Goal: Task Accomplishment & Management: Complete application form

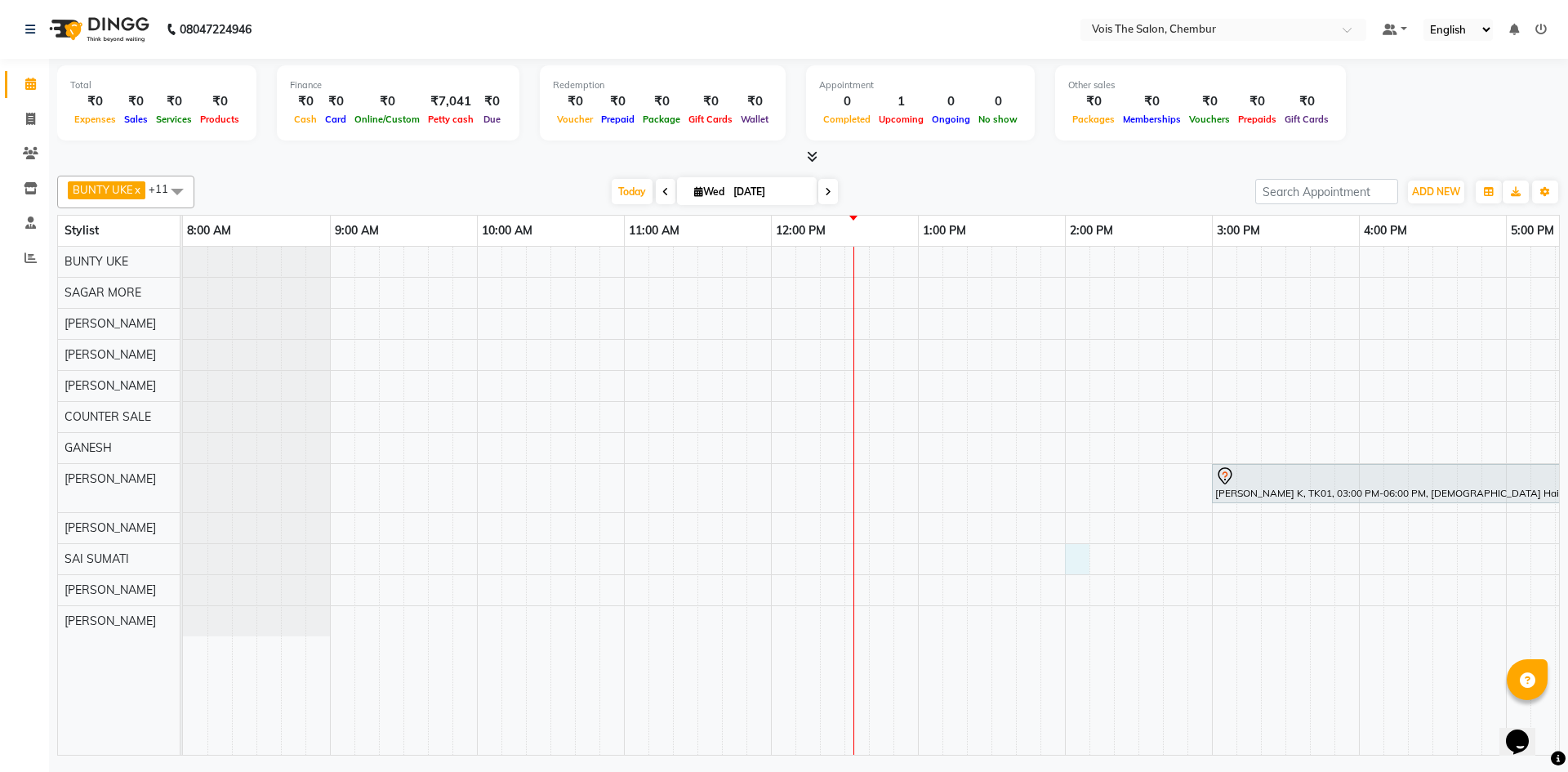
click at [1073, 561] on div "[PERSON_NAME] K, TK01, 03:00 PM-06:00 PM, [DEMOGRAPHIC_DATA] Hair - Global Colo…" at bounding box center [1285, 500] width 2205 height 508
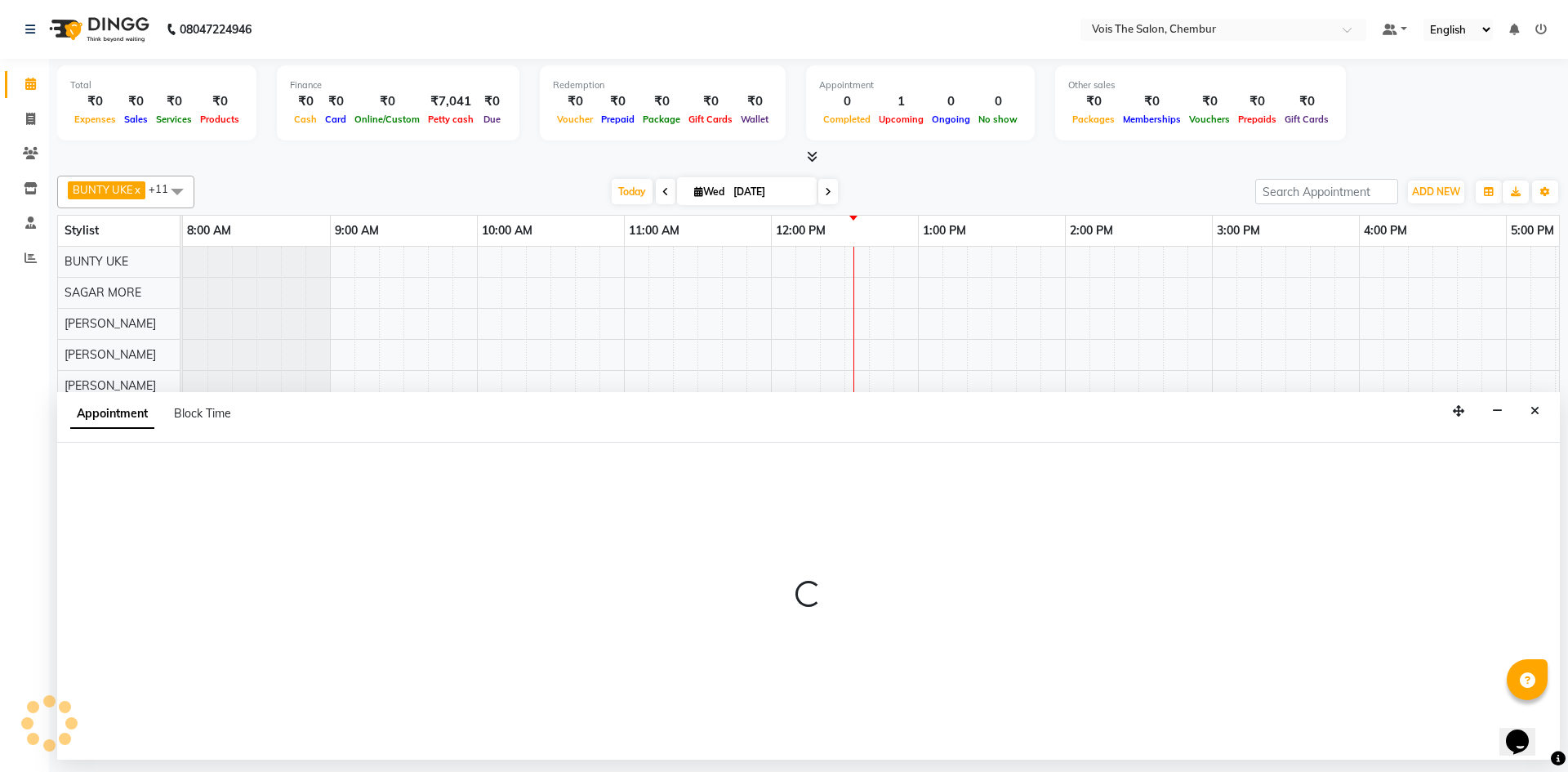
select select "88616"
select select "840"
select select "tentative"
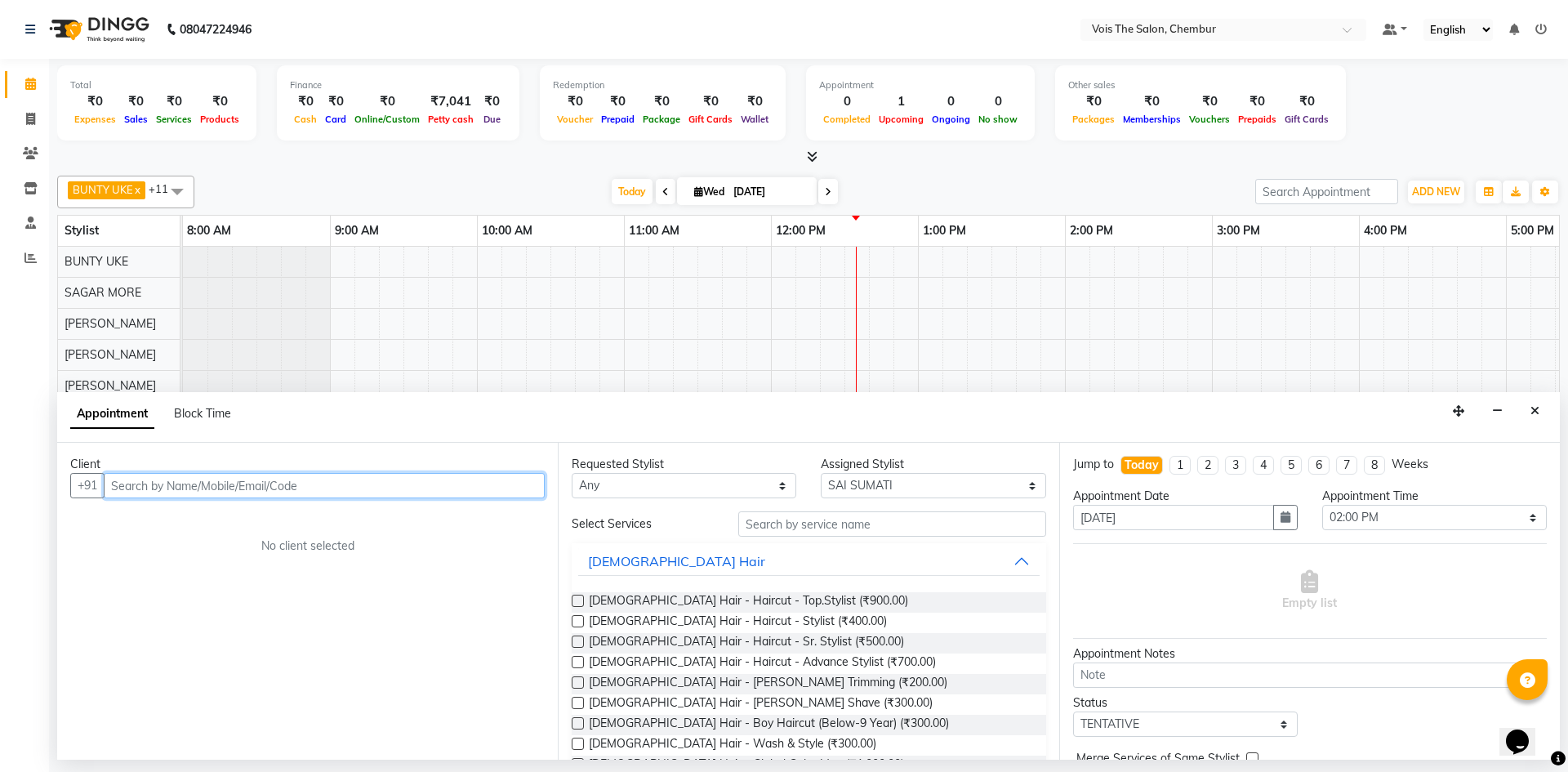
click at [473, 487] on input "text" at bounding box center [324, 485] width 441 height 25
type input "d"
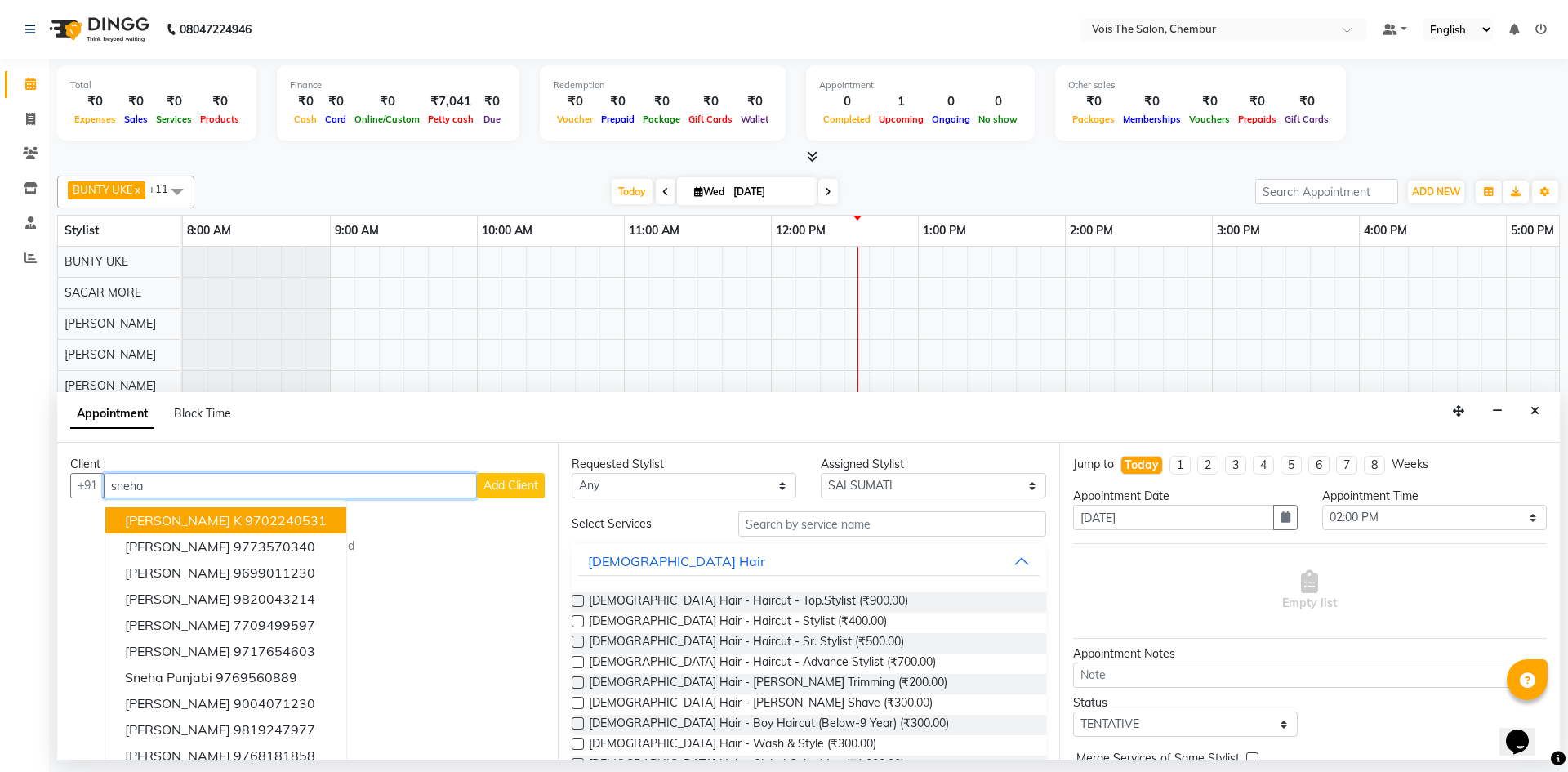
scroll to position [16, 0]
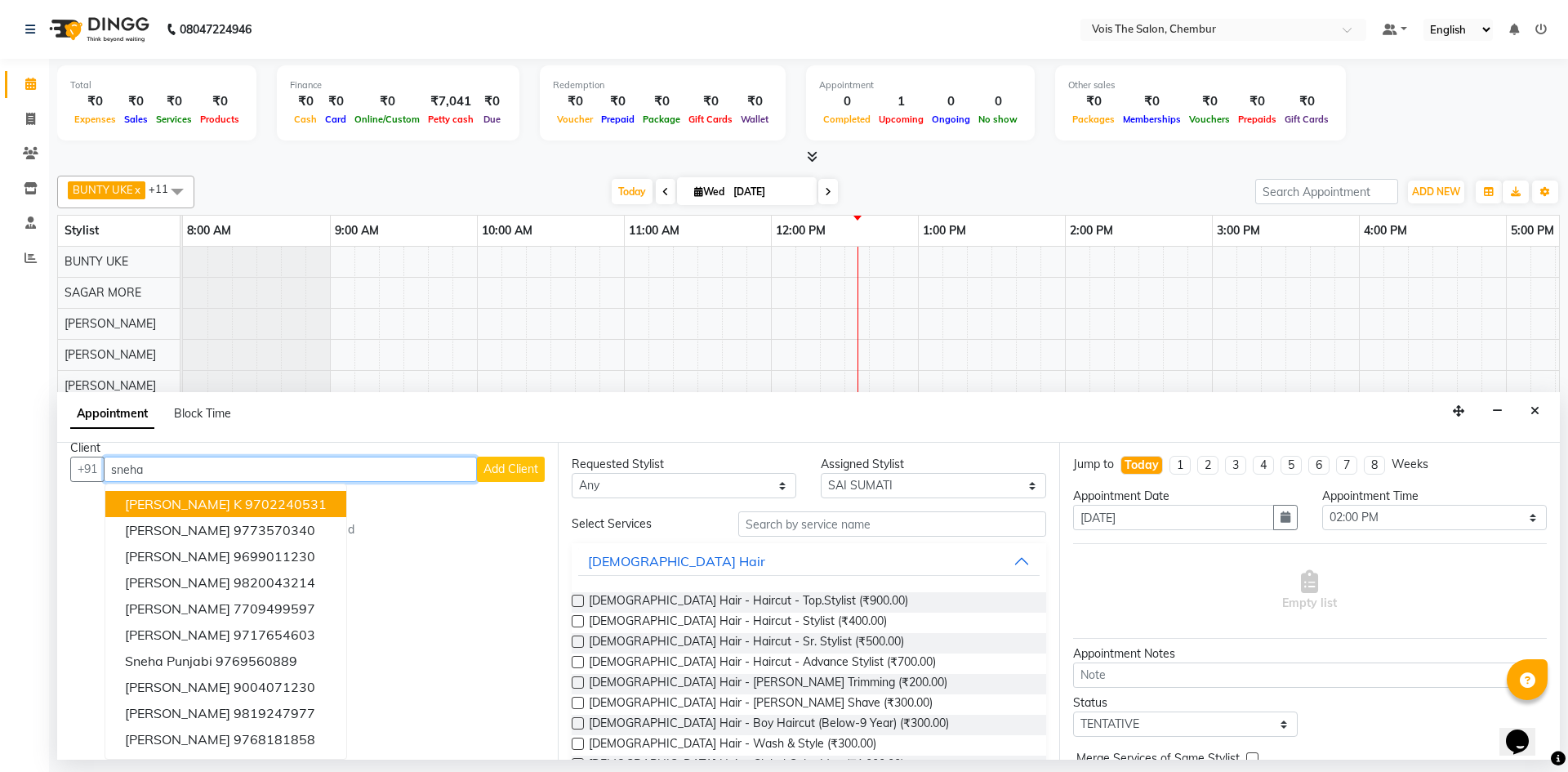
click at [300, 468] on input "sneha" at bounding box center [290, 468] width 373 height 25
type input "s"
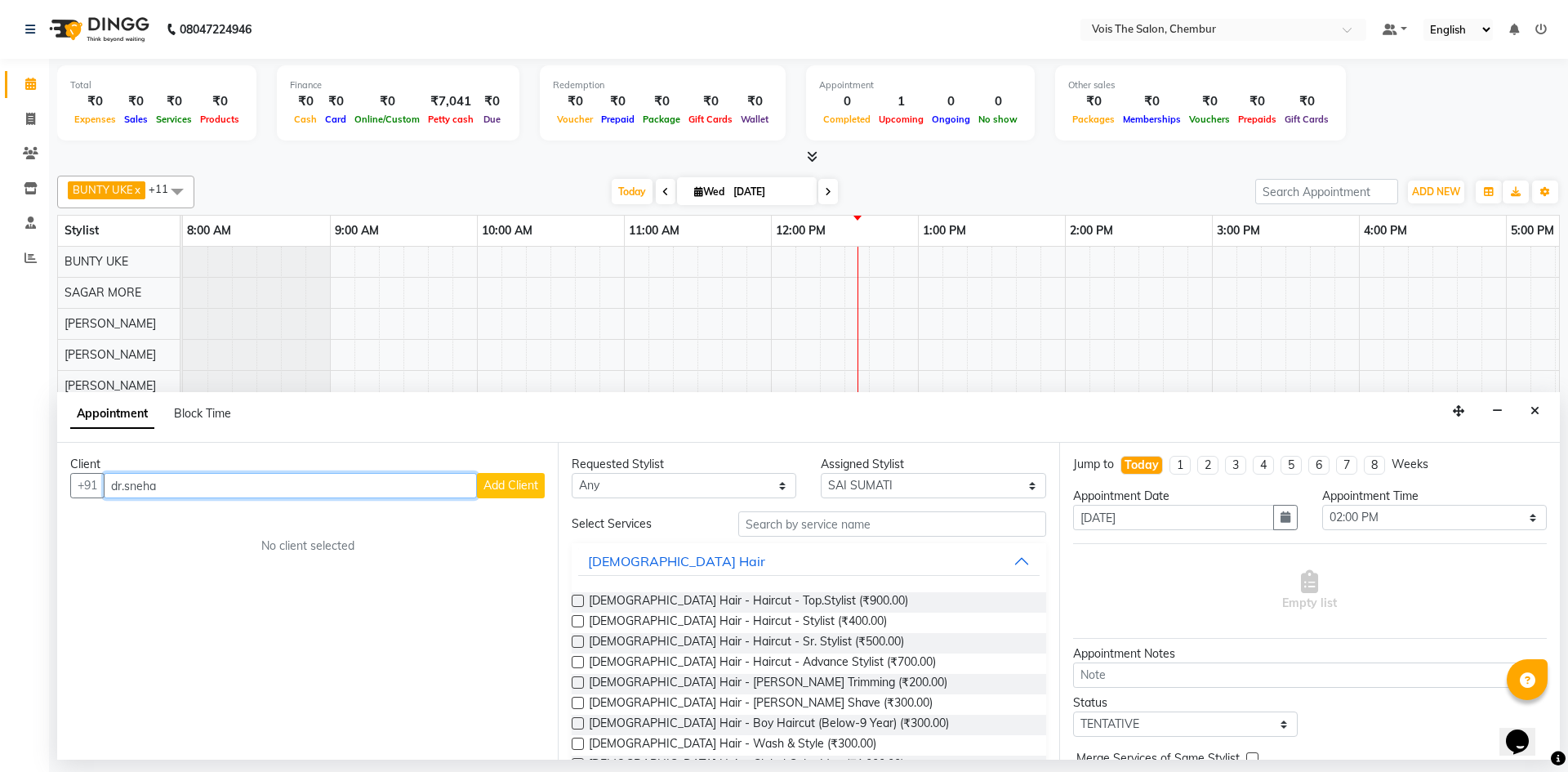
click at [294, 483] on input "dr.sneha" at bounding box center [290, 485] width 373 height 25
type input "d"
paste input "98202 99986"
click at [294, 483] on input "98202 99986" at bounding box center [290, 485] width 373 height 25
type input "98202 99986"
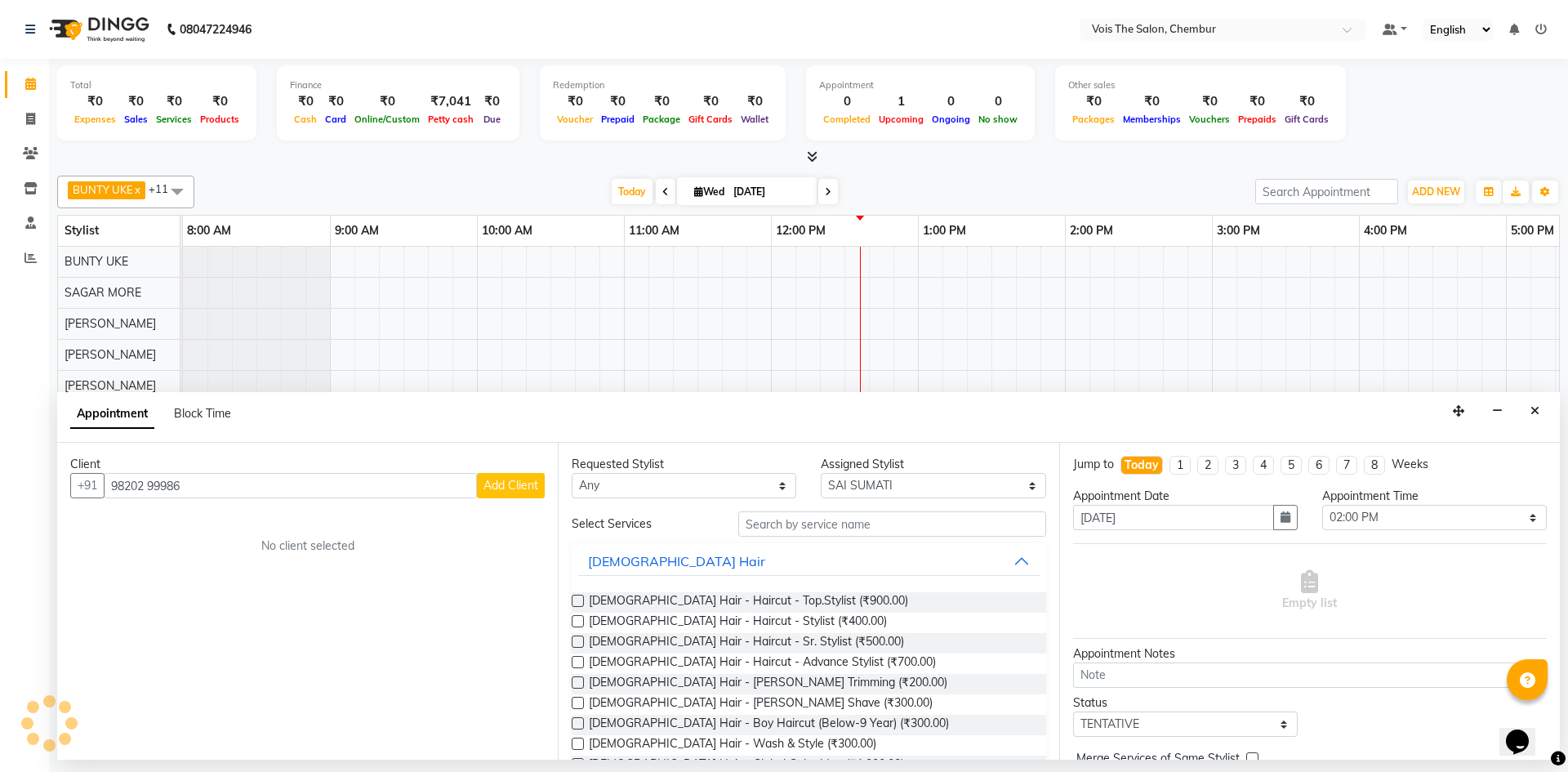
click at [500, 490] on span "Add Client" at bounding box center [510, 485] width 54 height 15
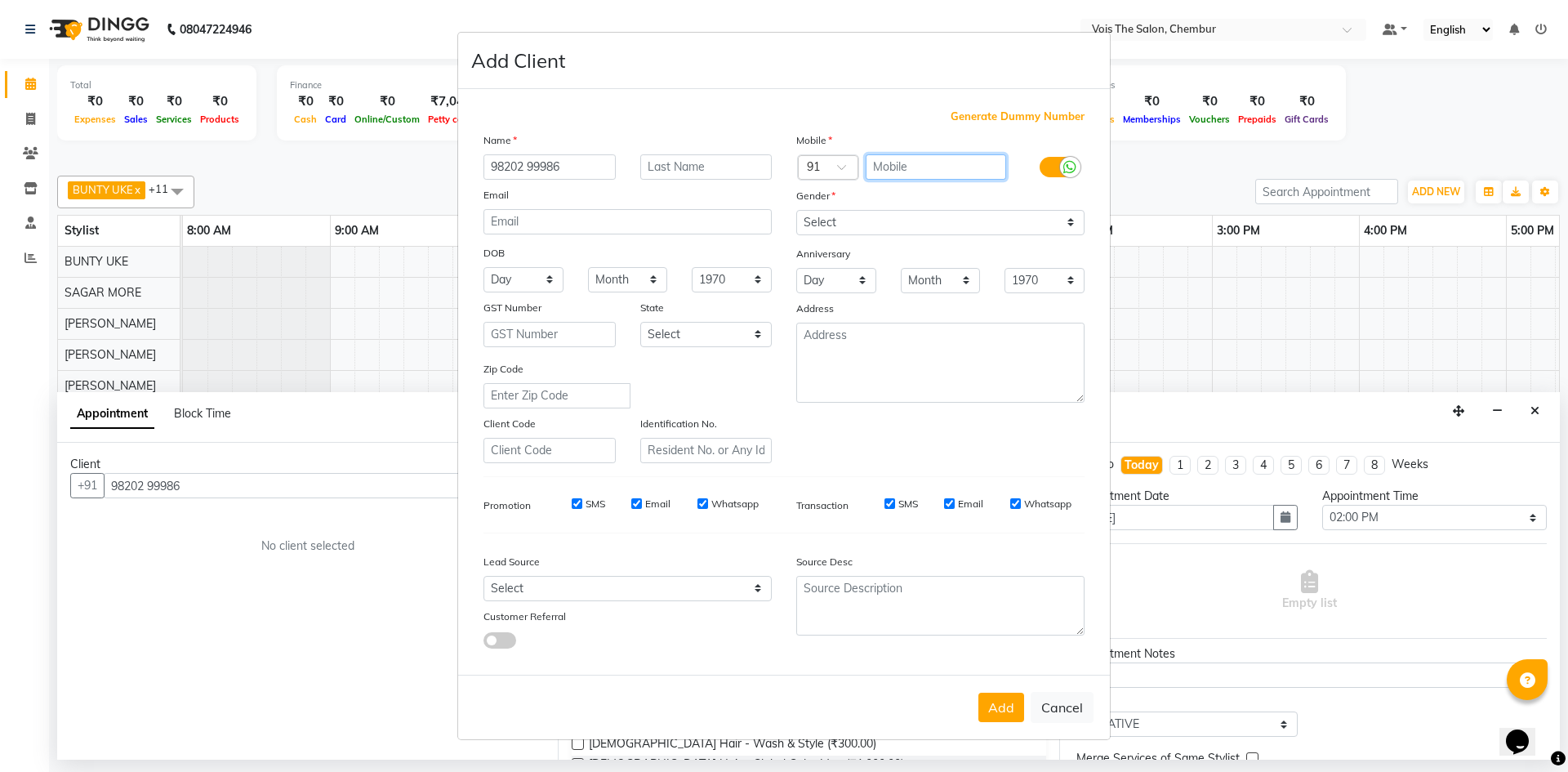
click at [935, 170] on input "text" at bounding box center [936, 167] width 141 height 25
paste input "98202 99986"
type input "98202 99986"
click at [596, 170] on input "98202 99986" at bounding box center [549, 167] width 132 height 25
type input "9"
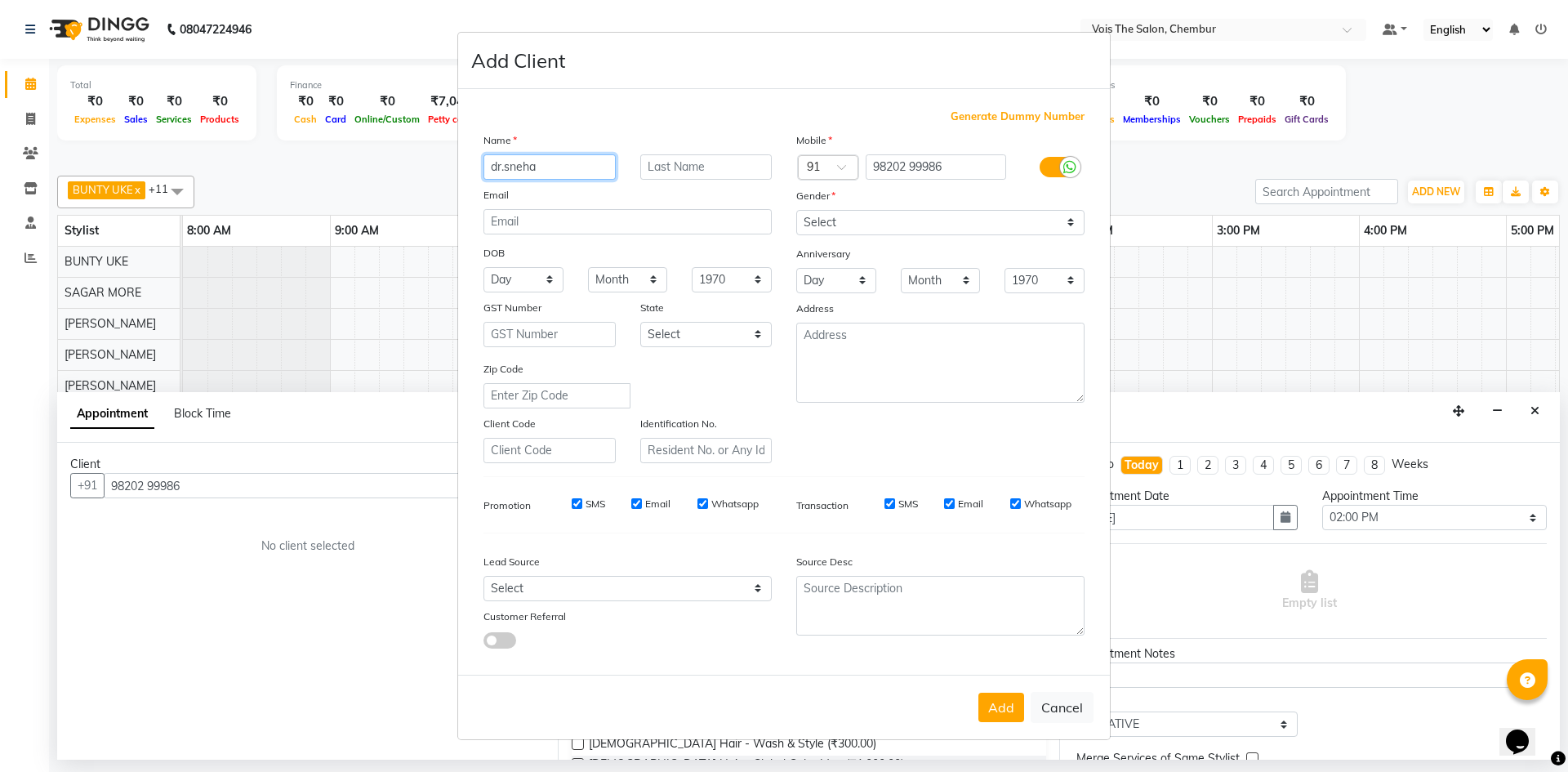
type input "dr.sneha"
click at [730, 168] on input "text" at bounding box center [706, 167] width 132 height 25
type input "[PERSON_NAME]"
click at [508, 168] on input "dr.sneha" at bounding box center [549, 167] width 132 height 25
type input "dr.Sneha"
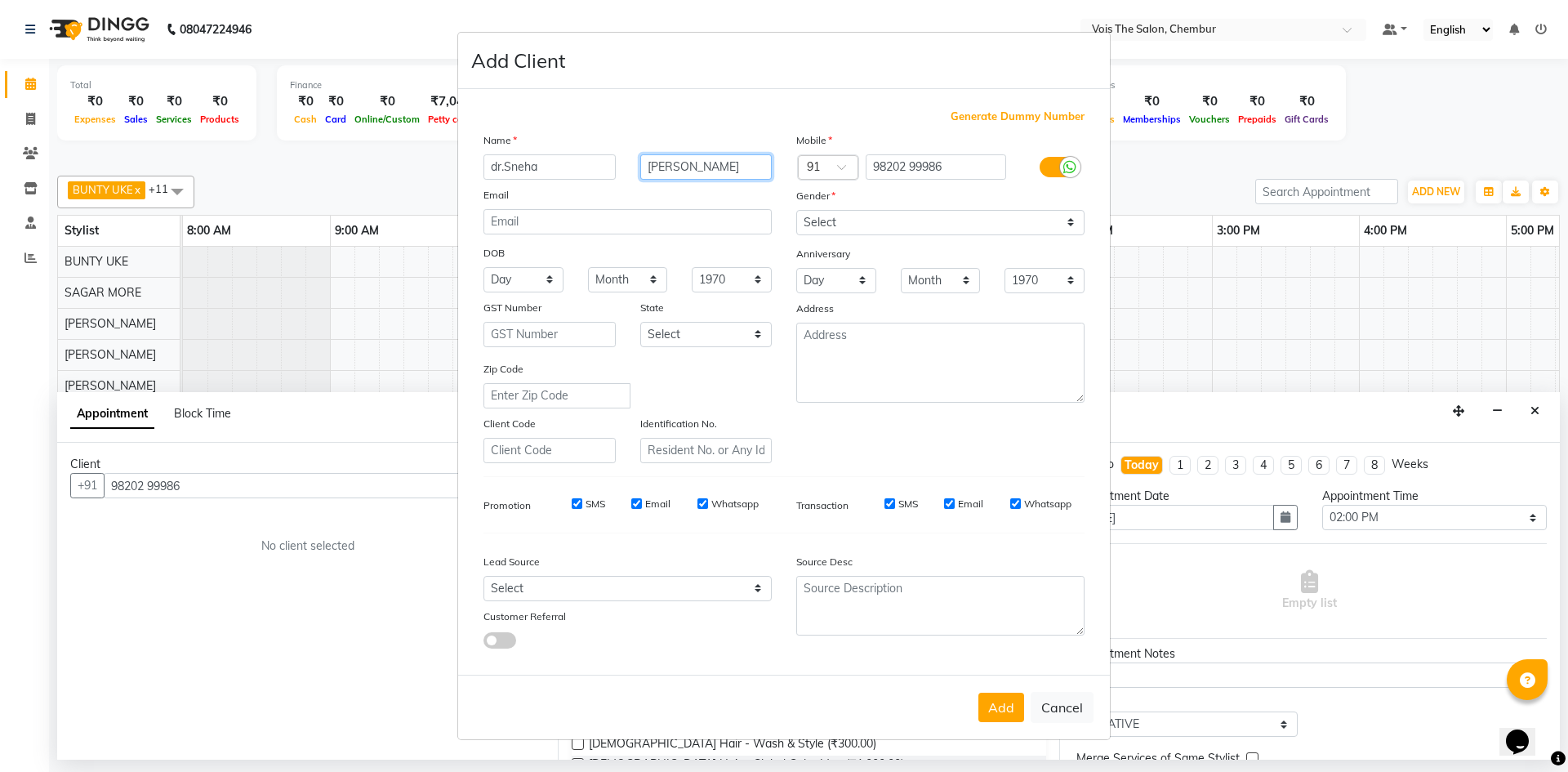
click at [651, 167] on input "[PERSON_NAME]" at bounding box center [706, 167] width 132 height 25
type input "[PERSON_NAME]"
click at [865, 225] on select "Select [DEMOGRAPHIC_DATA] [DEMOGRAPHIC_DATA] Other Prefer Not To Say" at bounding box center [940, 222] width 288 height 25
select select "[DEMOGRAPHIC_DATA]"
click at [796, 210] on select "Select [DEMOGRAPHIC_DATA] [DEMOGRAPHIC_DATA] Other Prefer Not To Say" at bounding box center [940, 222] width 288 height 25
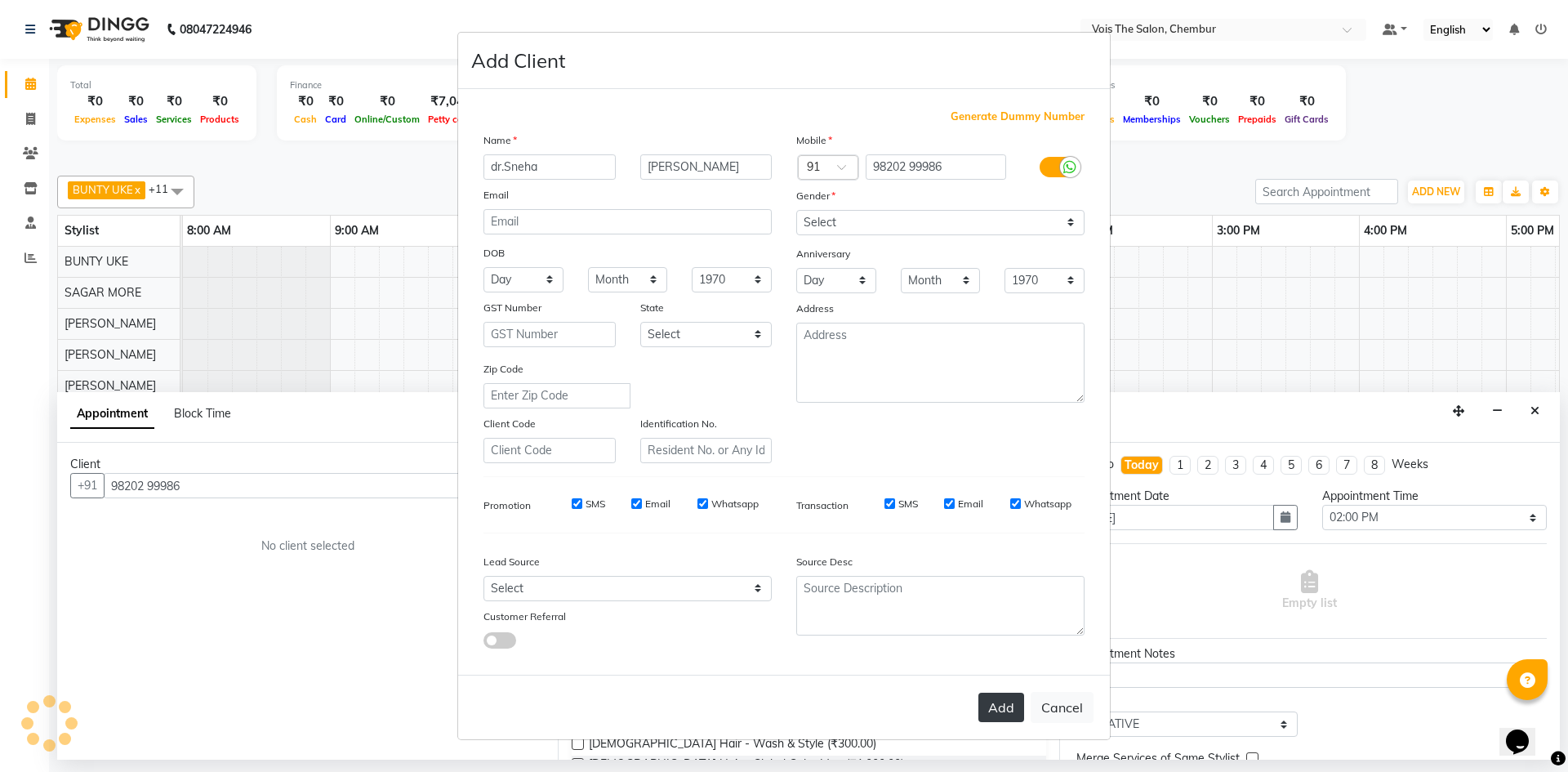
click at [1002, 711] on button "Add" at bounding box center [1000, 706] width 46 height 29
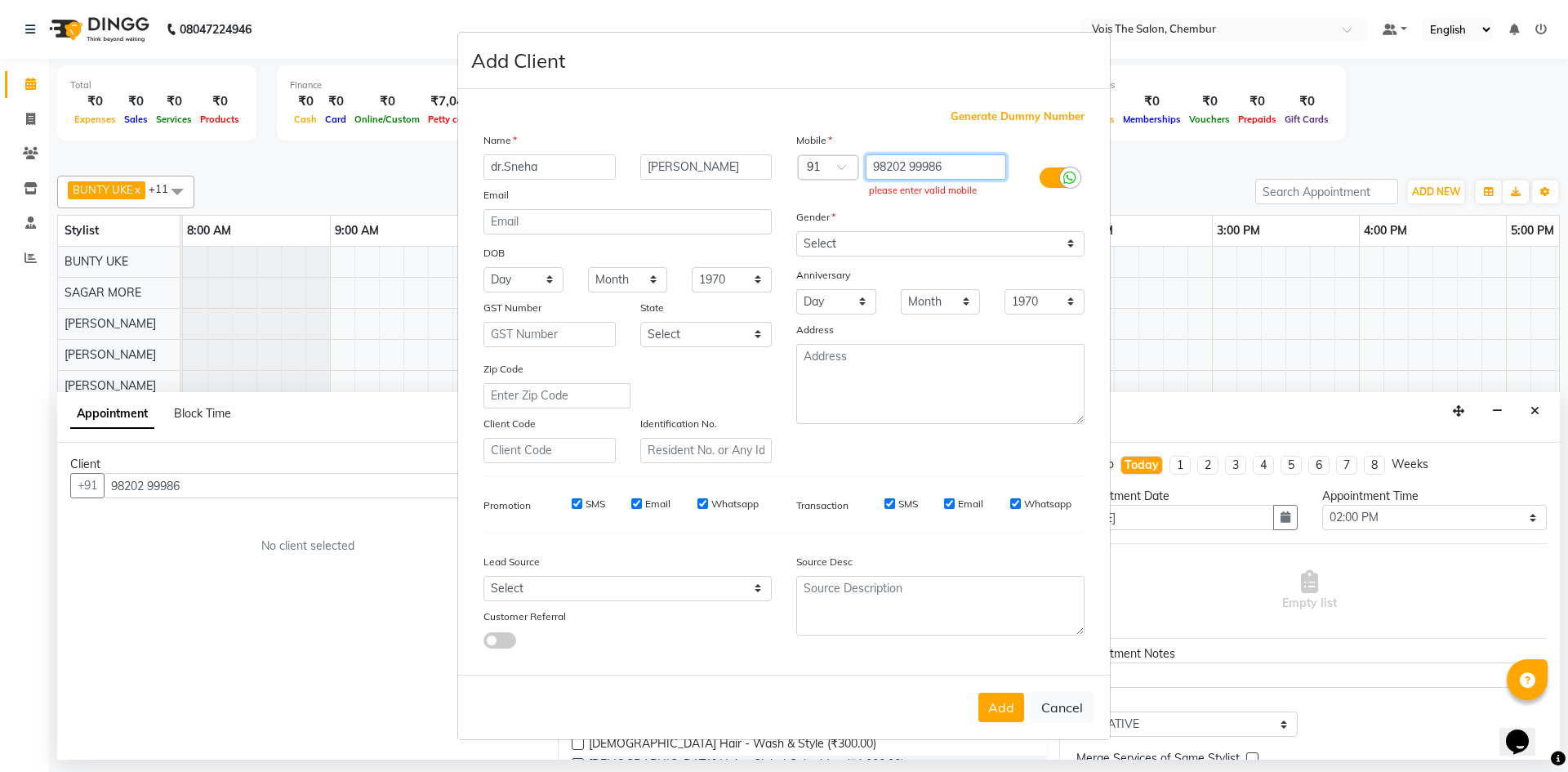
click at [957, 165] on input "98202 99986" at bounding box center [936, 167] width 141 height 25
click at [866, 164] on input "98202 99986" at bounding box center [936, 167] width 141 height 25
click at [998, 709] on button "Add" at bounding box center [1000, 706] width 46 height 29
click at [964, 159] on input "9198202 99986" at bounding box center [936, 167] width 141 height 25
click at [887, 164] on input "9198202 99986" at bounding box center [936, 167] width 141 height 25
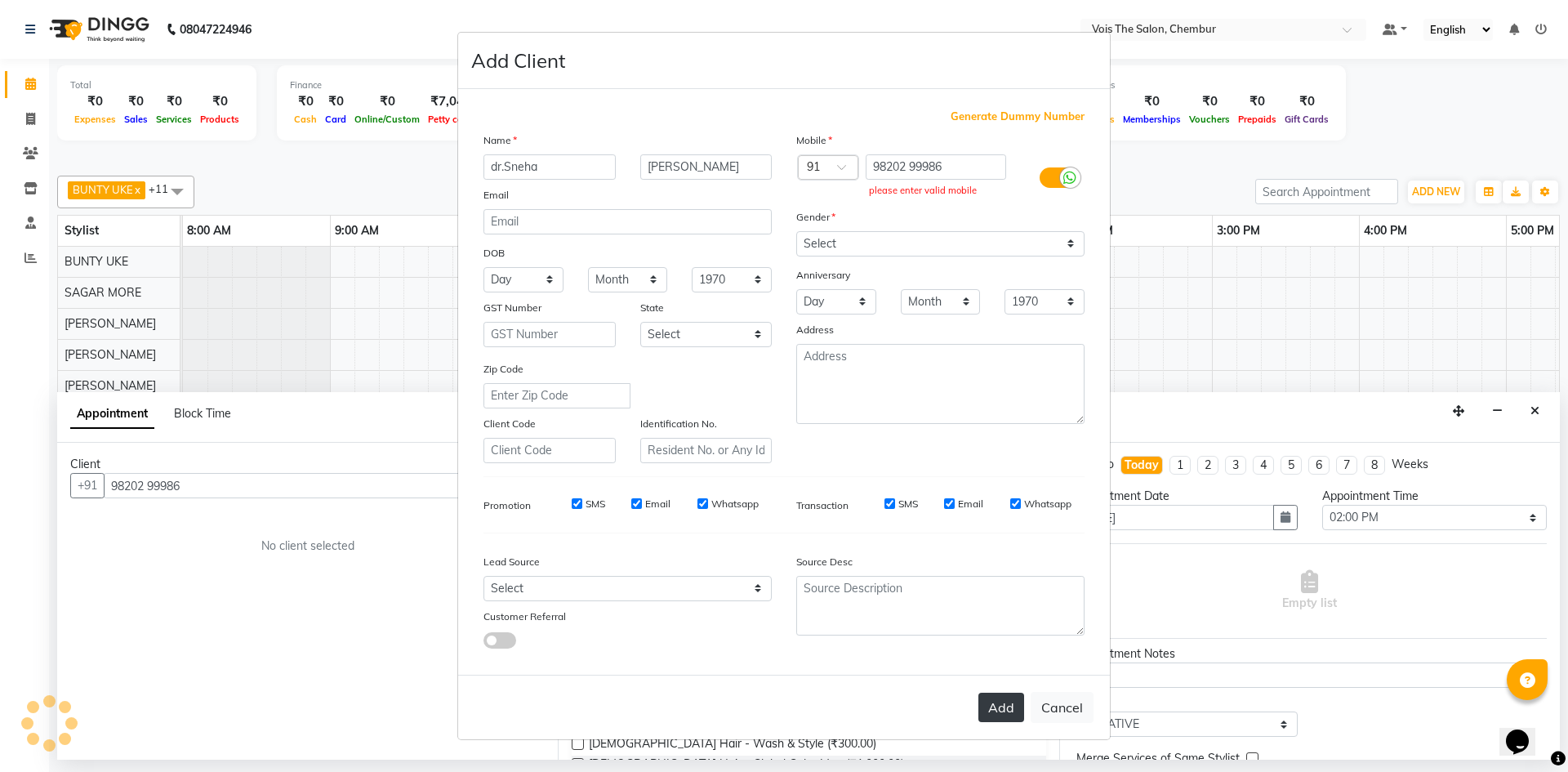
click at [995, 711] on button "Add" at bounding box center [1000, 706] width 46 height 29
click at [1048, 179] on label at bounding box center [1058, 178] width 37 height 21
click at [0, 0] on input "checkbox" at bounding box center [0, 0] width 0 height 0
click at [1048, 179] on icon at bounding box center [1049, 178] width 13 height 15
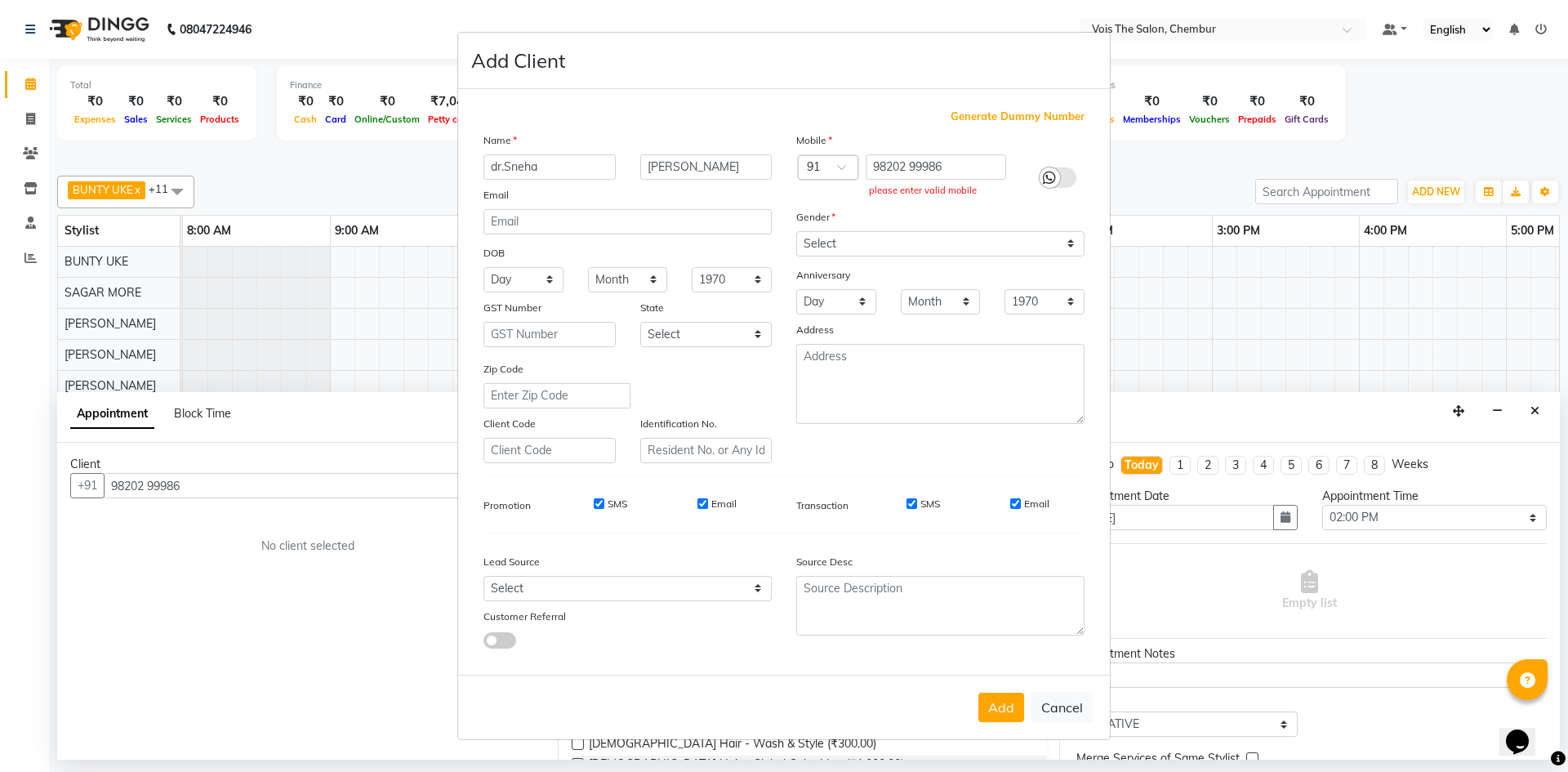
click at [0, 0] on input "checkbox" at bounding box center [0, 0] width 0 height 0
click at [952, 163] on input "98202 99986" at bounding box center [936, 167] width 141 height 25
click at [995, 705] on button "Add" at bounding box center [1000, 706] width 46 height 29
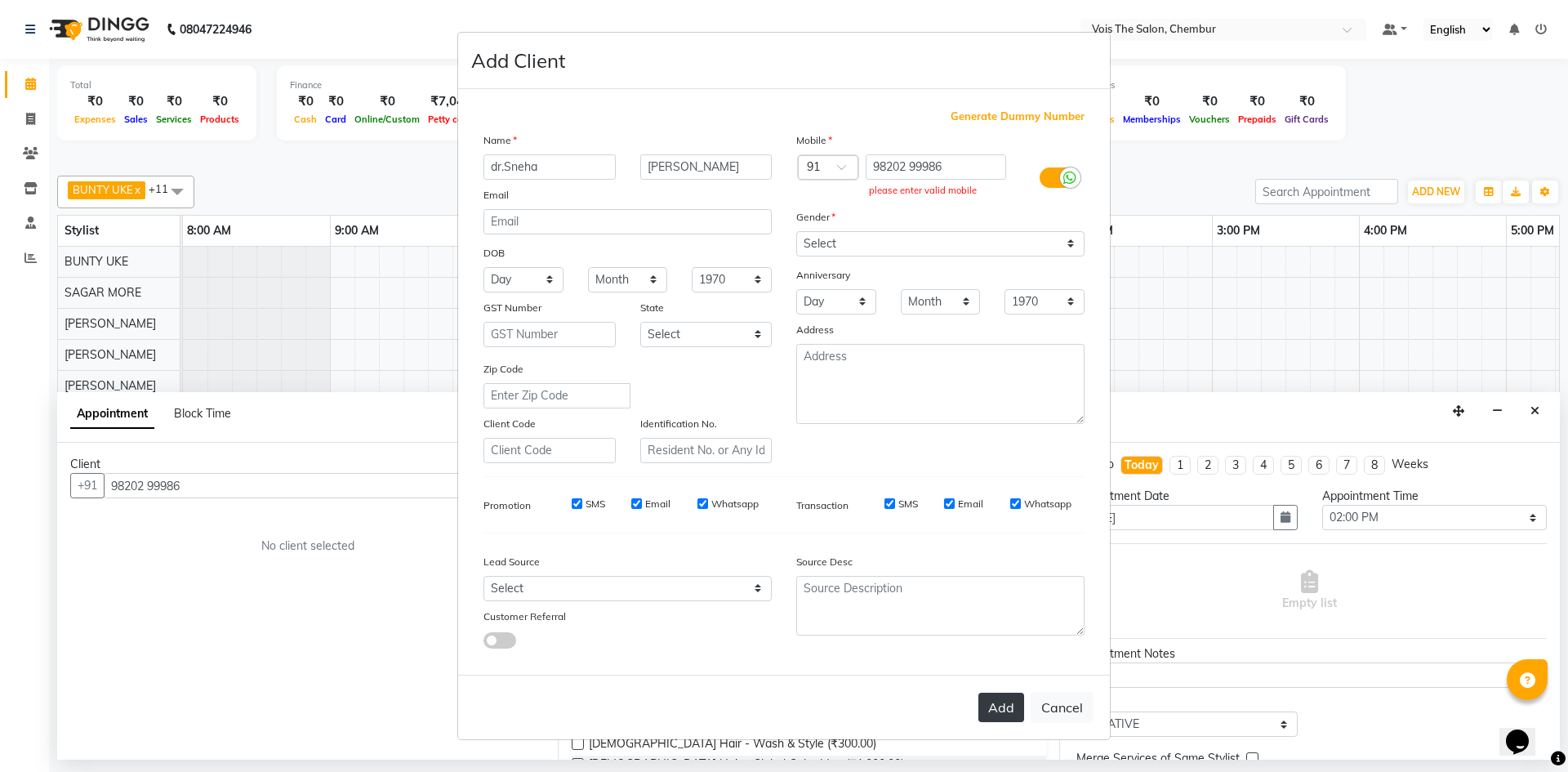
click at [995, 705] on button "Add" at bounding box center [1000, 706] width 46 height 29
click at [959, 162] on input "98202 99986" at bounding box center [936, 167] width 141 height 25
type input "9"
click at [966, 171] on input "98202999" at bounding box center [936, 167] width 141 height 25
type input "9820299986"
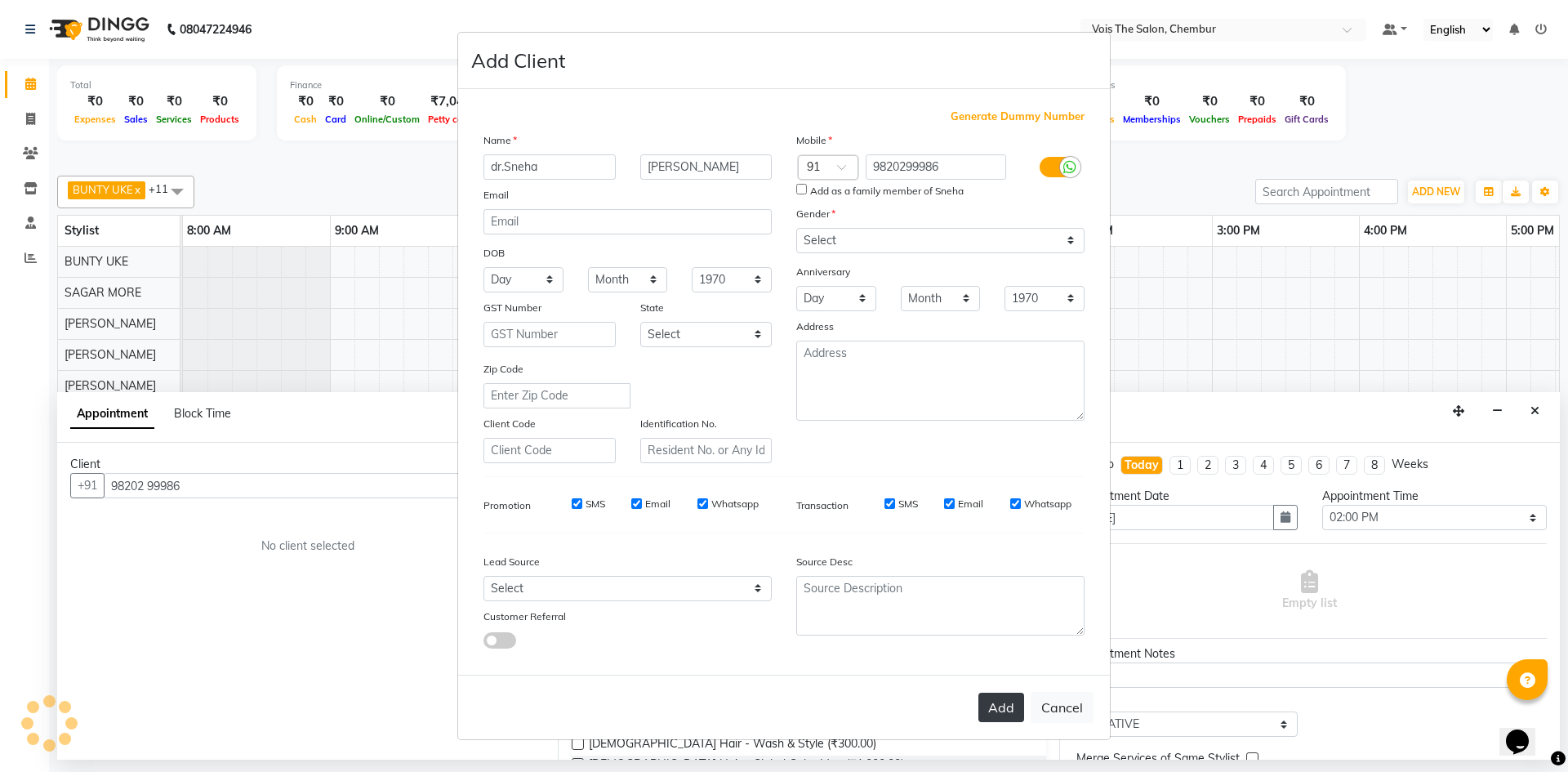
click at [992, 698] on button "Add" at bounding box center [1000, 706] width 46 height 29
click at [1057, 710] on button "Cancel" at bounding box center [1061, 706] width 63 height 31
select select
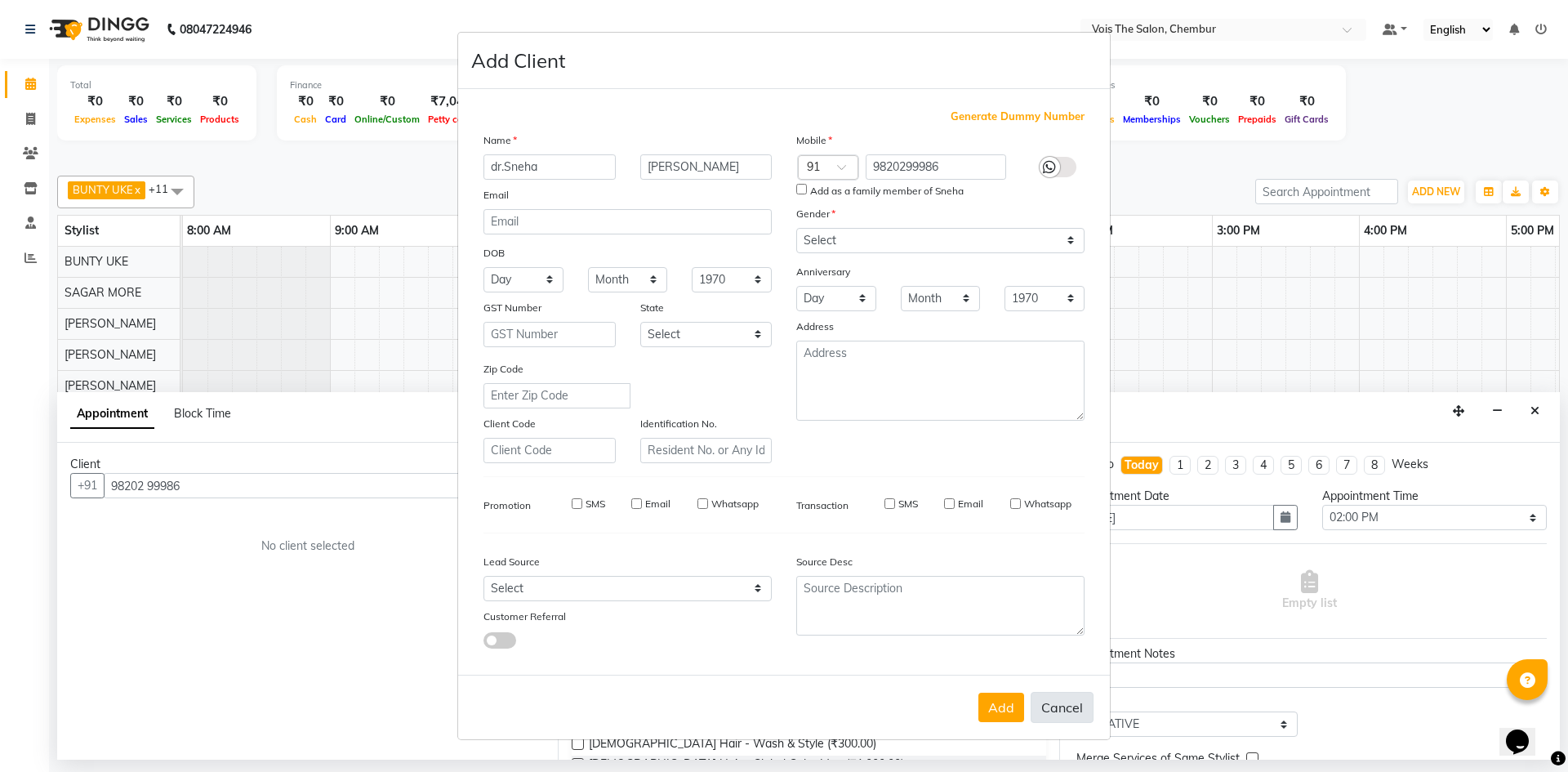
select select
checkbox input "false"
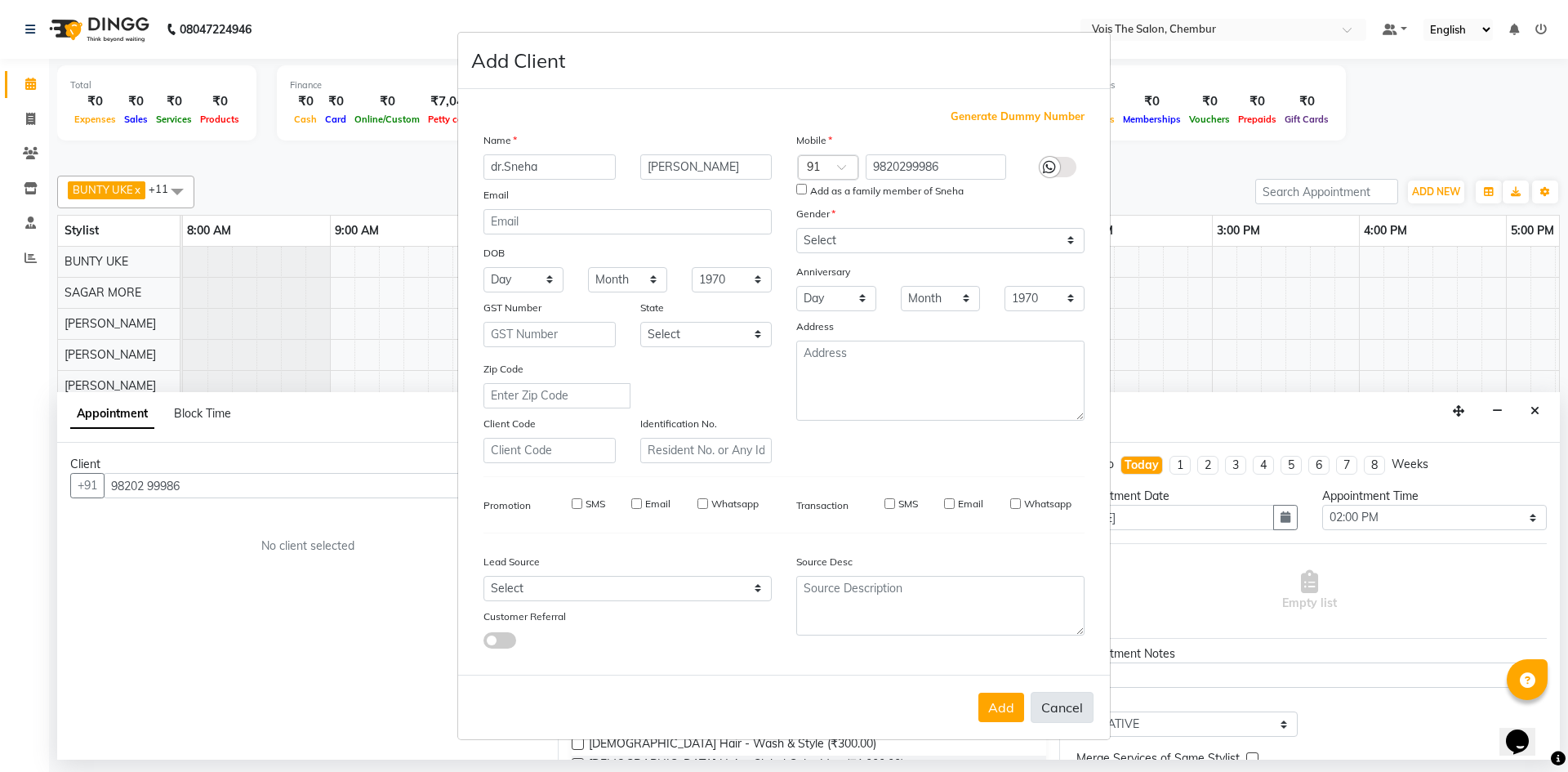
checkbox input "false"
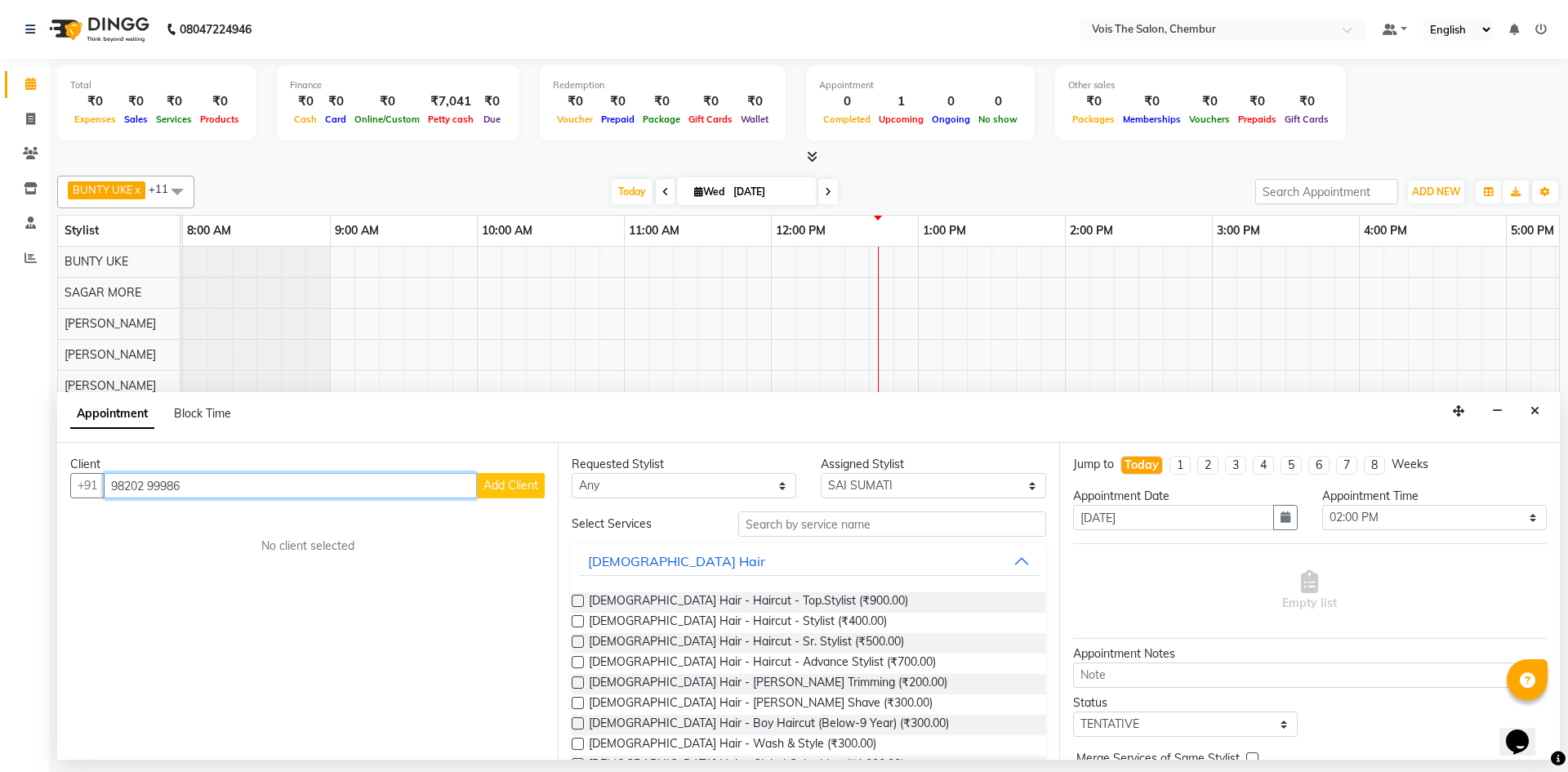
click at [427, 493] on input "98202 99986" at bounding box center [290, 485] width 373 height 25
click at [507, 487] on span "Add Client" at bounding box center [510, 485] width 54 height 15
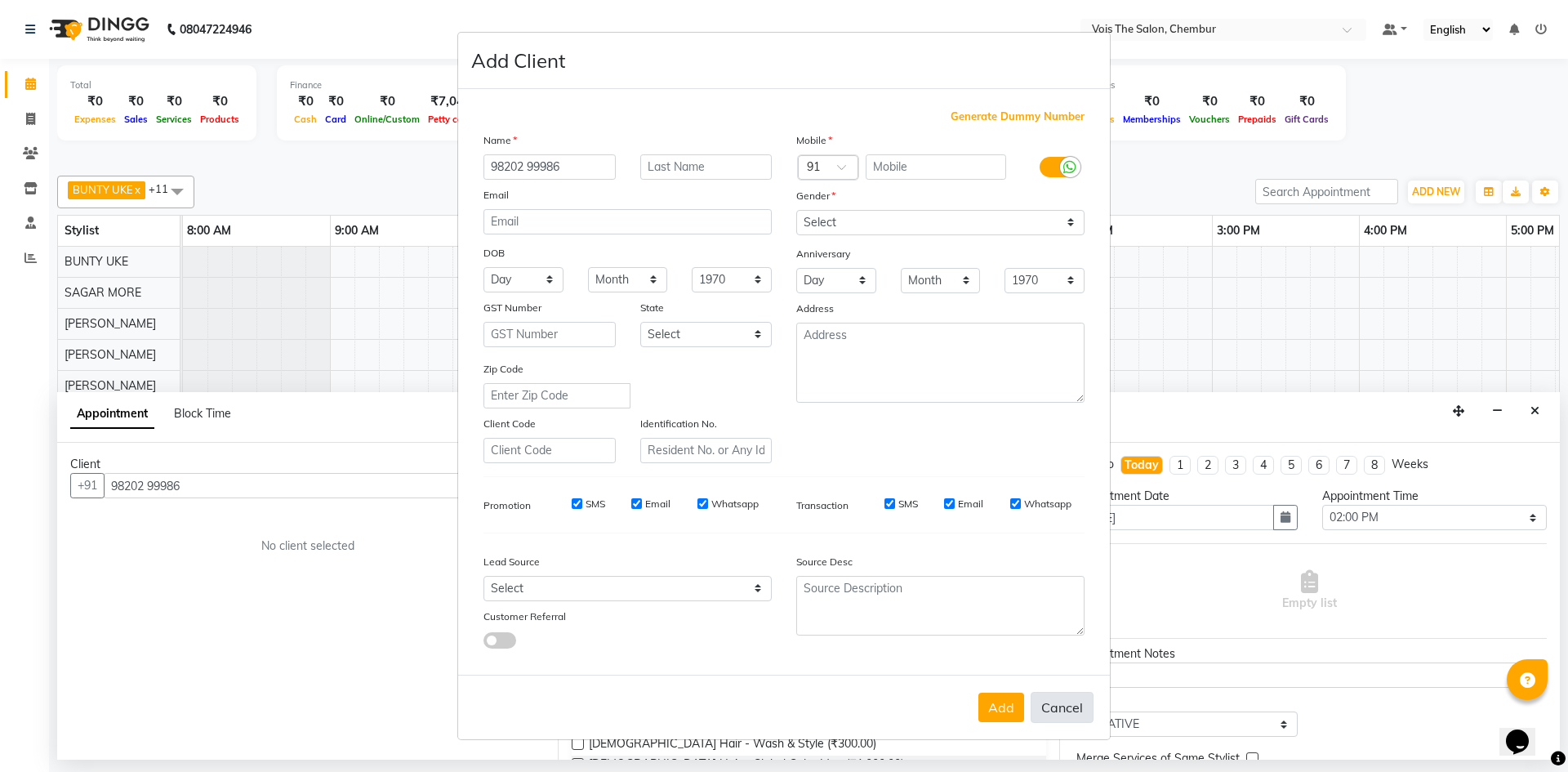
click at [1062, 707] on button "Cancel" at bounding box center [1061, 706] width 63 height 31
select select
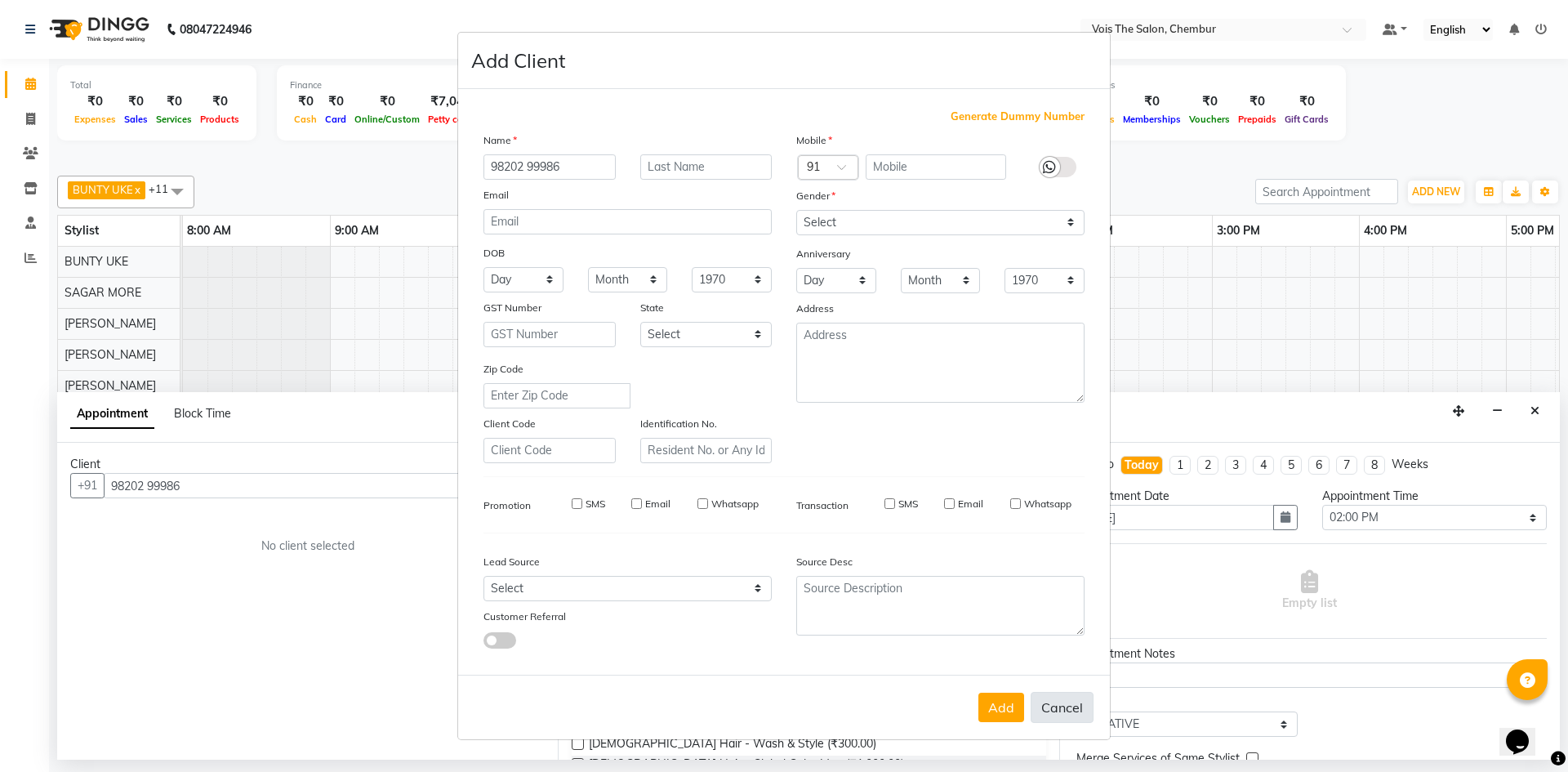
select select
checkbox input "false"
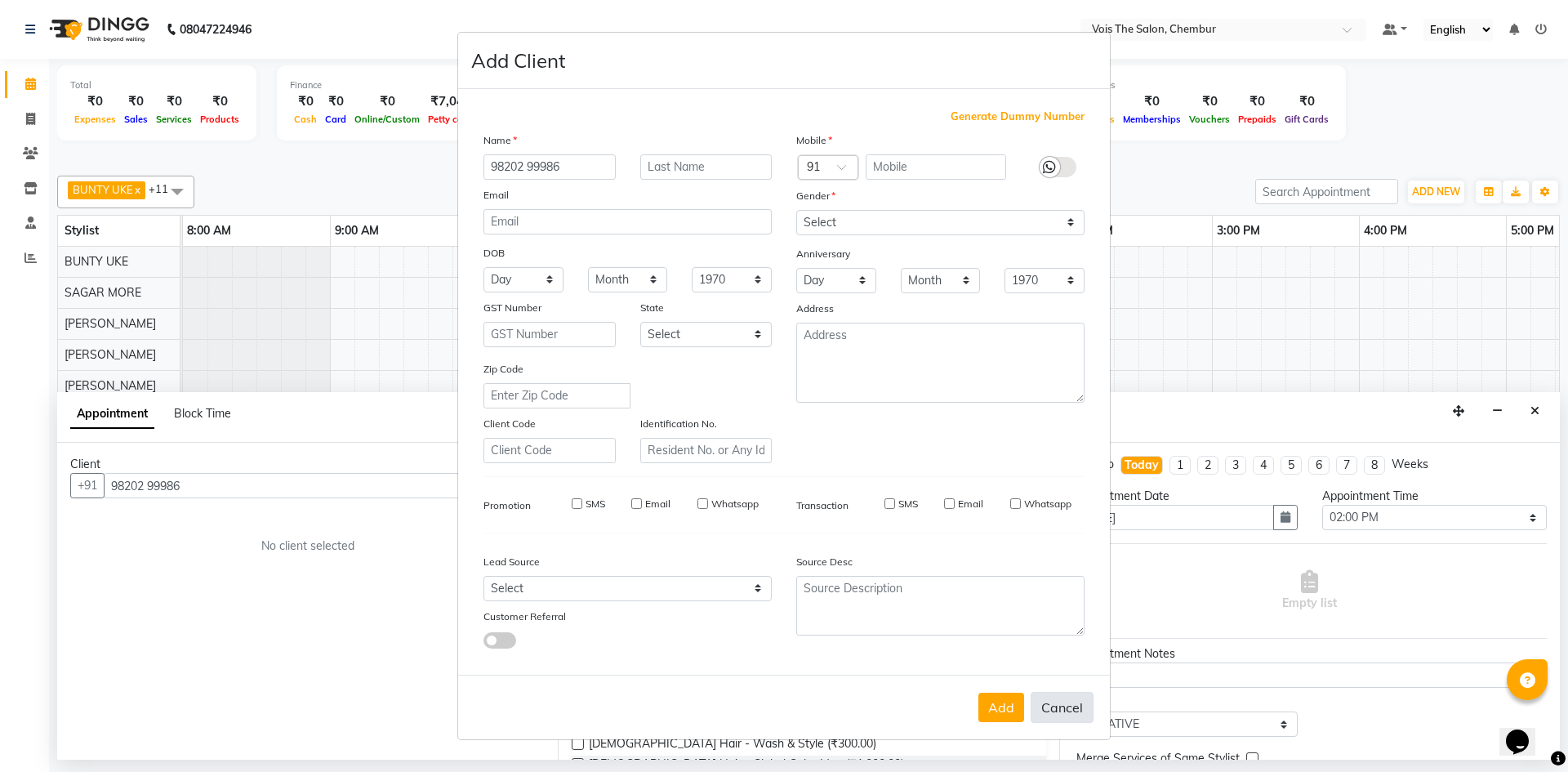
checkbox input "false"
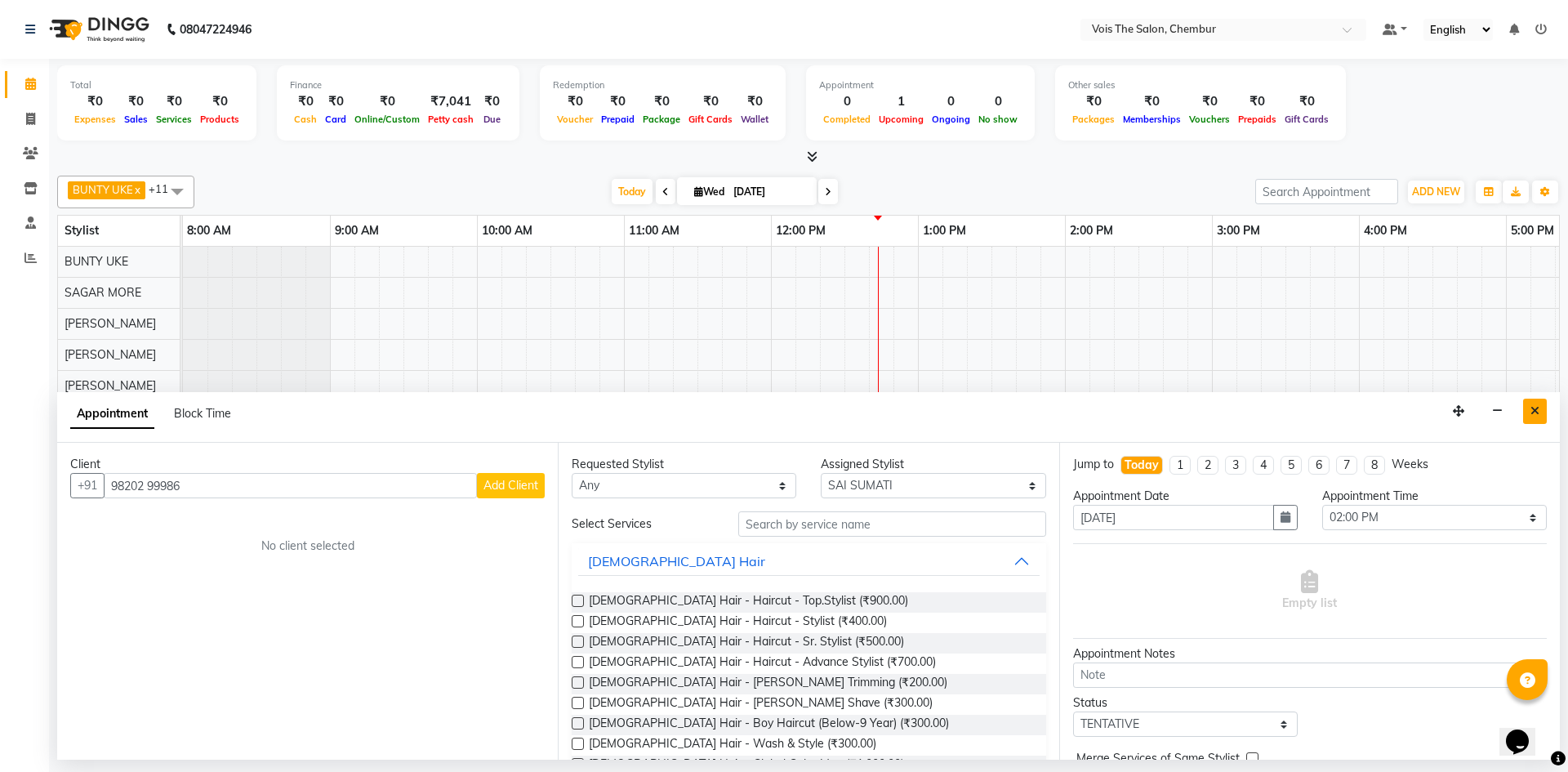
click at [1532, 411] on icon "Close" at bounding box center [1535, 410] width 9 height 11
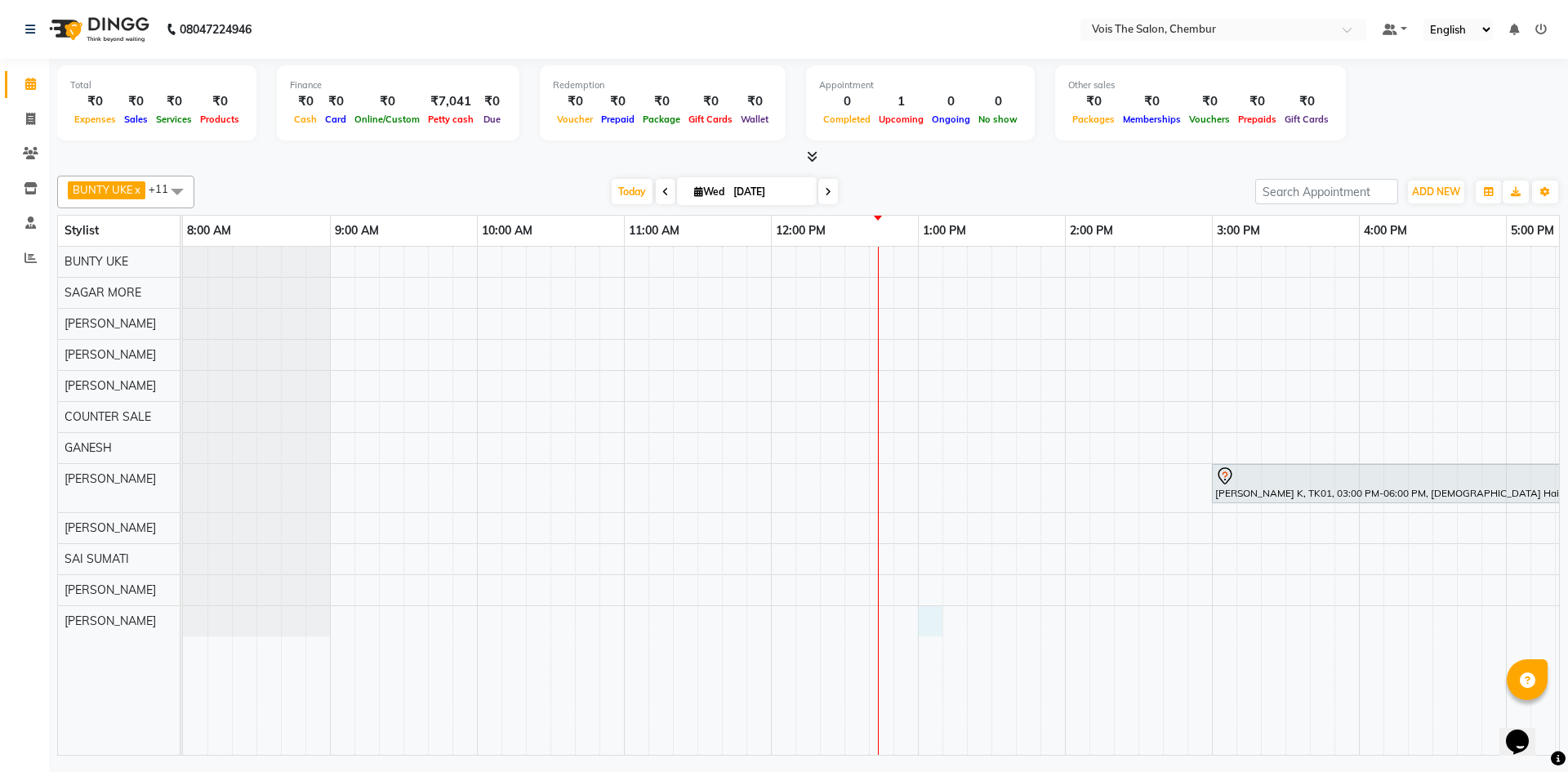
click at [929, 611] on div "[PERSON_NAME] K, TK01, 03:00 PM-06:00 PM, [DEMOGRAPHIC_DATA] Hair - Global Colo…" at bounding box center [1285, 500] width 2205 height 508
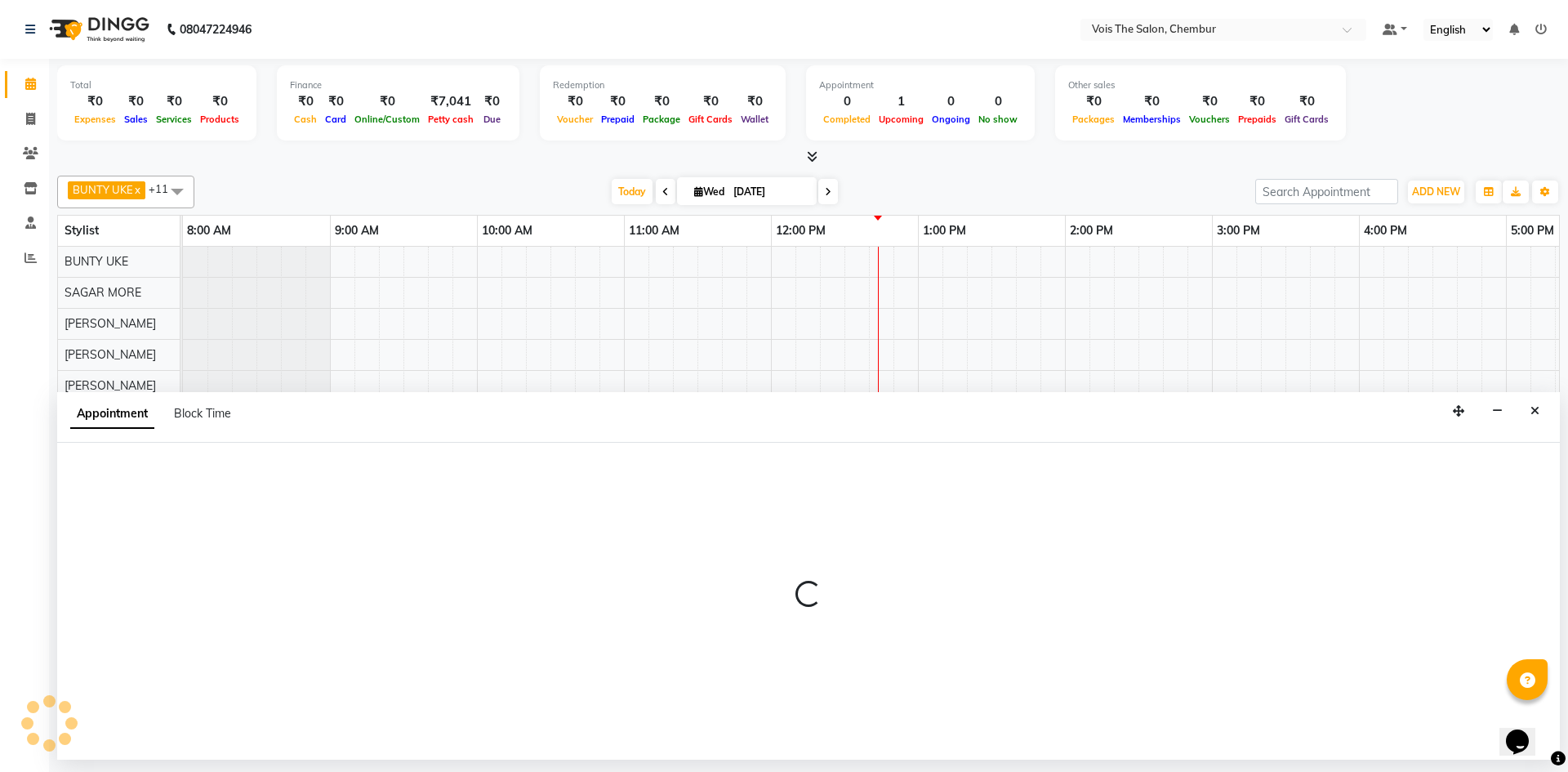
select select "89852"
select select "tentative"
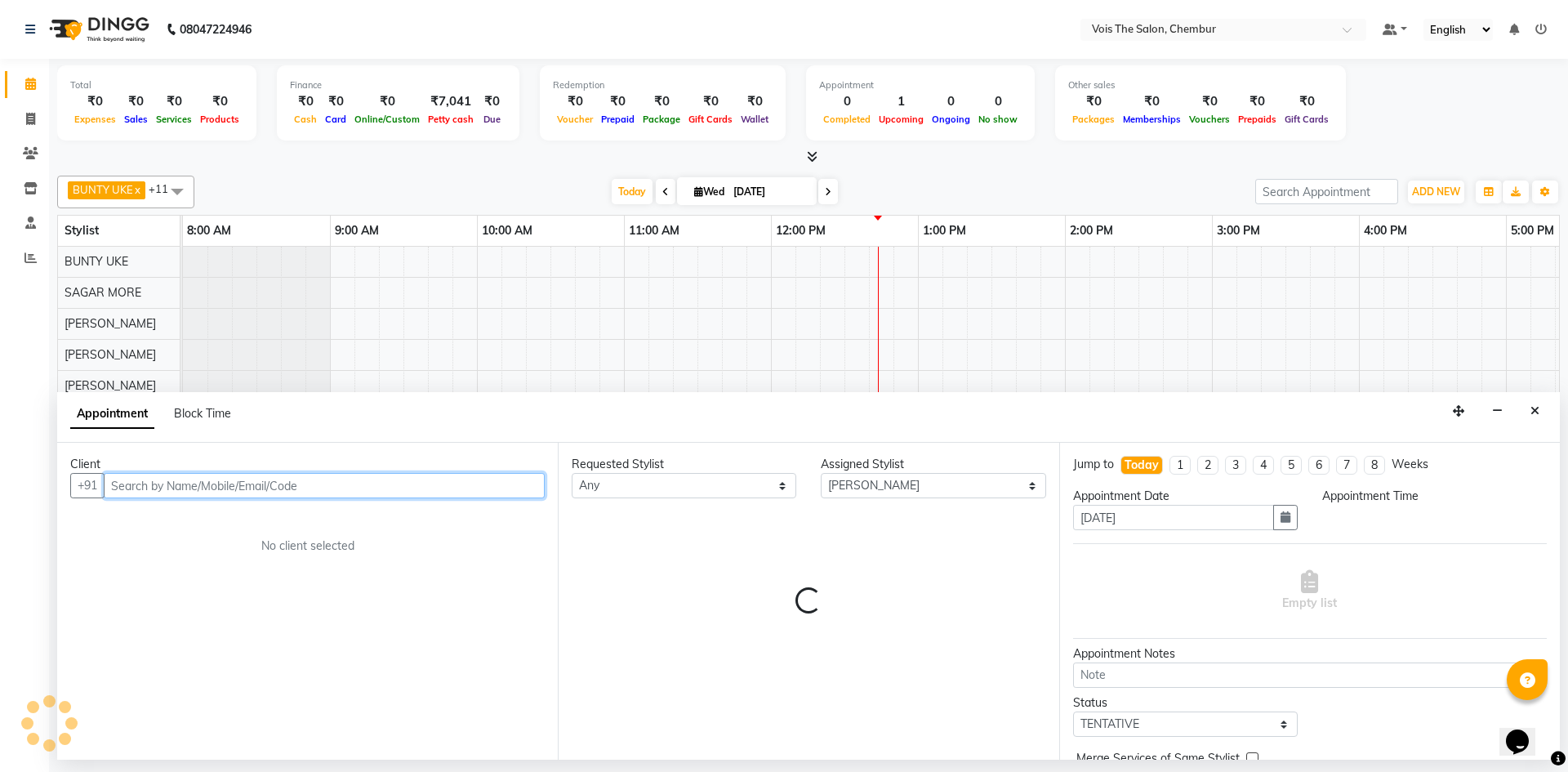
select select "780"
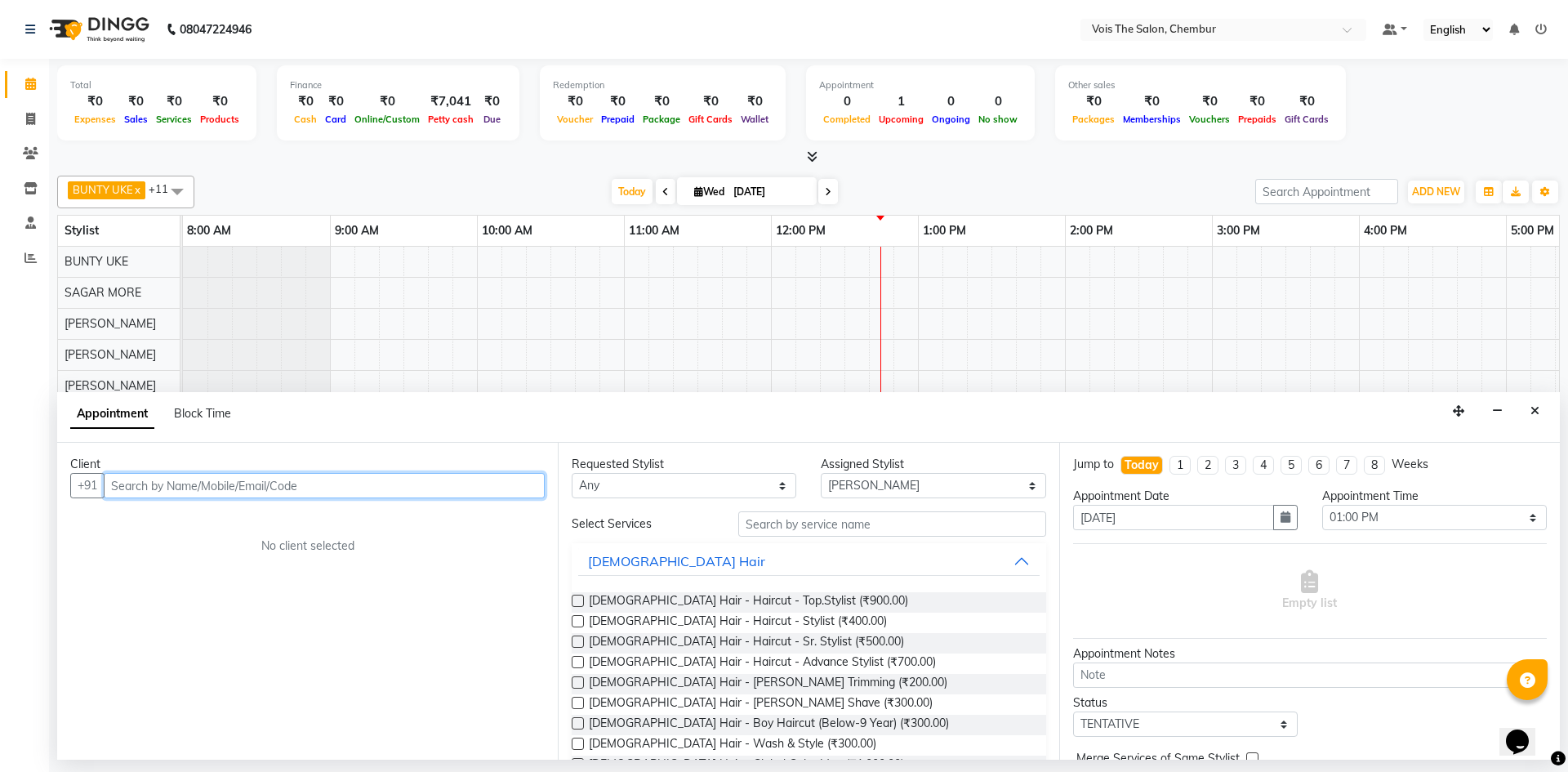
click at [151, 489] on input "text" at bounding box center [324, 485] width 441 height 25
drag, startPoint x: 196, startPoint y: 486, endPoint x: 115, endPoint y: 486, distance: 81.0
click at [115, 486] on input "9414203976" at bounding box center [290, 485] width 373 height 25
type input "9414203976"
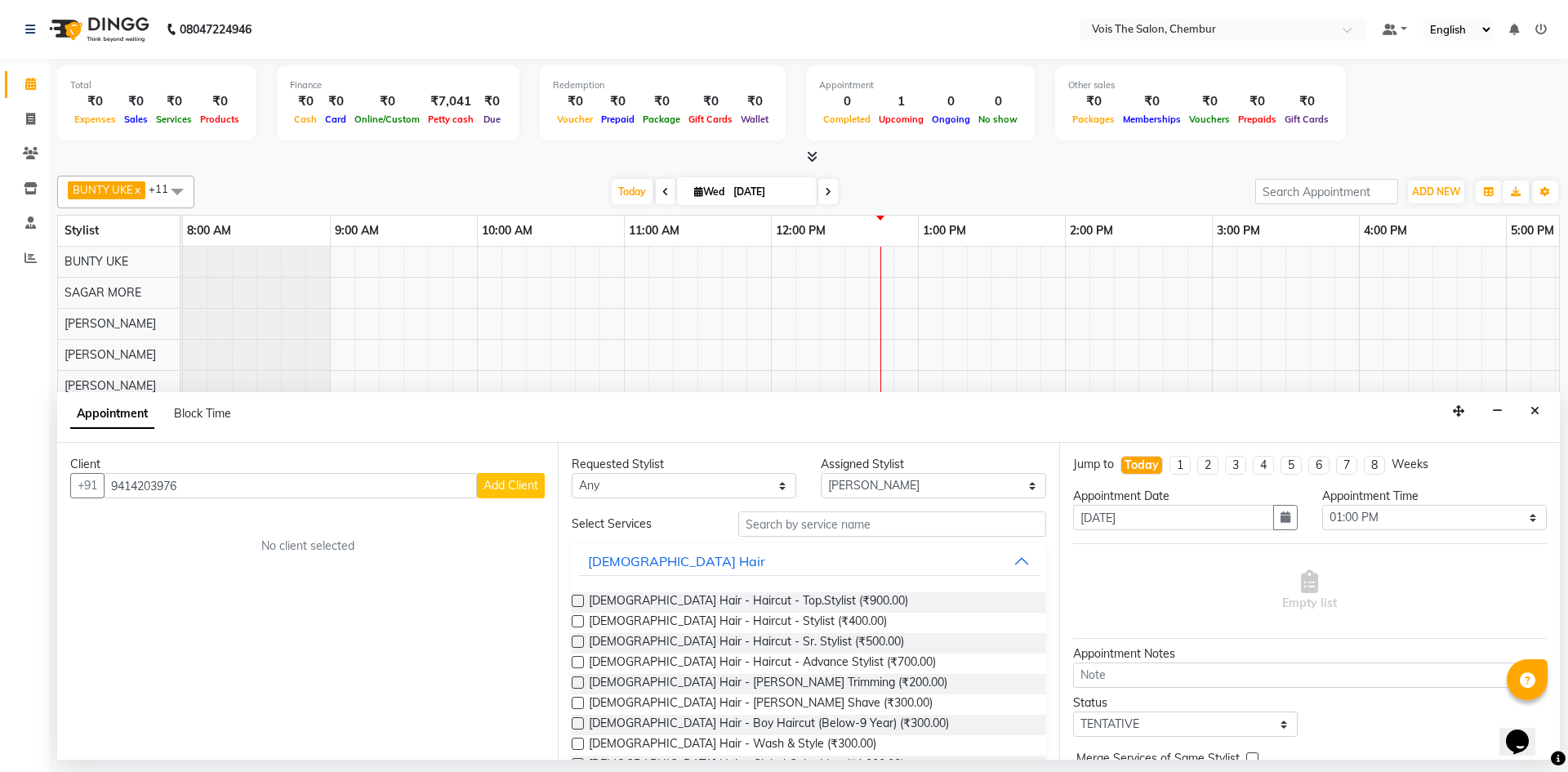
click at [500, 484] on span "Add Client" at bounding box center [510, 485] width 54 height 15
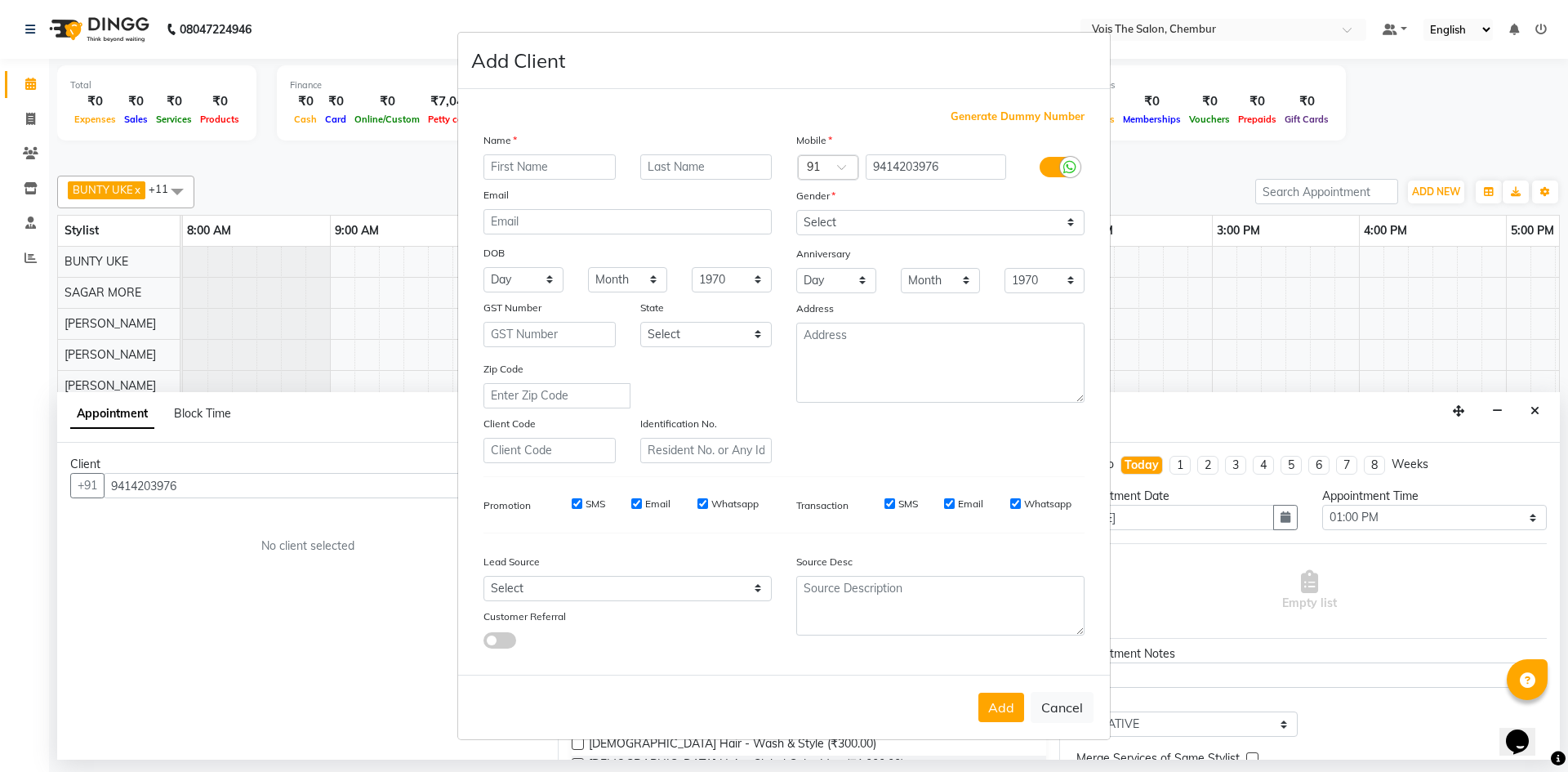
click at [567, 168] on input "text" at bounding box center [549, 167] width 132 height 25
type input "veni Gopal"
click at [677, 169] on input "text" at bounding box center [706, 167] width 132 height 25
type input "[PERSON_NAME]"
click at [859, 216] on select "Select [DEMOGRAPHIC_DATA] [DEMOGRAPHIC_DATA] Other Prefer Not To Say" at bounding box center [940, 222] width 288 height 25
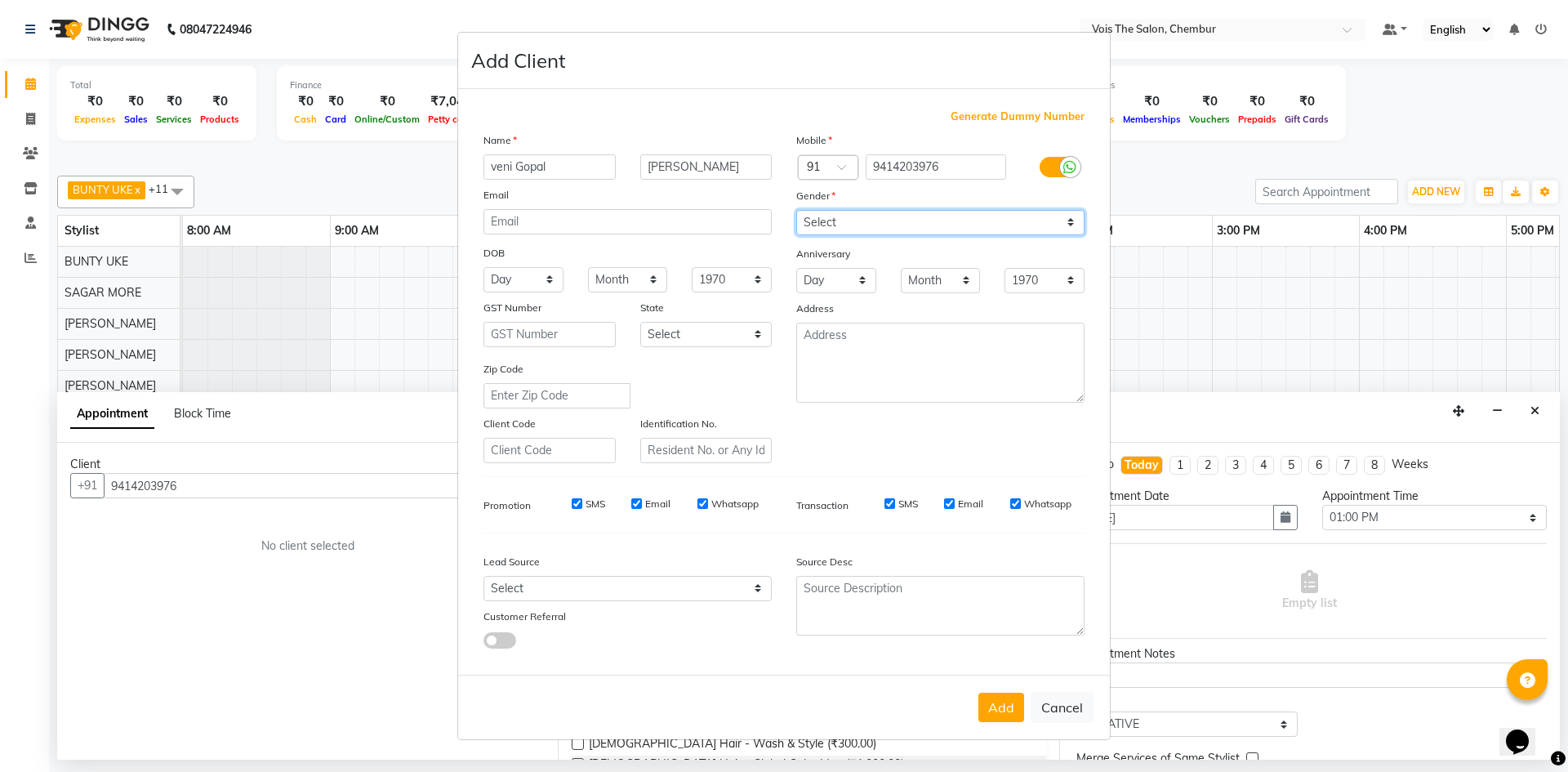
select select "[DEMOGRAPHIC_DATA]"
click at [796, 210] on select "Select [DEMOGRAPHIC_DATA] [DEMOGRAPHIC_DATA] Other Prefer Not To Say" at bounding box center [940, 222] width 288 height 25
click at [990, 709] on button "Add" at bounding box center [1000, 706] width 46 height 29
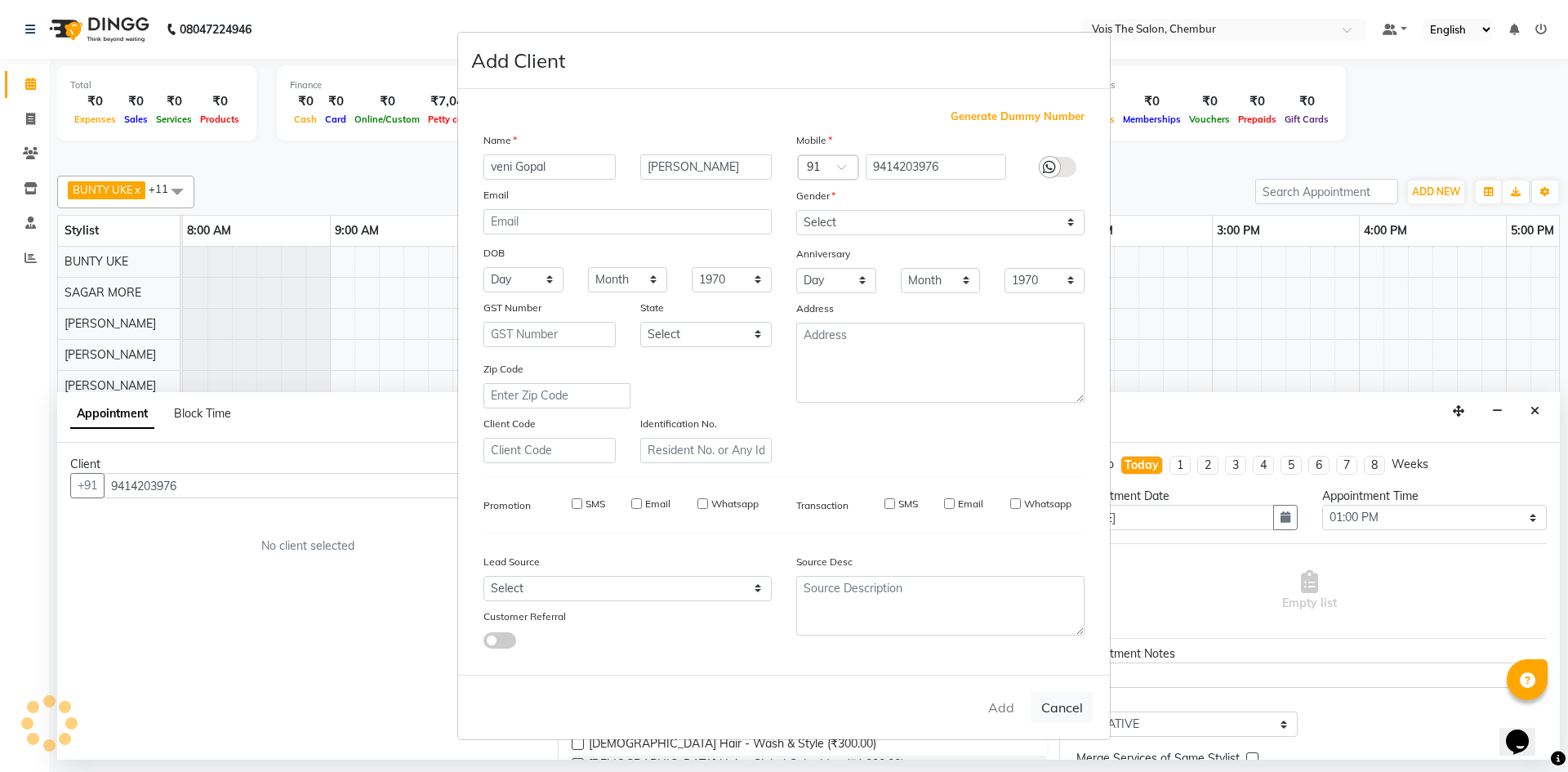
select select
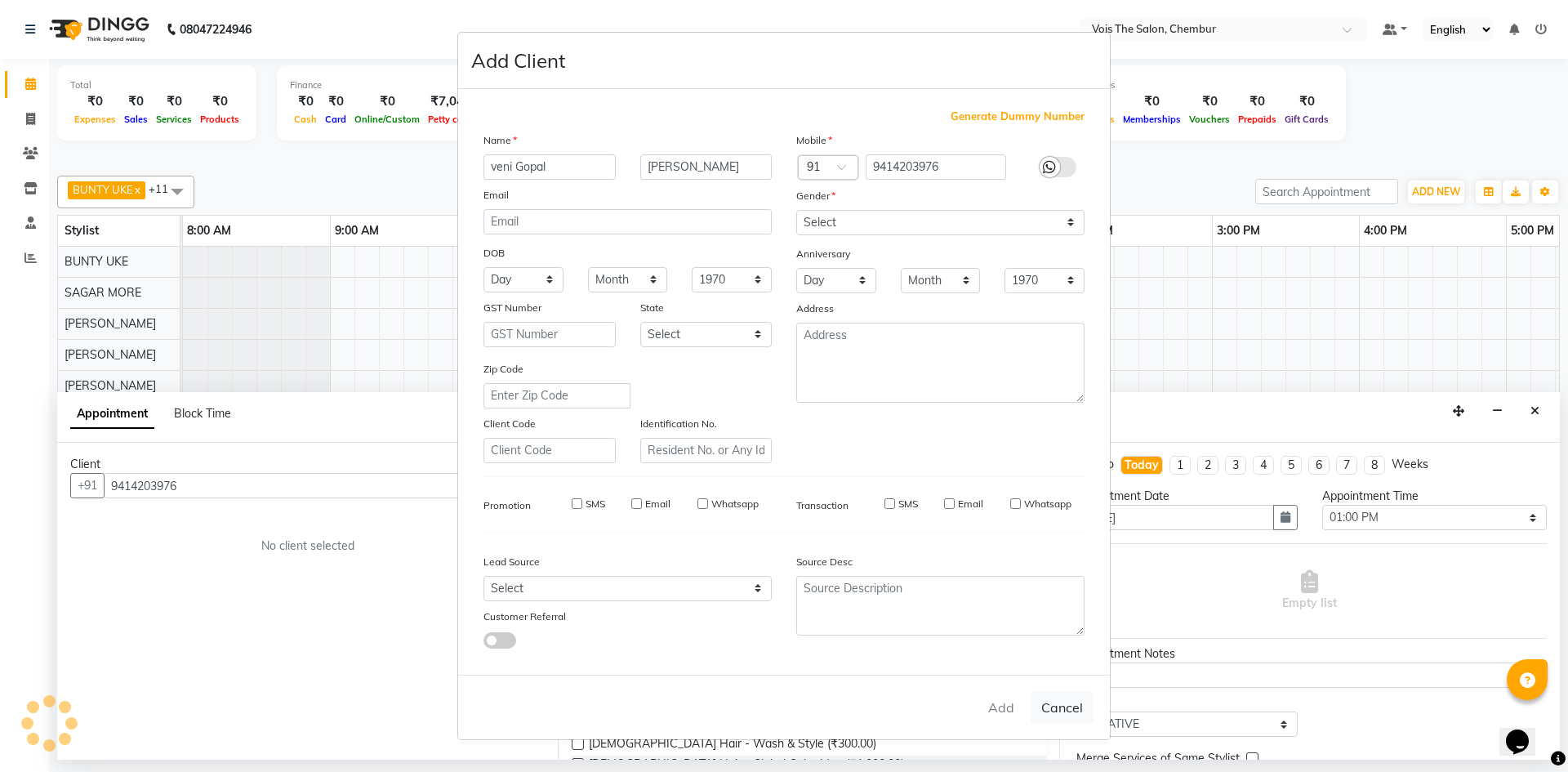
select select
checkbox input "false"
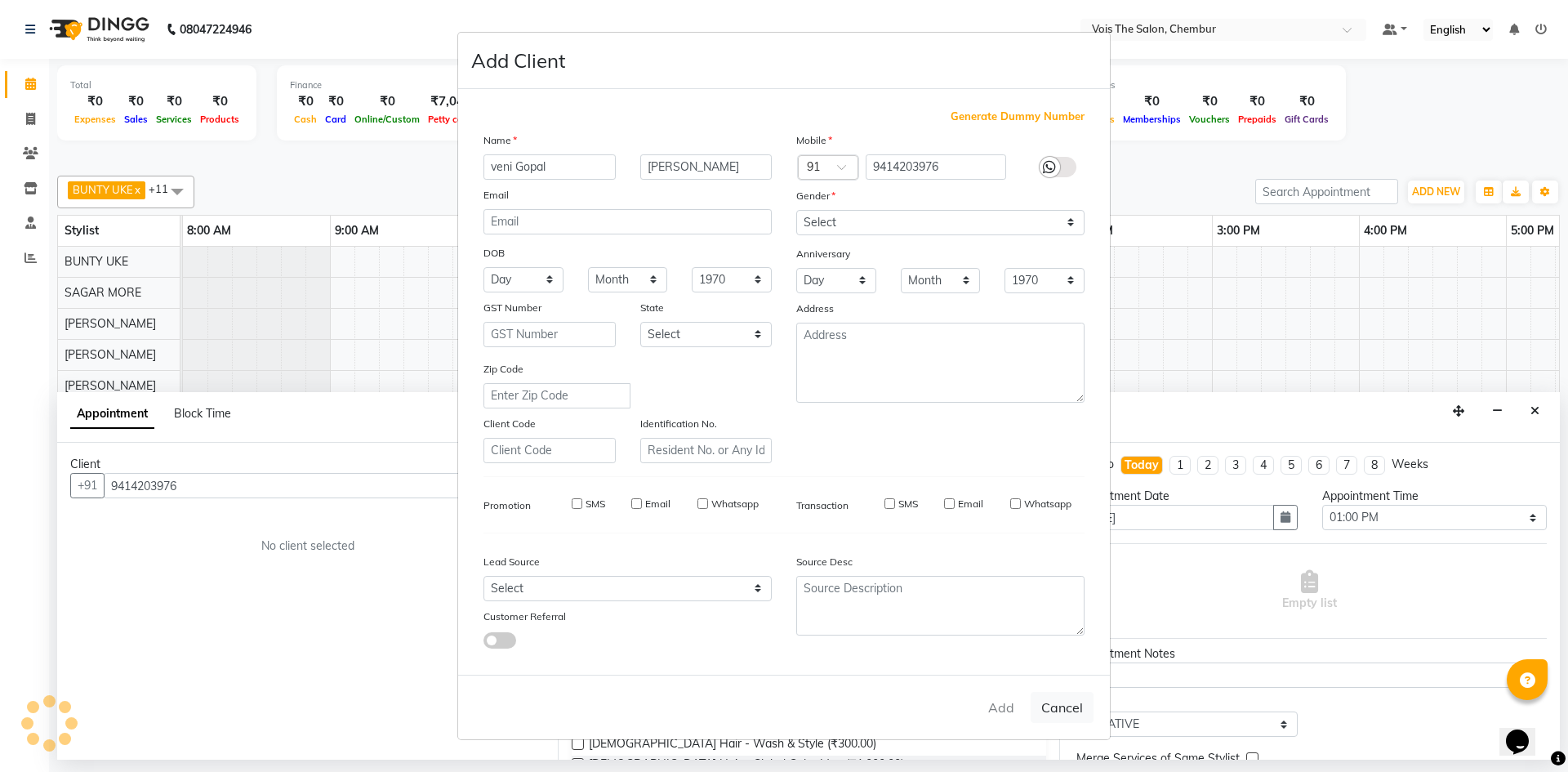
checkbox input "false"
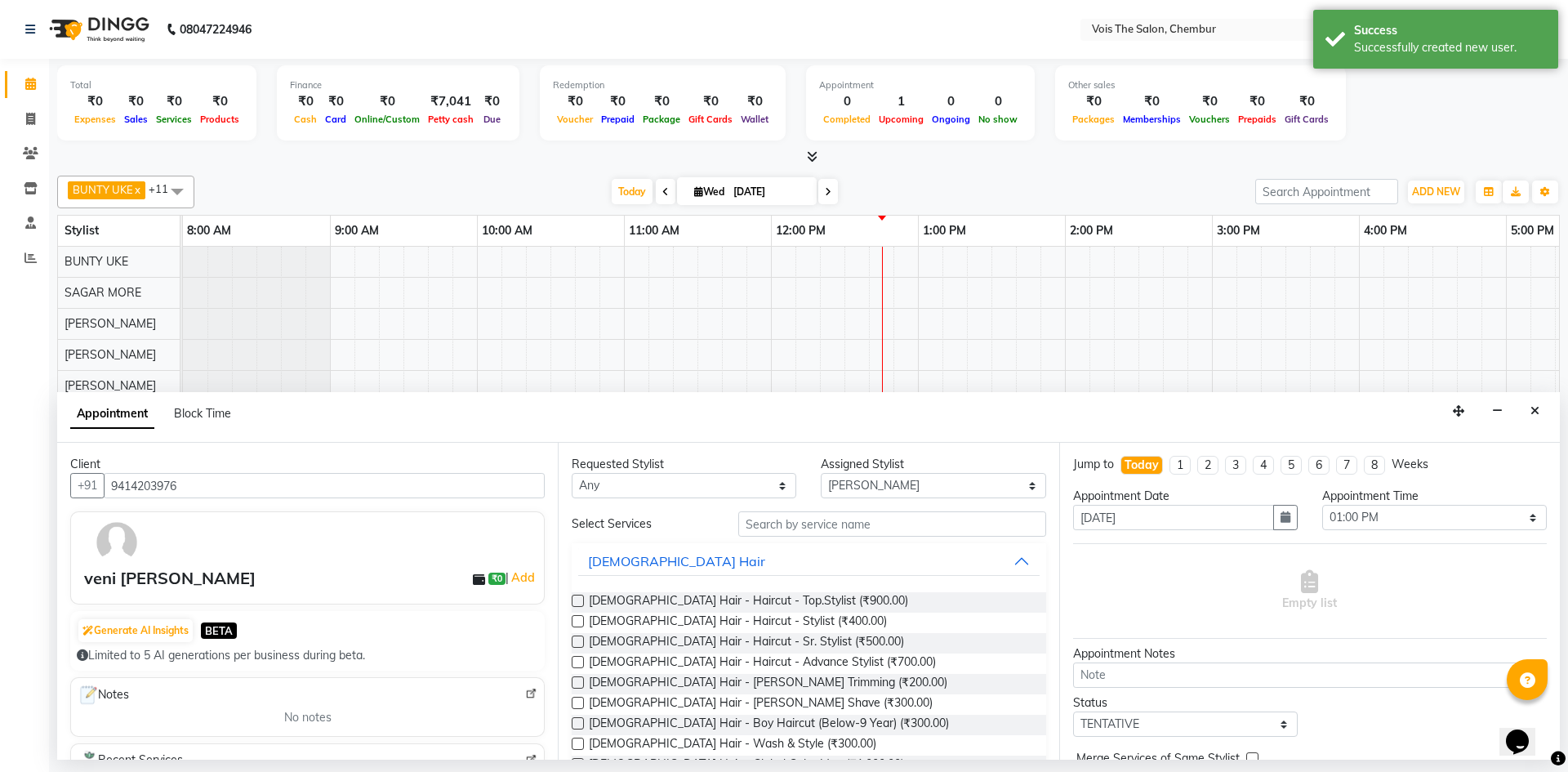
click at [239, 561] on div at bounding box center [315, 542] width 468 height 48
click at [666, 475] on select "Any admin BUNTY UKE COUNTER SALE [PERSON_NAME] [PERSON_NAME] [PERSON_NAME] MORE…" at bounding box center [684, 485] width 225 height 25
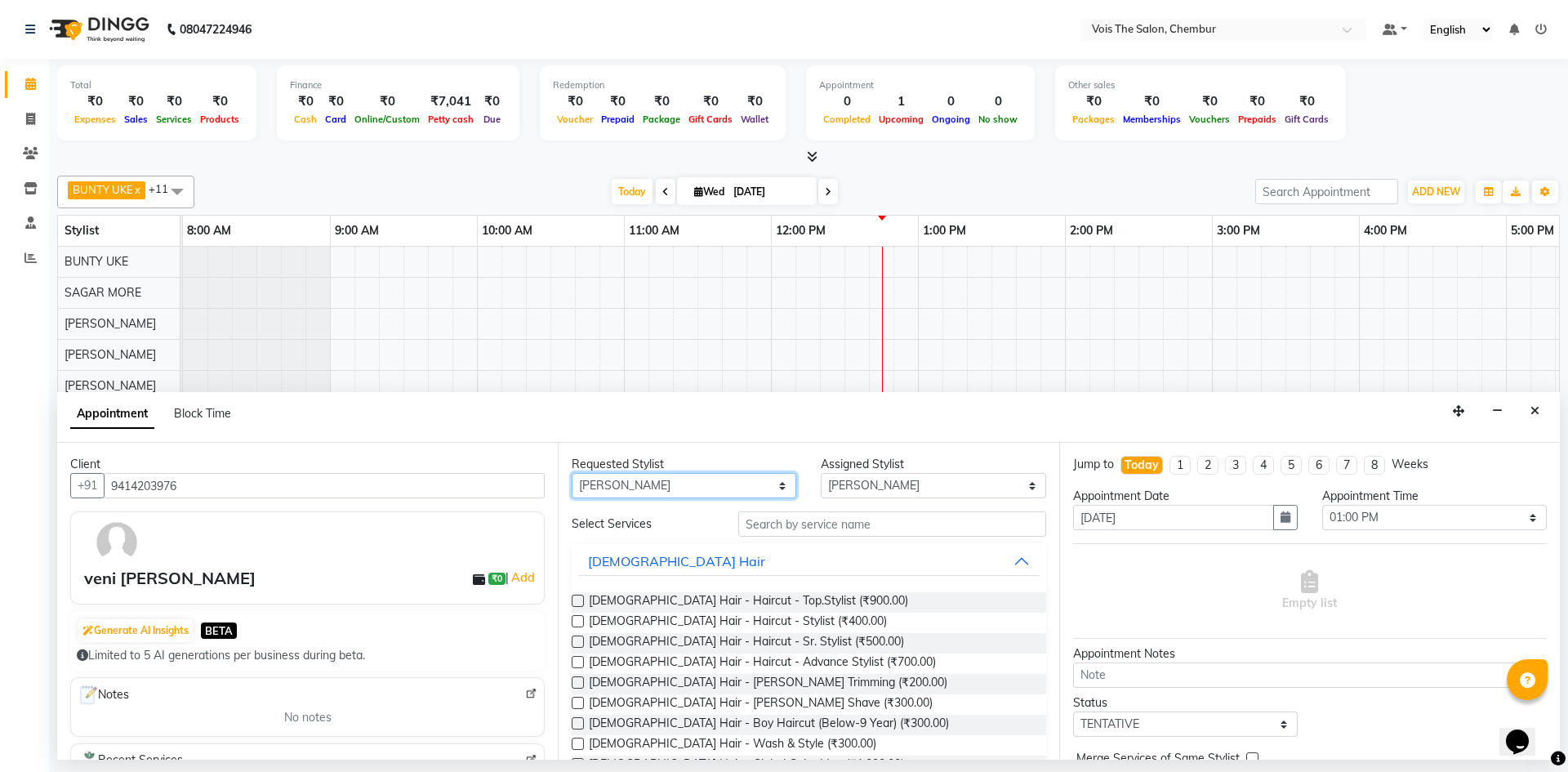
click at [571, 473] on select "Any admin BUNTY UKE COUNTER SALE [PERSON_NAME] [PERSON_NAME] [PERSON_NAME] MORE…" at bounding box center [684, 485] width 225 height 25
click at [775, 482] on select "Any admin BUNTY UKE COUNTER SALE [PERSON_NAME] [PERSON_NAME] [PERSON_NAME] MORE…" at bounding box center [684, 485] width 225 height 25
select select "null"
click at [571, 473] on select "Any admin BUNTY UKE COUNTER SALE [PERSON_NAME] [PERSON_NAME] [PERSON_NAME] MORE…" at bounding box center [684, 485] width 225 height 25
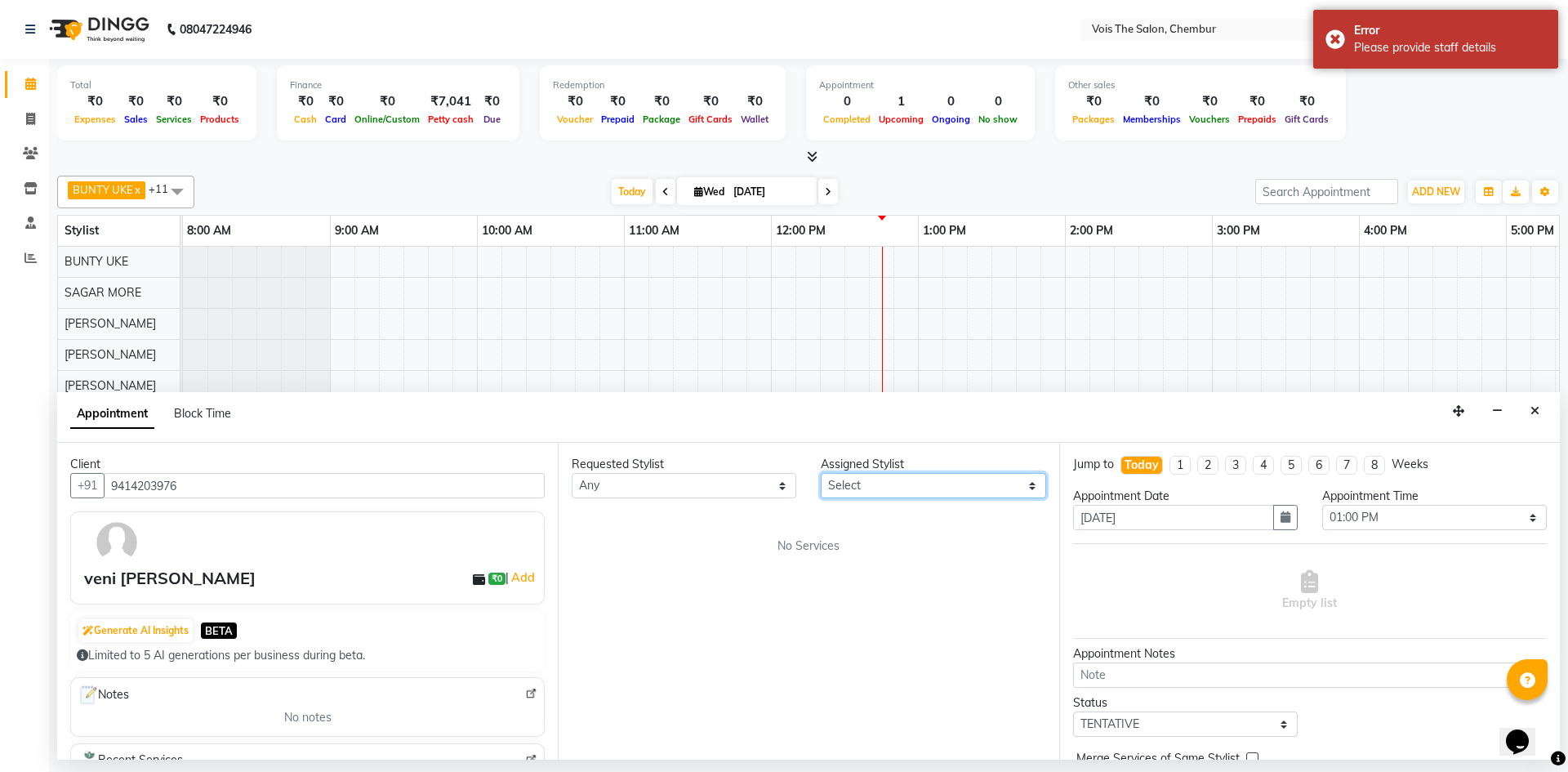
click at [978, 482] on select "Select admin BUNTY UKE COUNTER SALE GANESH [PERSON_NAME] [PERSON_NAME] [PERSON_…" at bounding box center [933, 485] width 225 height 25
select select "89852"
click at [821, 473] on select "Select admin BUNTY UKE COUNTER SALE GANESH [PERSON_NAME] [PERSON_NAME] [PERSON_…" at bounding box center [933, 485] width 225 height 25
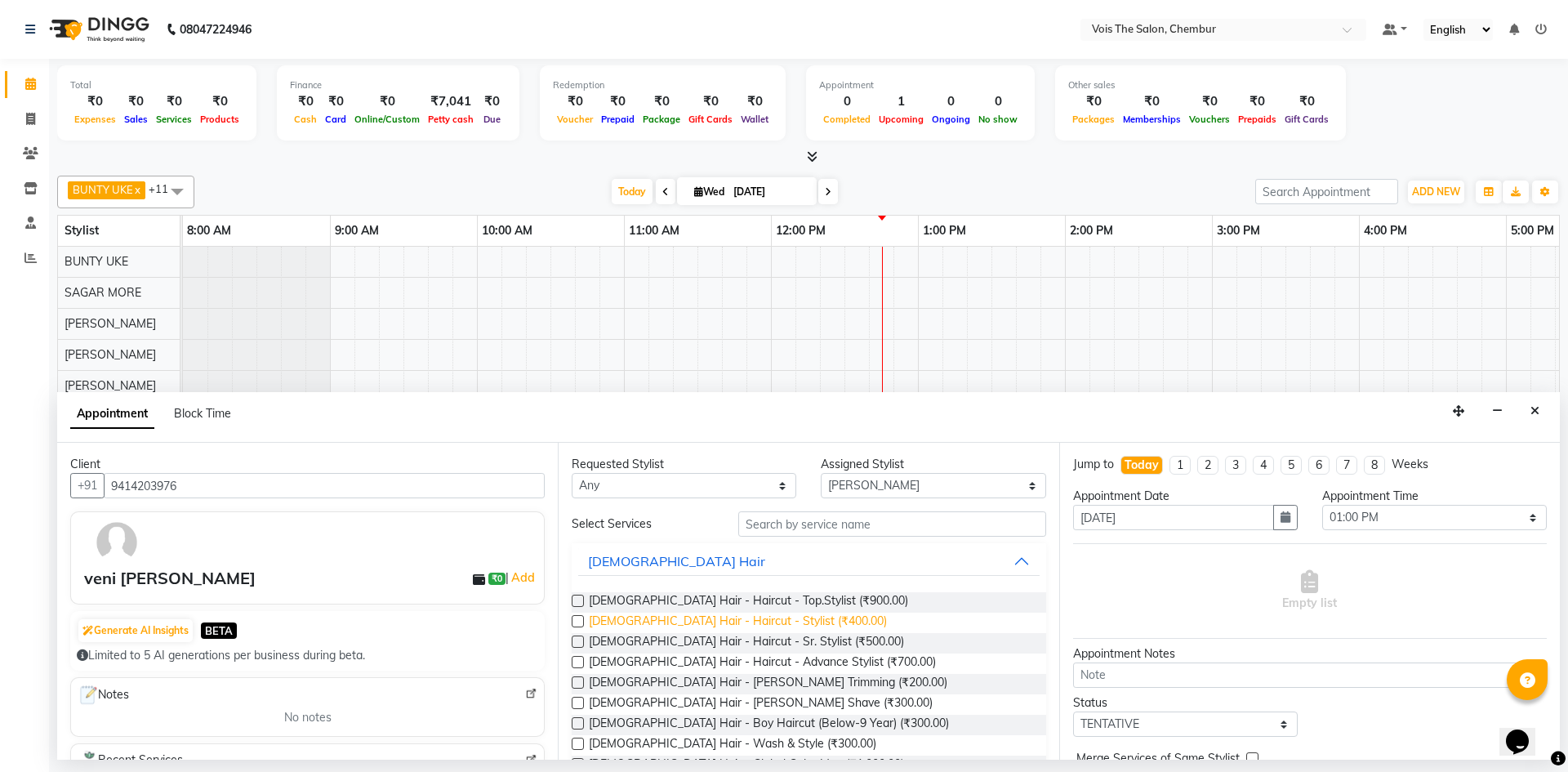
click at [711, 624] on span "[DEMOGRAPHIC_DATA] Hair - Haircut - Stylist (₹400.00)" at bounding box center [738, 623] width 298 height 21
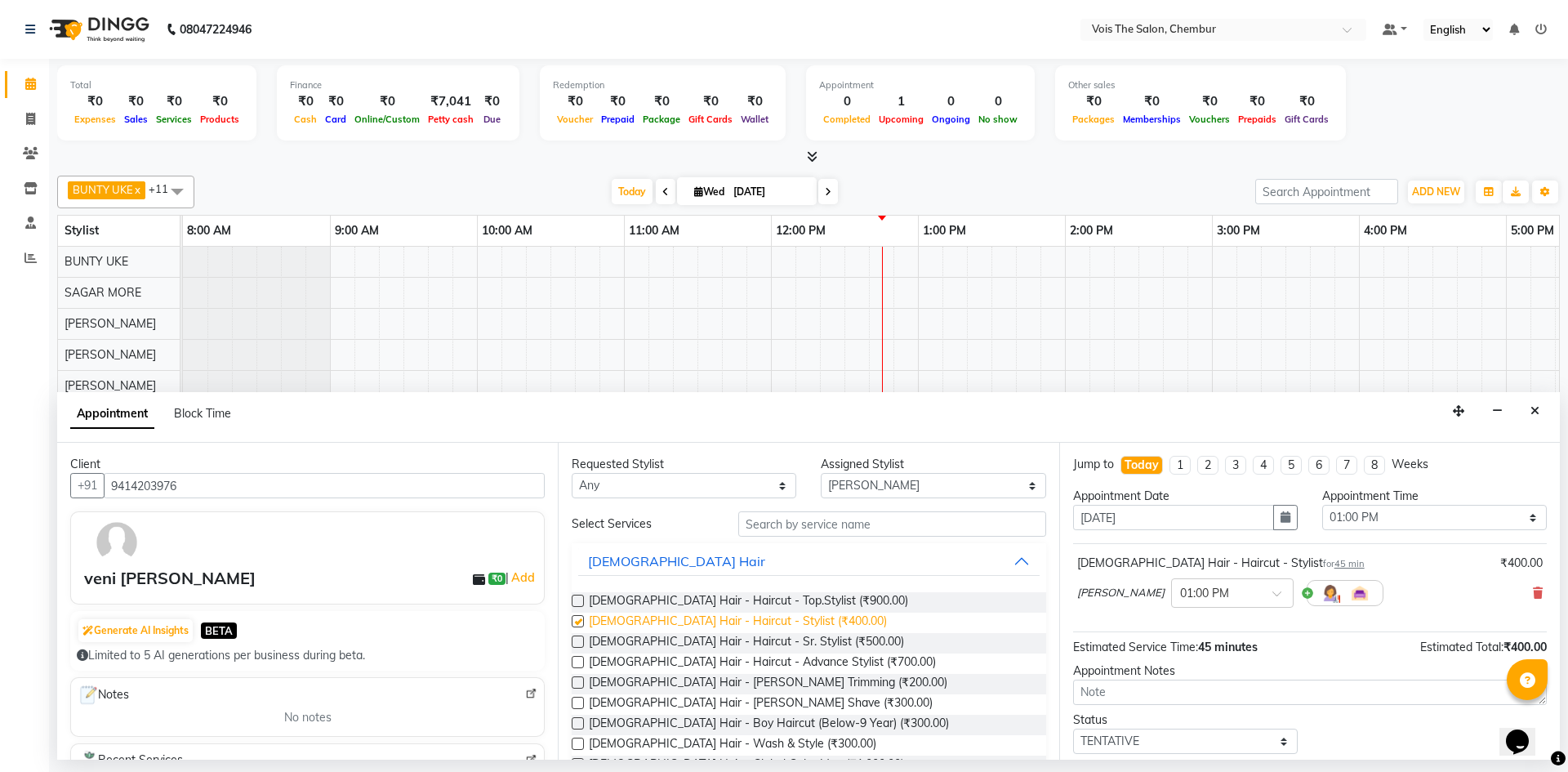
checkbox input "false"
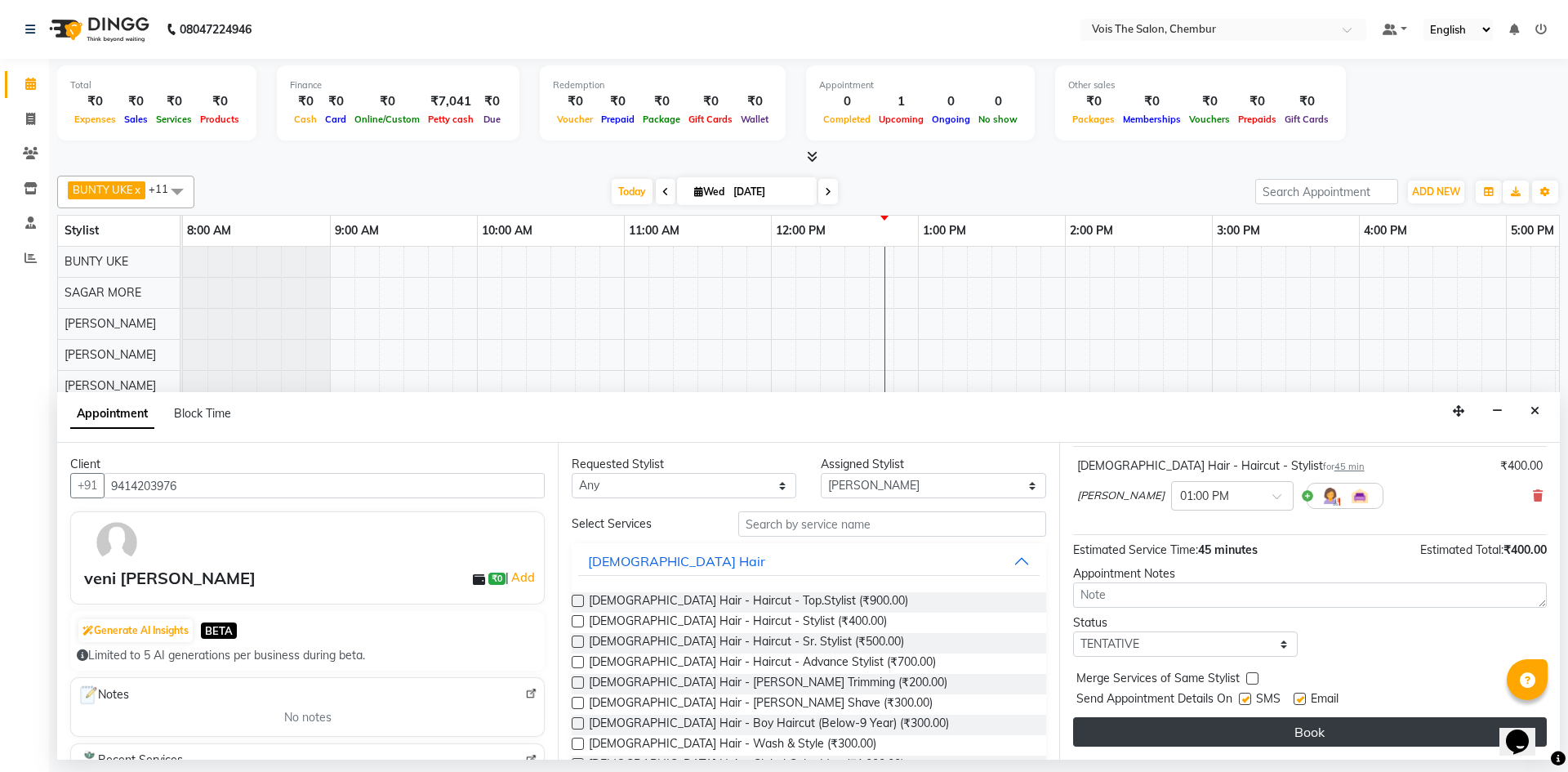
click at [1183, 733] on button "Book" at bounding box center [1310, 731] width 474 height 29
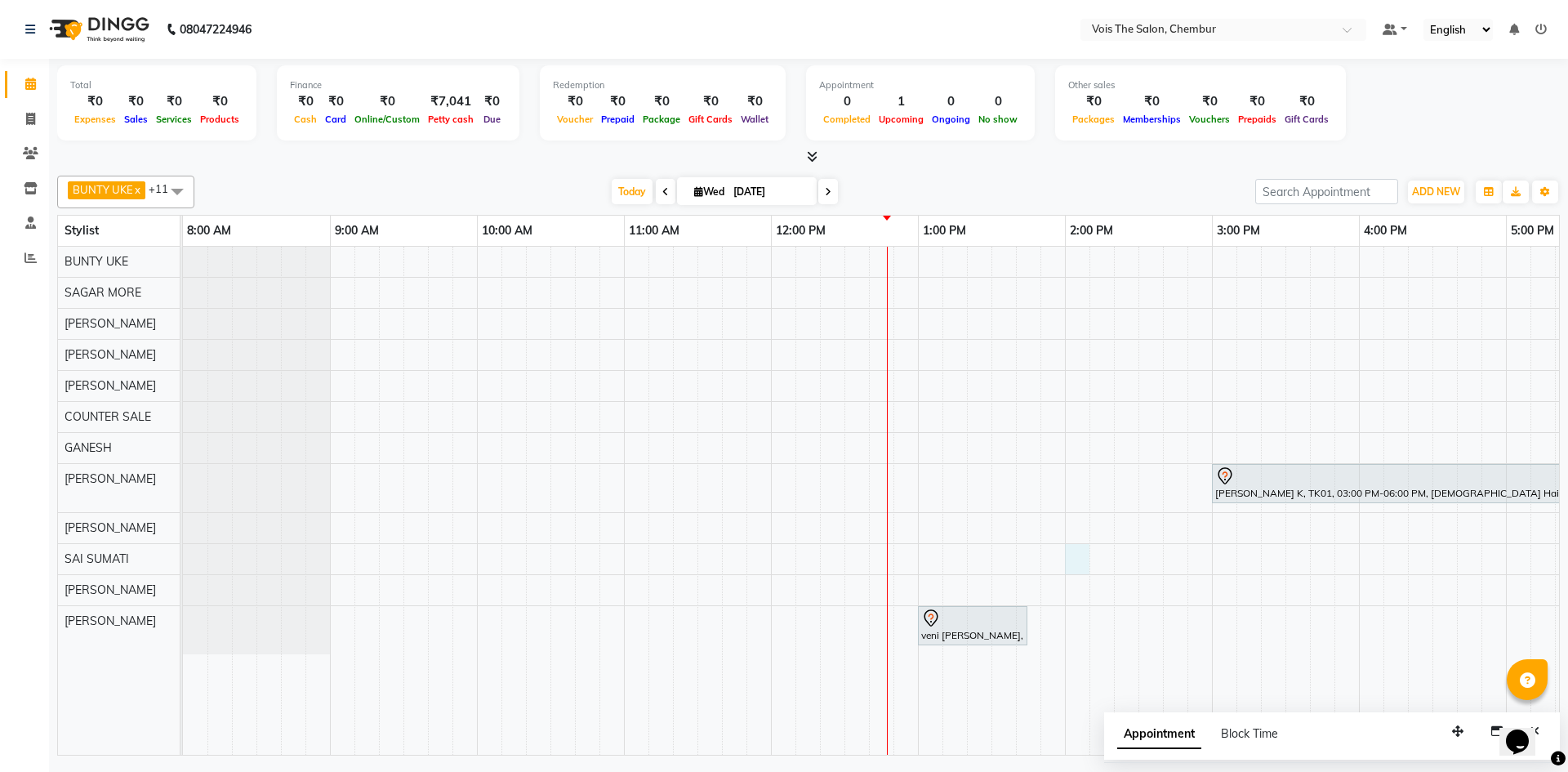
click at [1073, 554] on div "[PERSON_NAME] K, TK01, 03:00 PM-06:00 PM, [DEMOGRAPHIC_DATA] Hair - Global Colo…" at bounding box center [1285, 500] width 2205 height 508
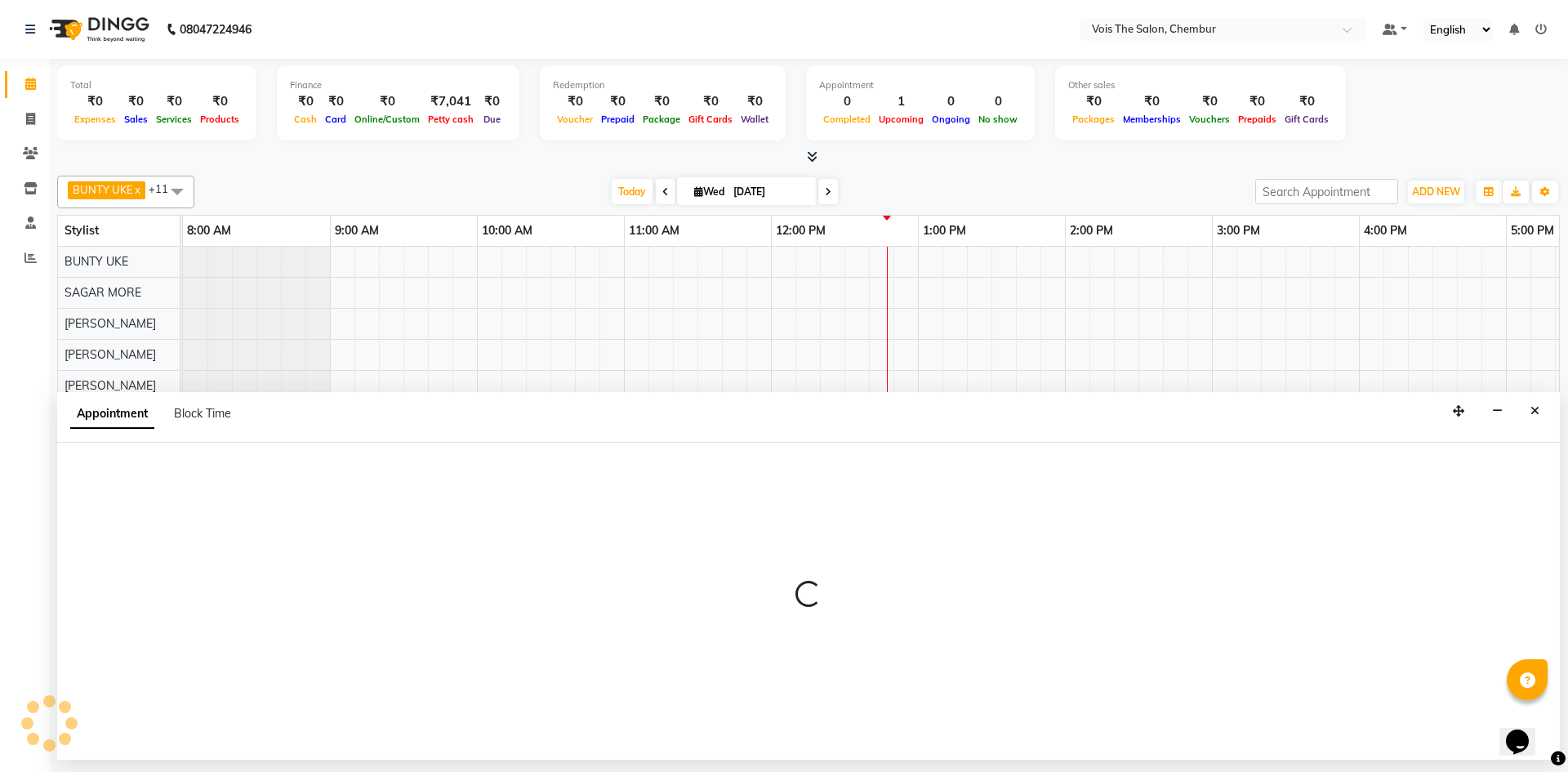
select select "88616"
select select "tentative"
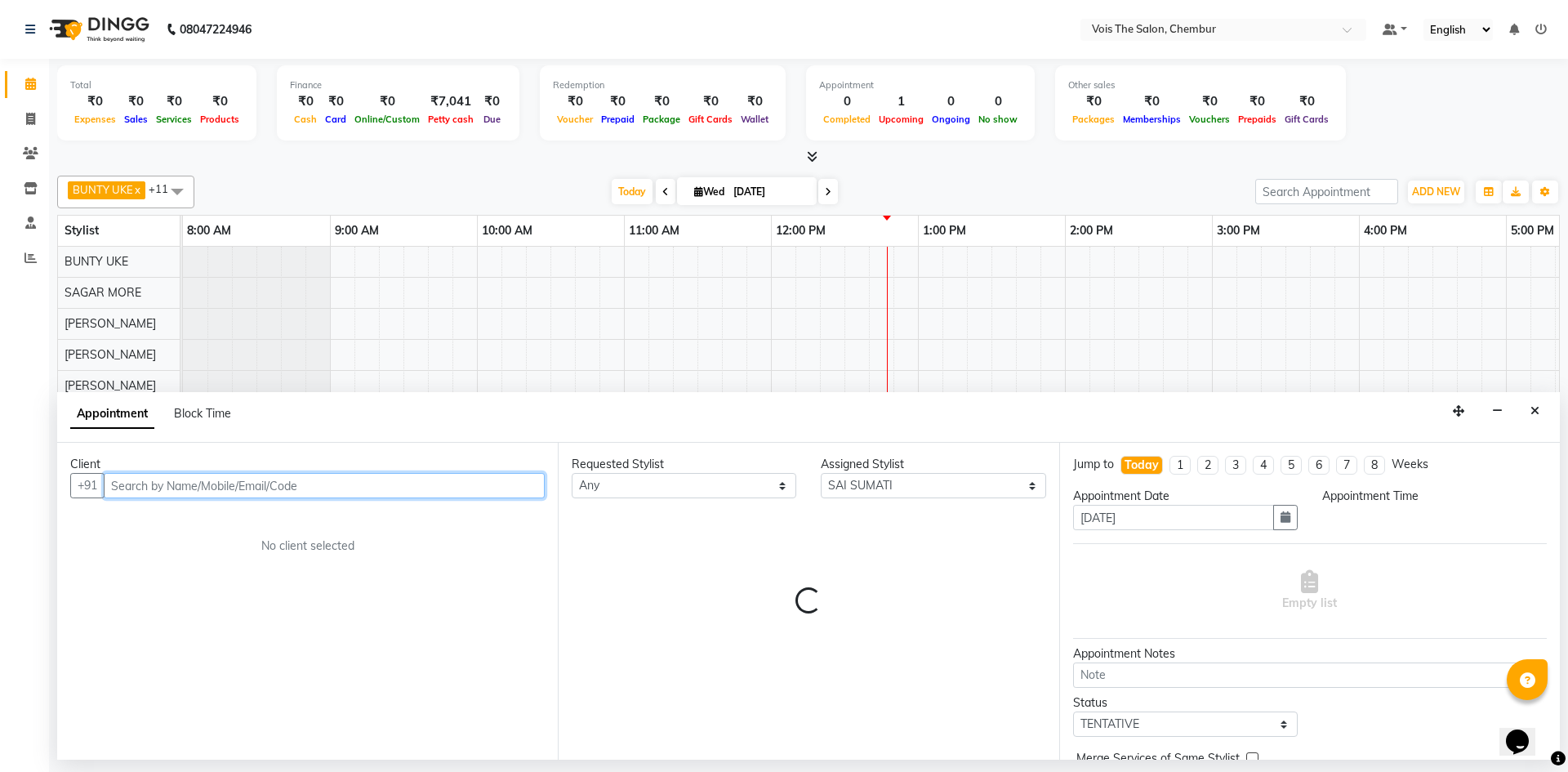
select select "840"
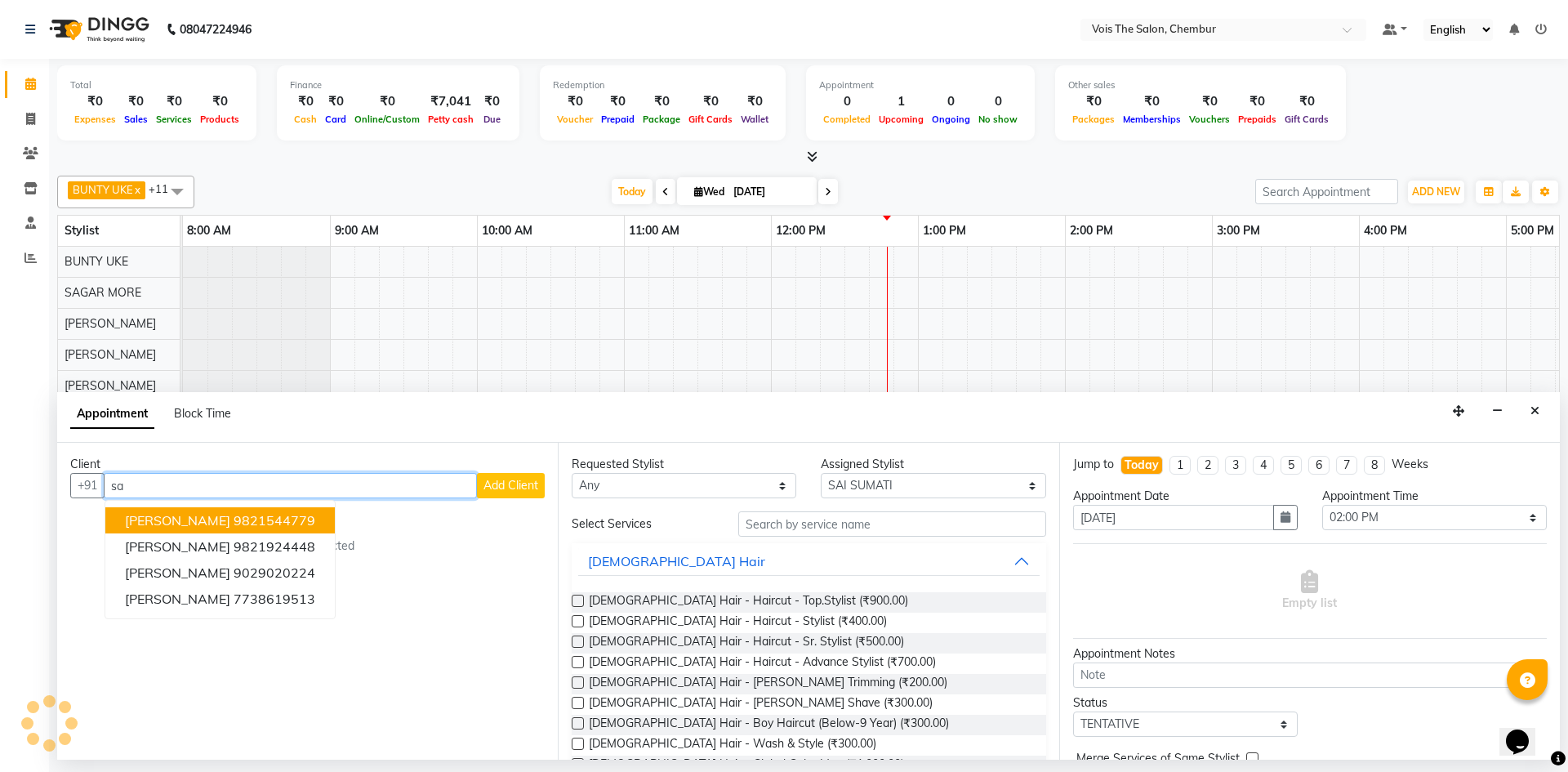
type input "s"
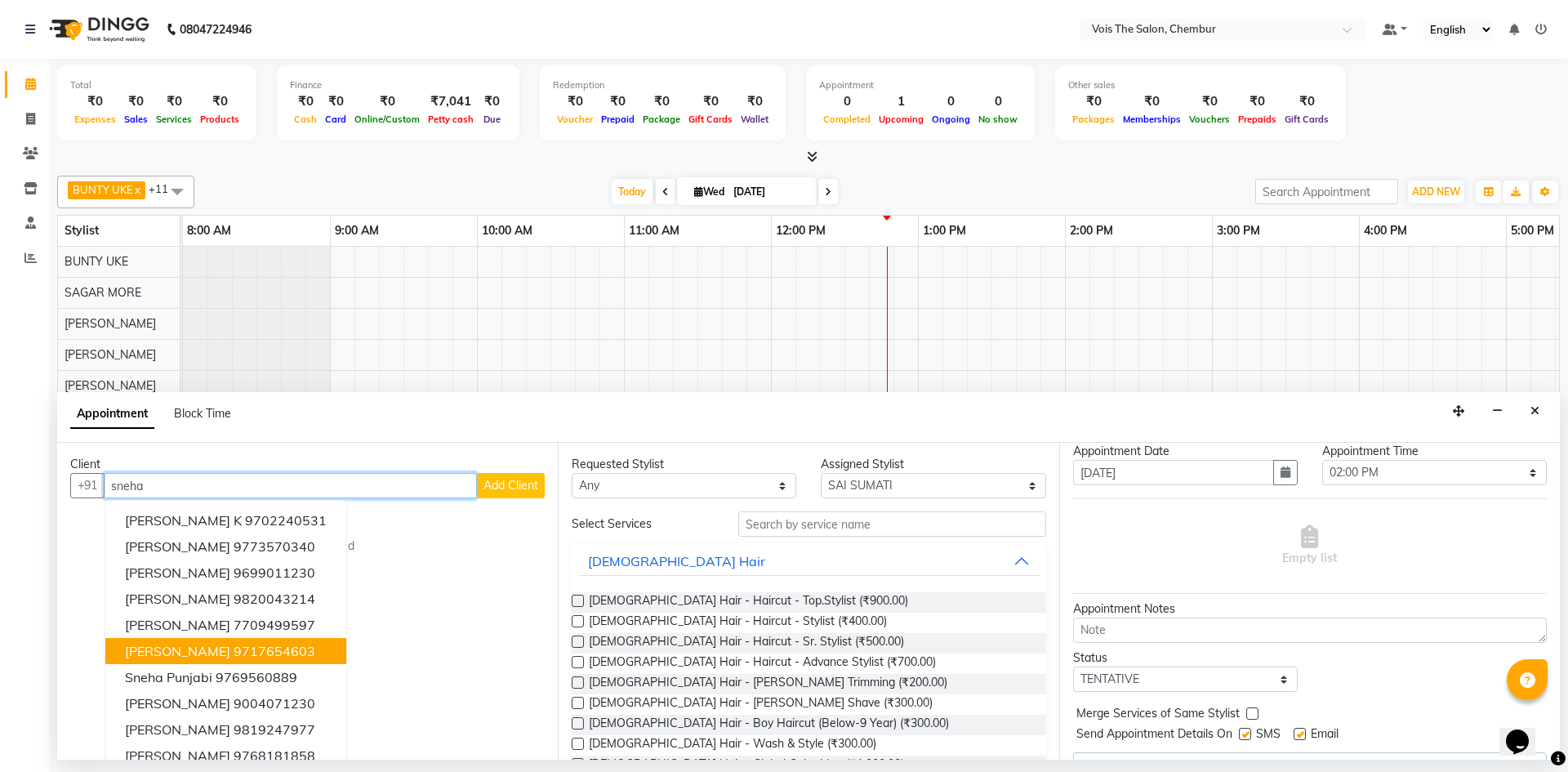
scroll to position [16, 0]
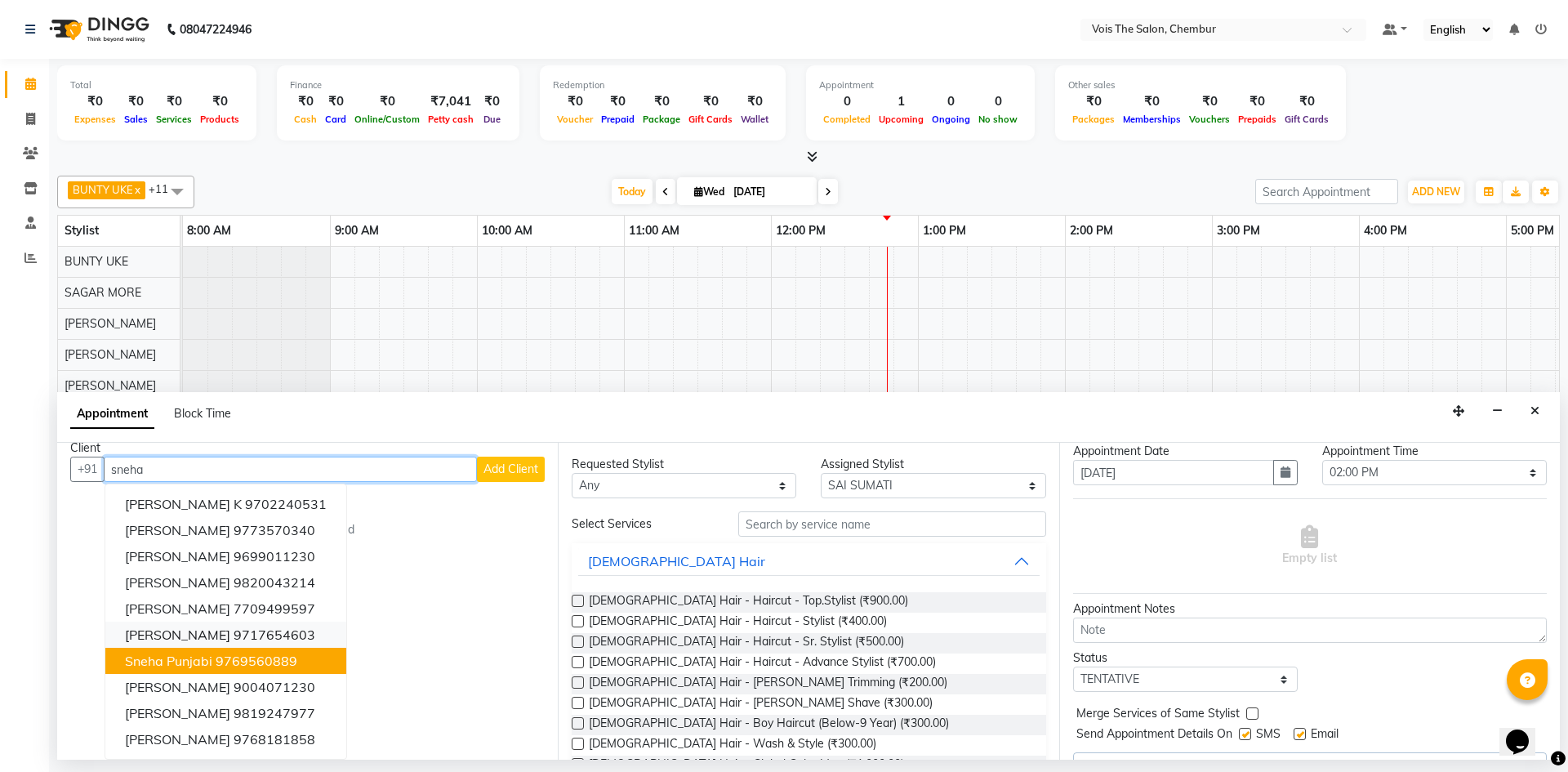
type input "sneha"
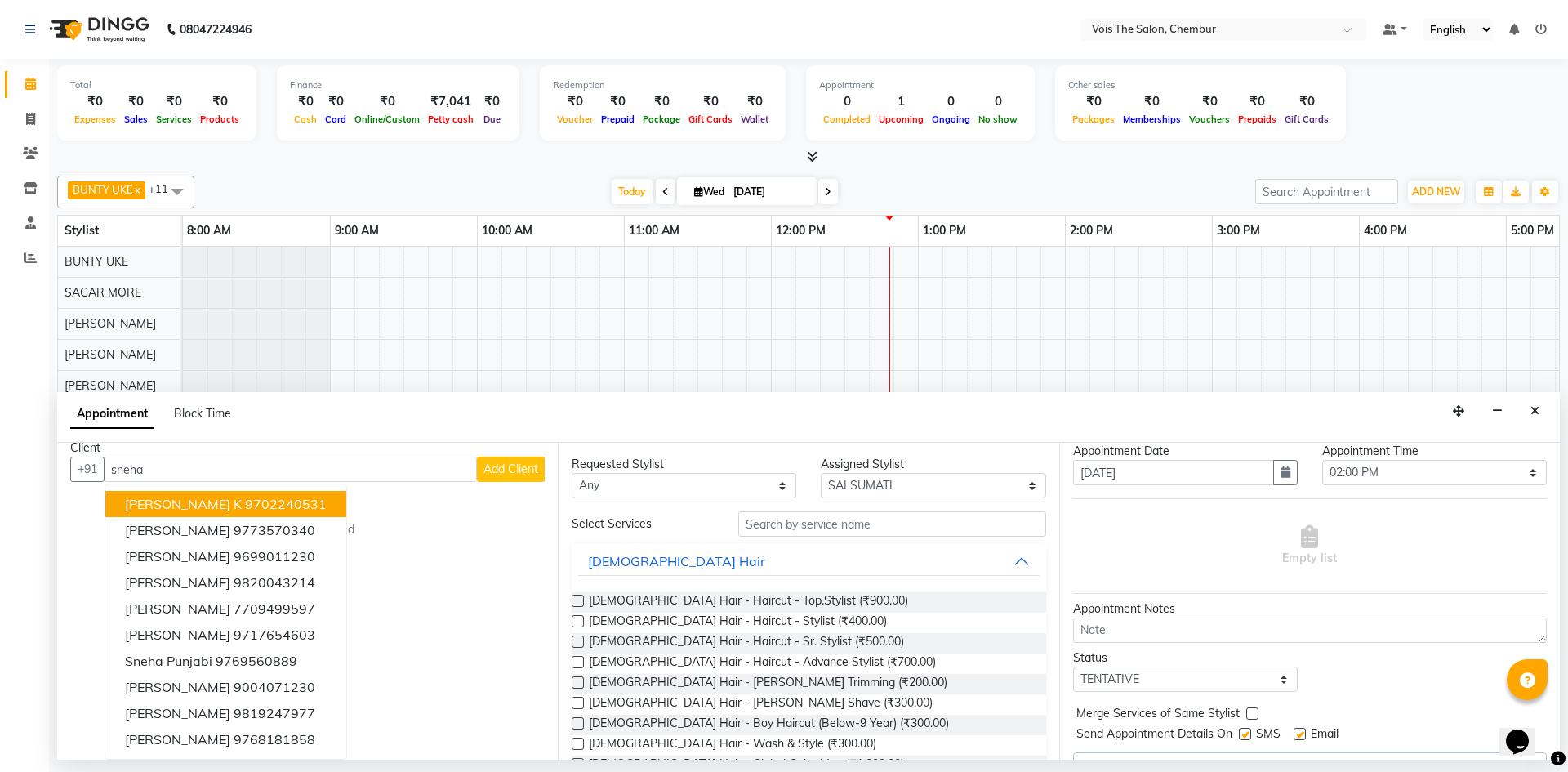
click at [483, 466] on span "Add Client" at bounding box center [510, 469] width 54 height 15
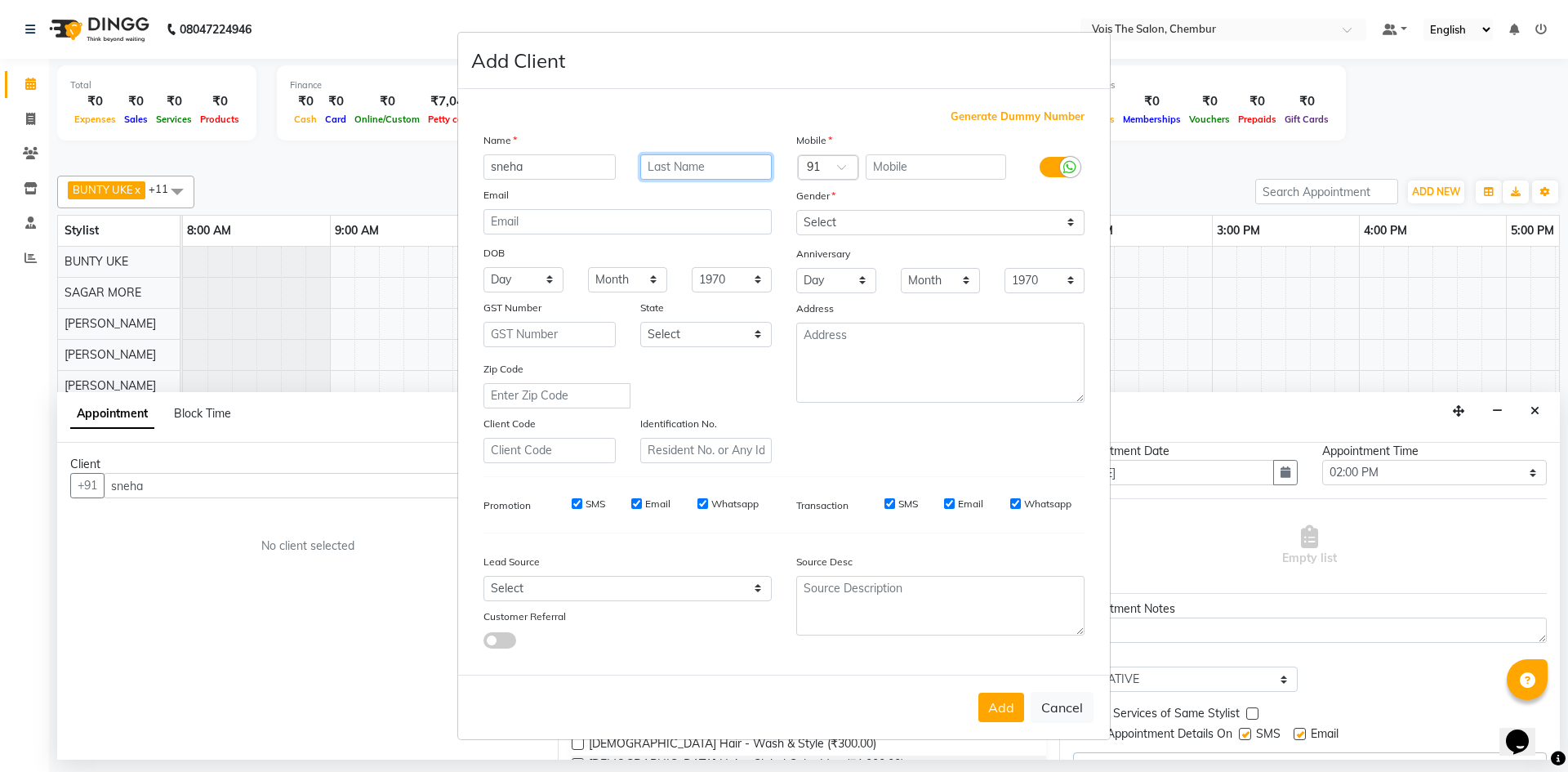
click at [689, 163] on input "text" at bounding box center [706, 167] width 132 height 25
type input "[PERSON_NAME]"
click at [902, 160] on input "text" at bounding box center [936, 167] width 141 height 25
type input "9820299986"
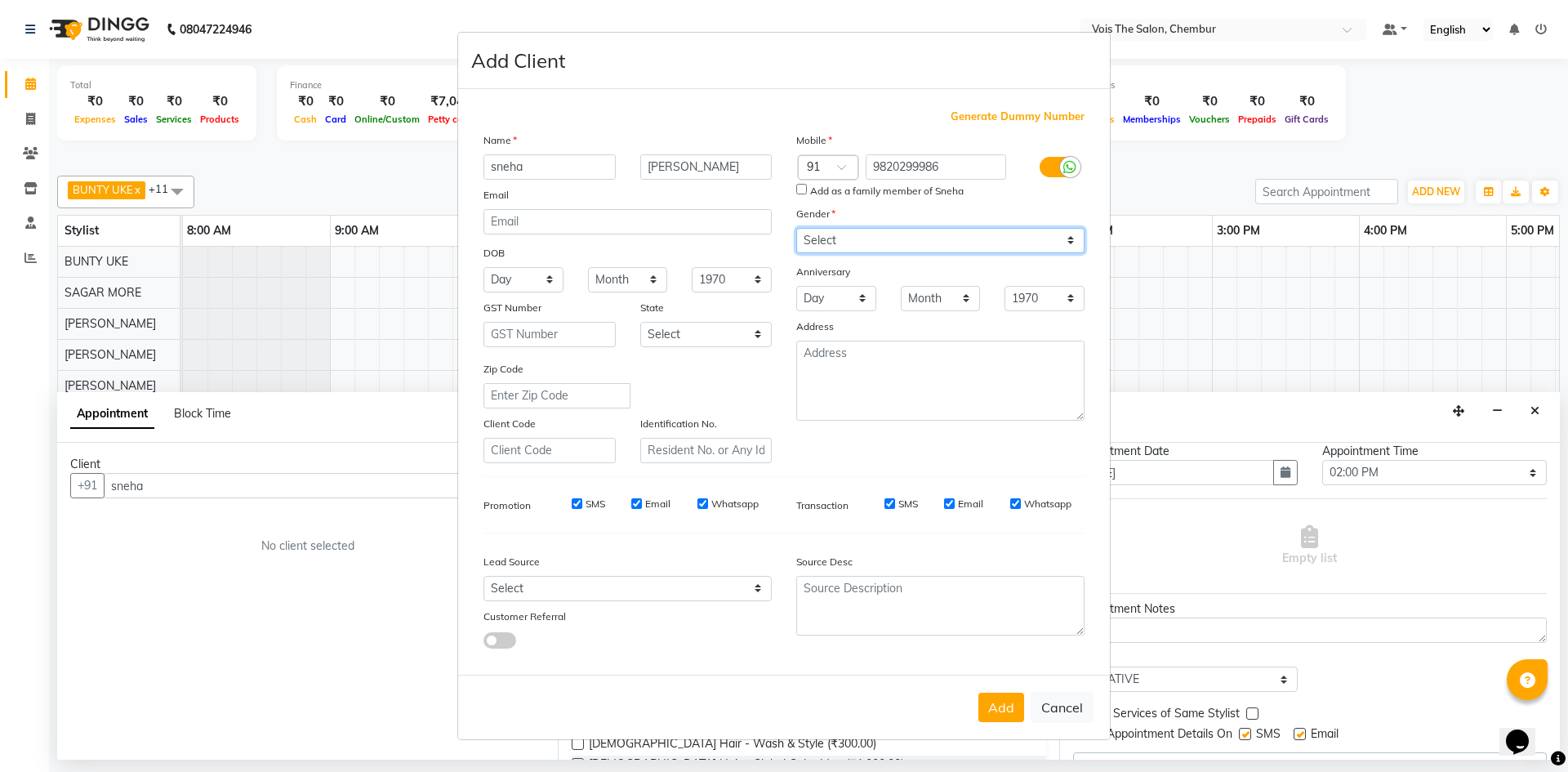
click at [893, 245] on select "Select [DEMOGRAPHIC_DATA] [DEMOGRAPHIC_DATA] Other Prefer Not To Say" at bounding box center [940, 240] width 288 height 25
select select "[DEMOGRAPHIC_DATA]"
click at [796, 228] on select "Select [DEMOGRAPHIC_DATA] [DEMOGRAPHIC_DATA] Other Prefer Not To Say" at bounding box center [940, 240] width 288 height 25
click at [995, 705] on button "Add" at bounding box center [1000, 706] width 46 height 29
click at [1059, 704] on button "Cancel" at bounding box center [1061, 706] width 63 height 31
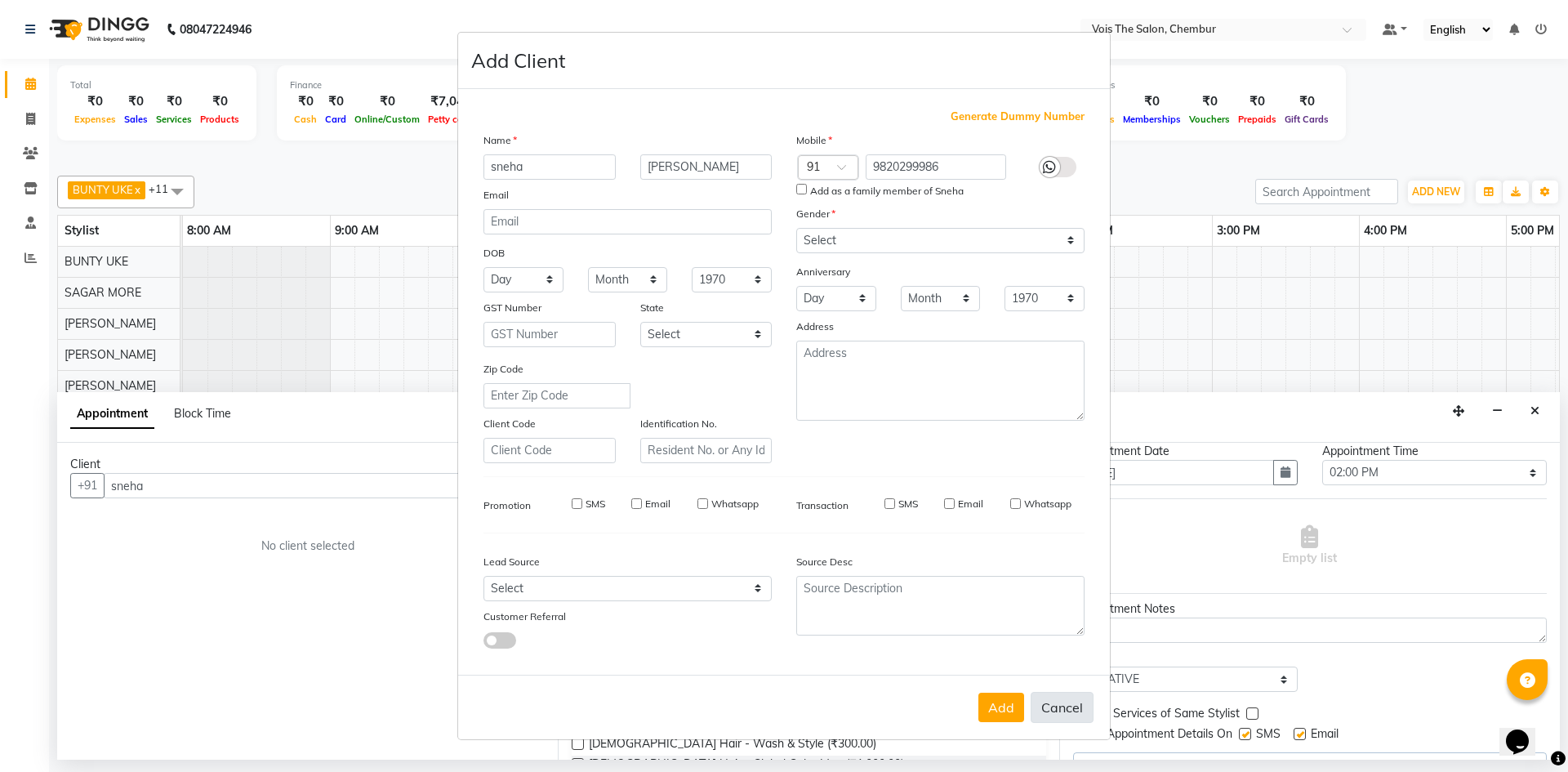
select select
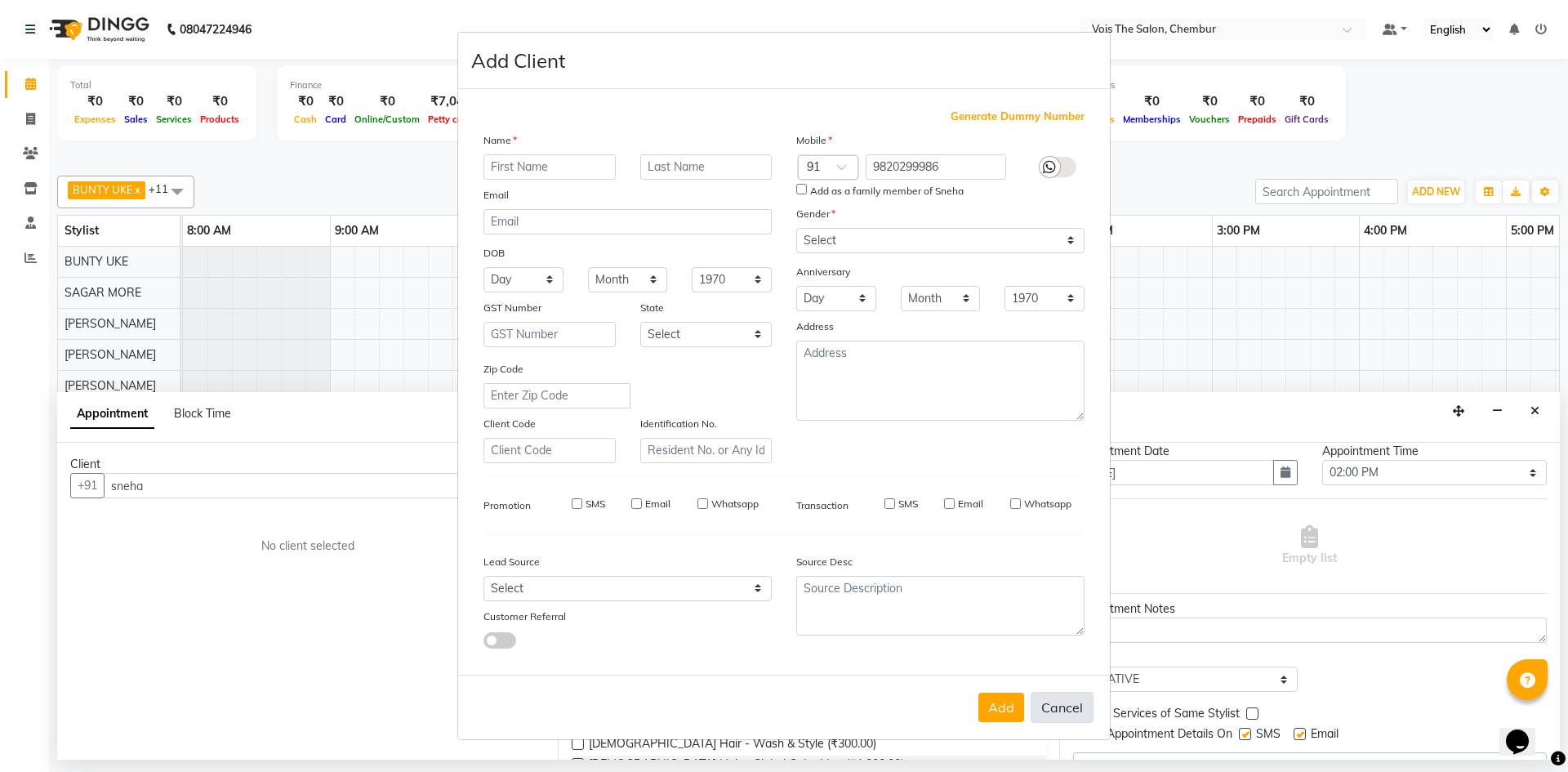
select select
checkbox input "false"
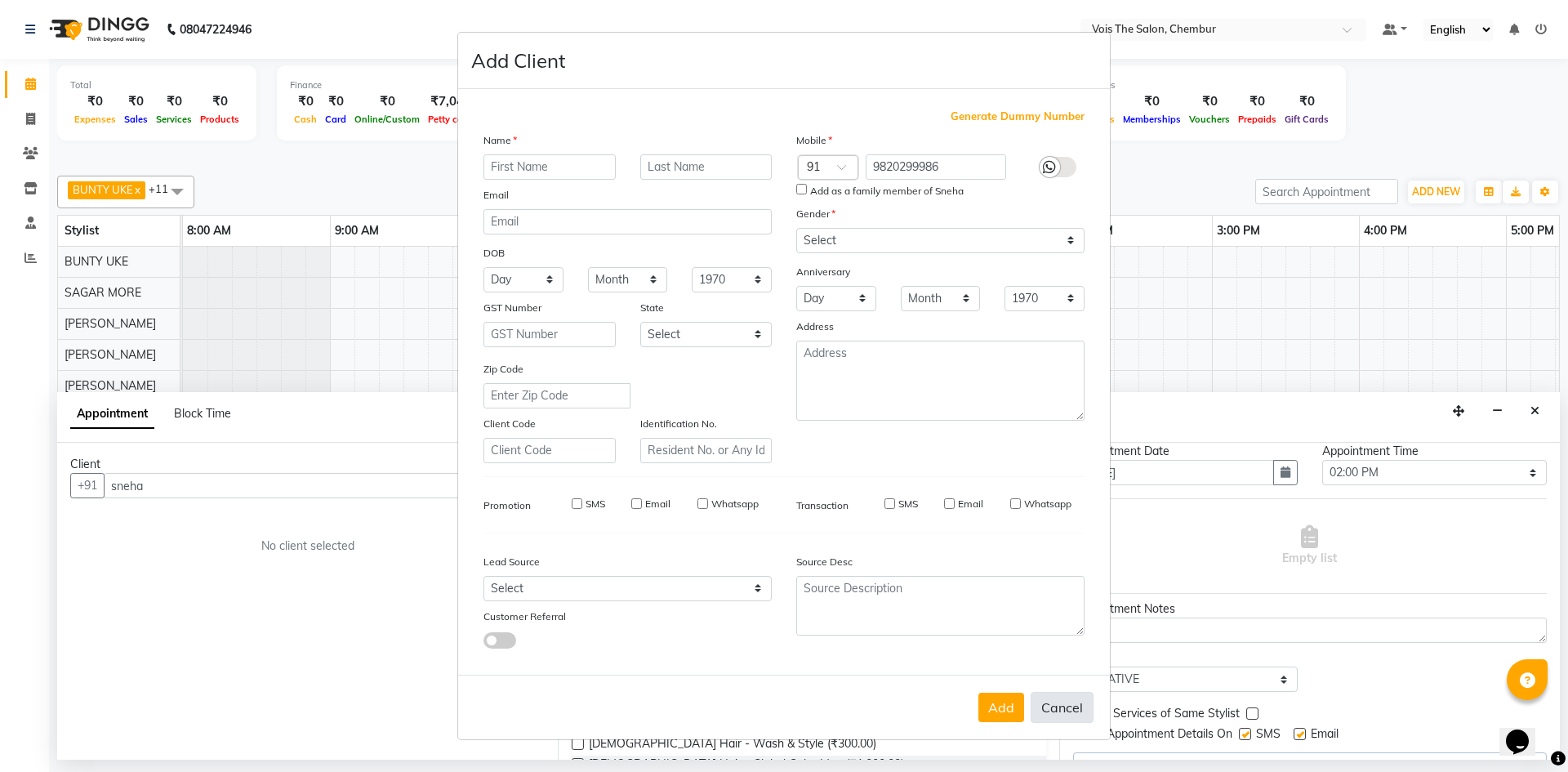
checkbox input "false"
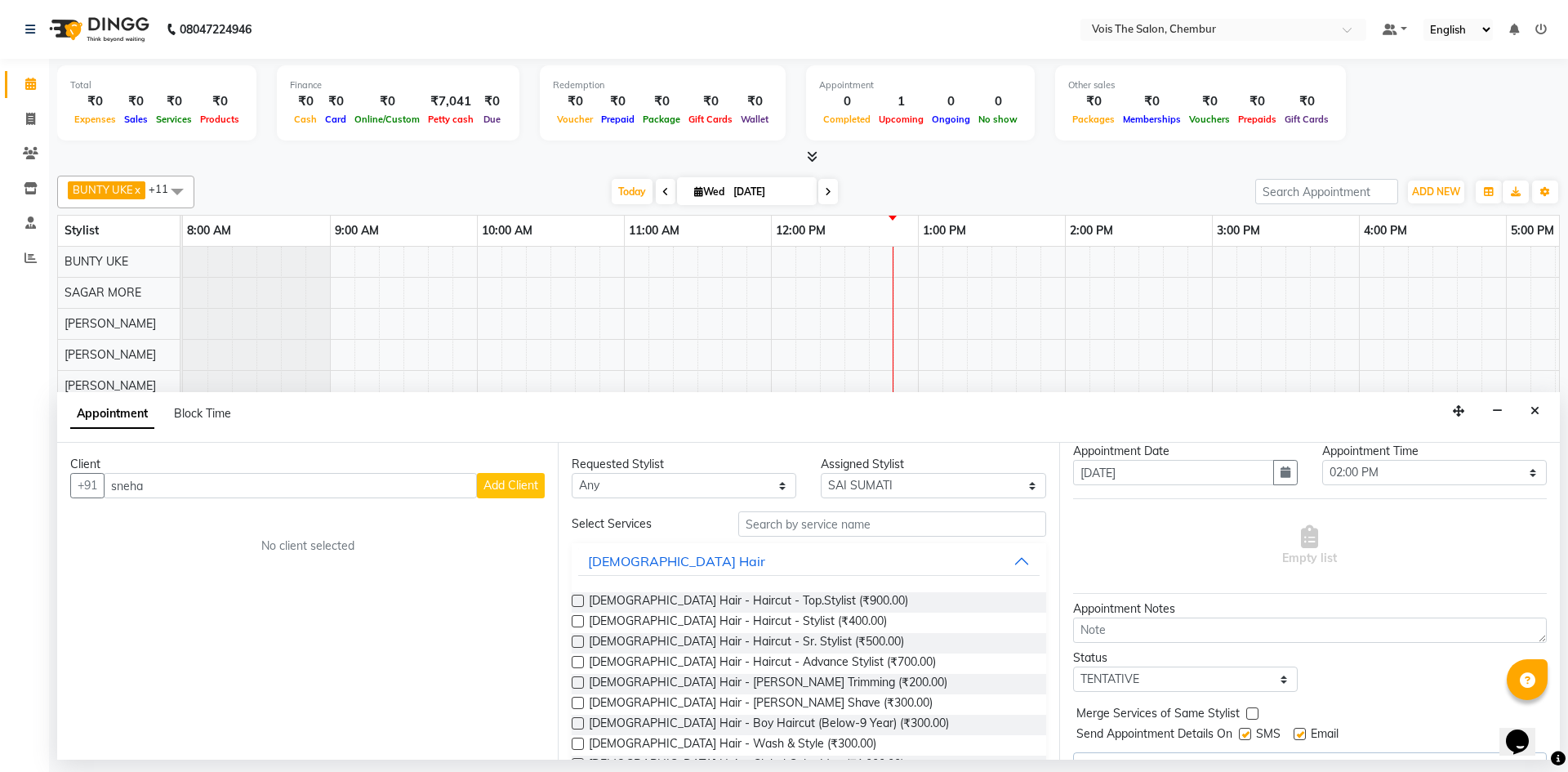
click at [517, 479] on span "Add Client" at bounding box center [510, 485] width 54 height 15
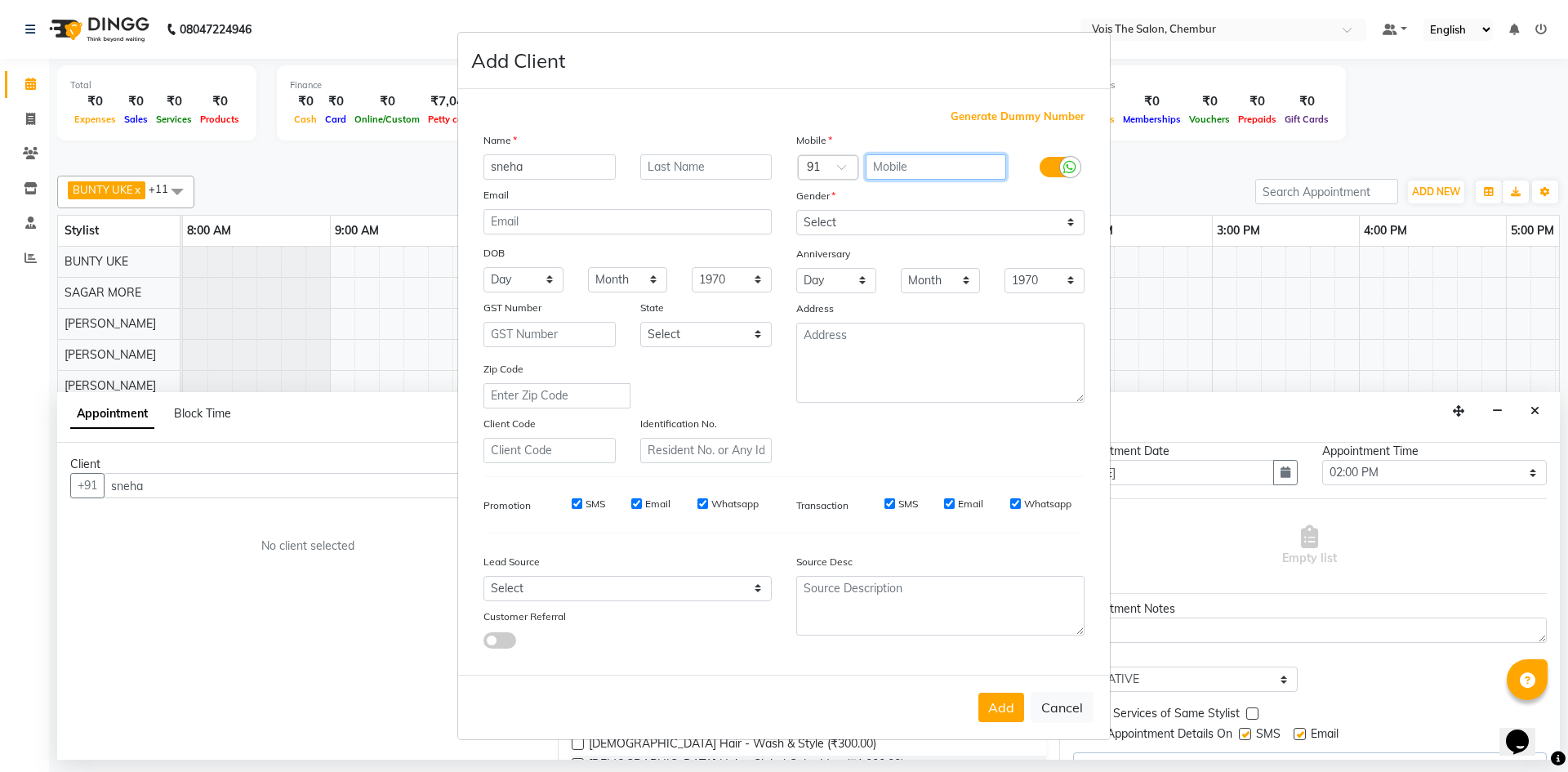
click at [966, 176] on input "text" at bounding box center [936, 167] width 141 height 25
type input "9820299986"
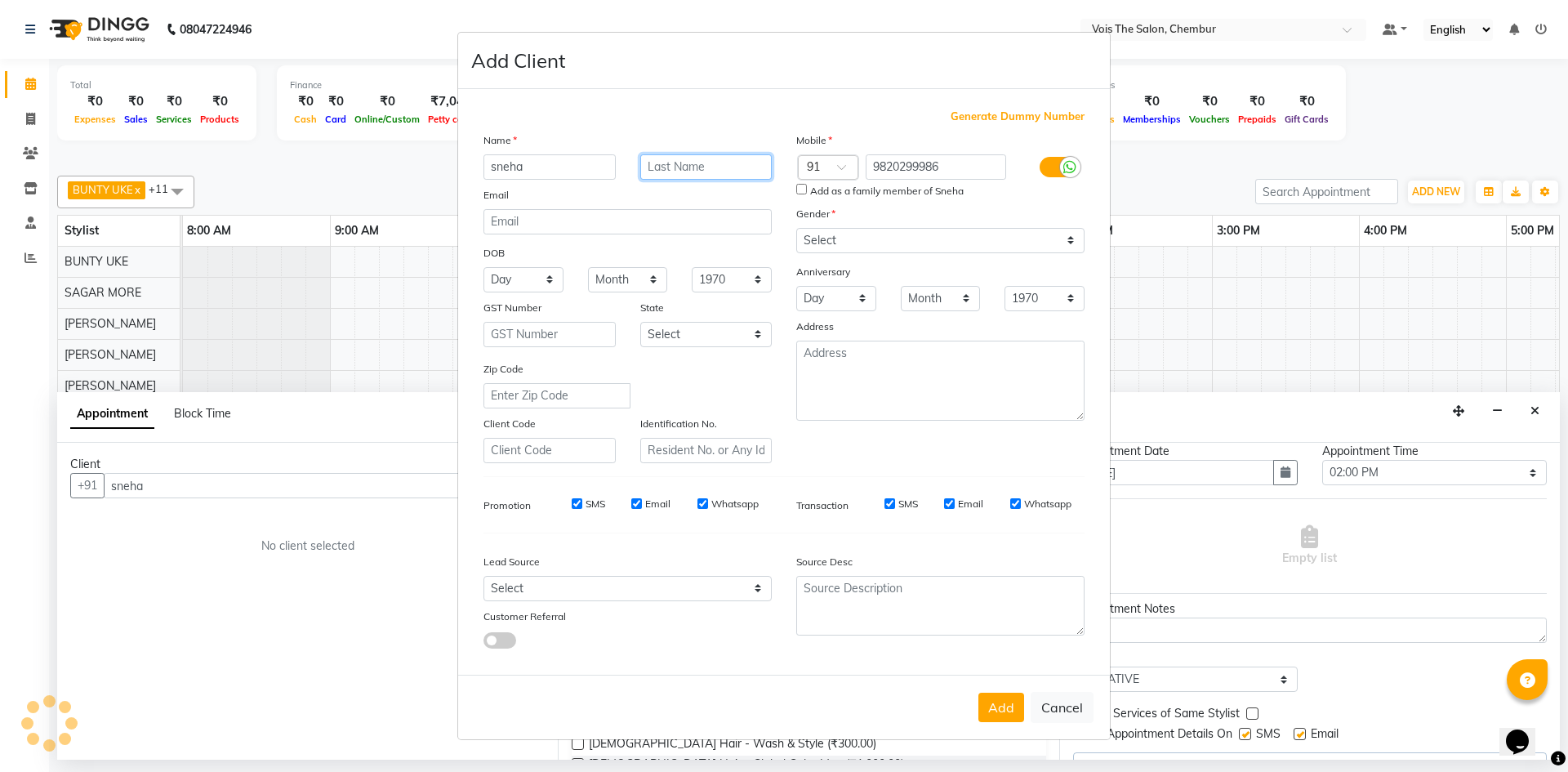
click at [683, 165] on input "text" at bounding box center [706, 167] width 132 height 25
type input "[PERSON_NAME]"
click at [891, 248] on select "Select [DEMOGRAPHIC_DATA] [DEMOGRAPHIC_DATA] Other Prefer Not To Say" at bounding box center [940, 240] width 288 height 25
select select "[DEMOGRAPHIC_DATA]"
click at [796, 228] on select "Select [DEMOGRAPHIC_DATA] [DEMOGRAPHIC_DATA] Other Prefer Not To Say" at bounding box center [940, 240] width 288 height 25
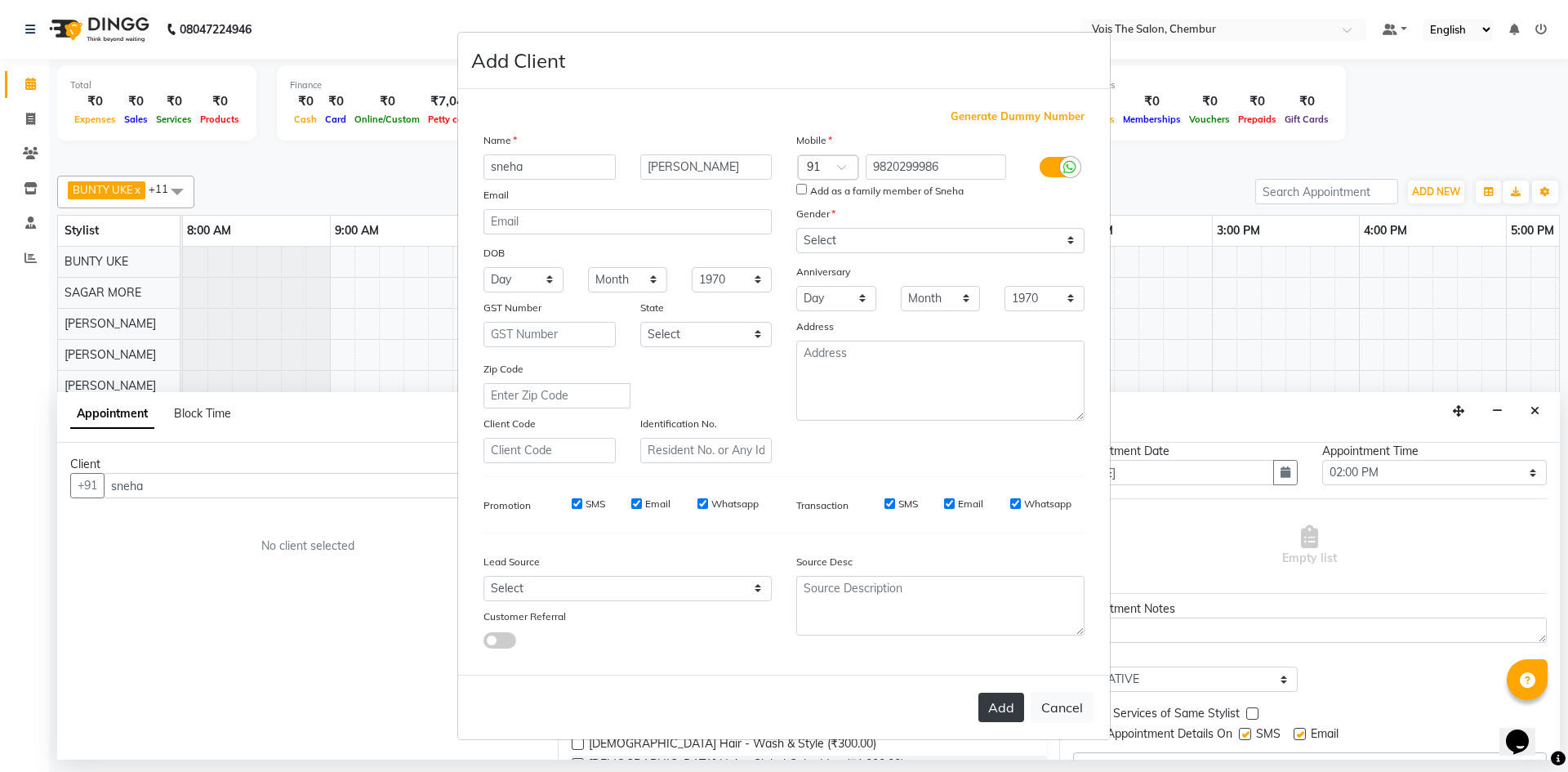
click at [984, 700] on button "Add" at bounding box center [1000, 706] width 46 height 29
click at [1061, 705] on button "Cancel" at bounding box center [1061, 706] width 63 height 31
select select
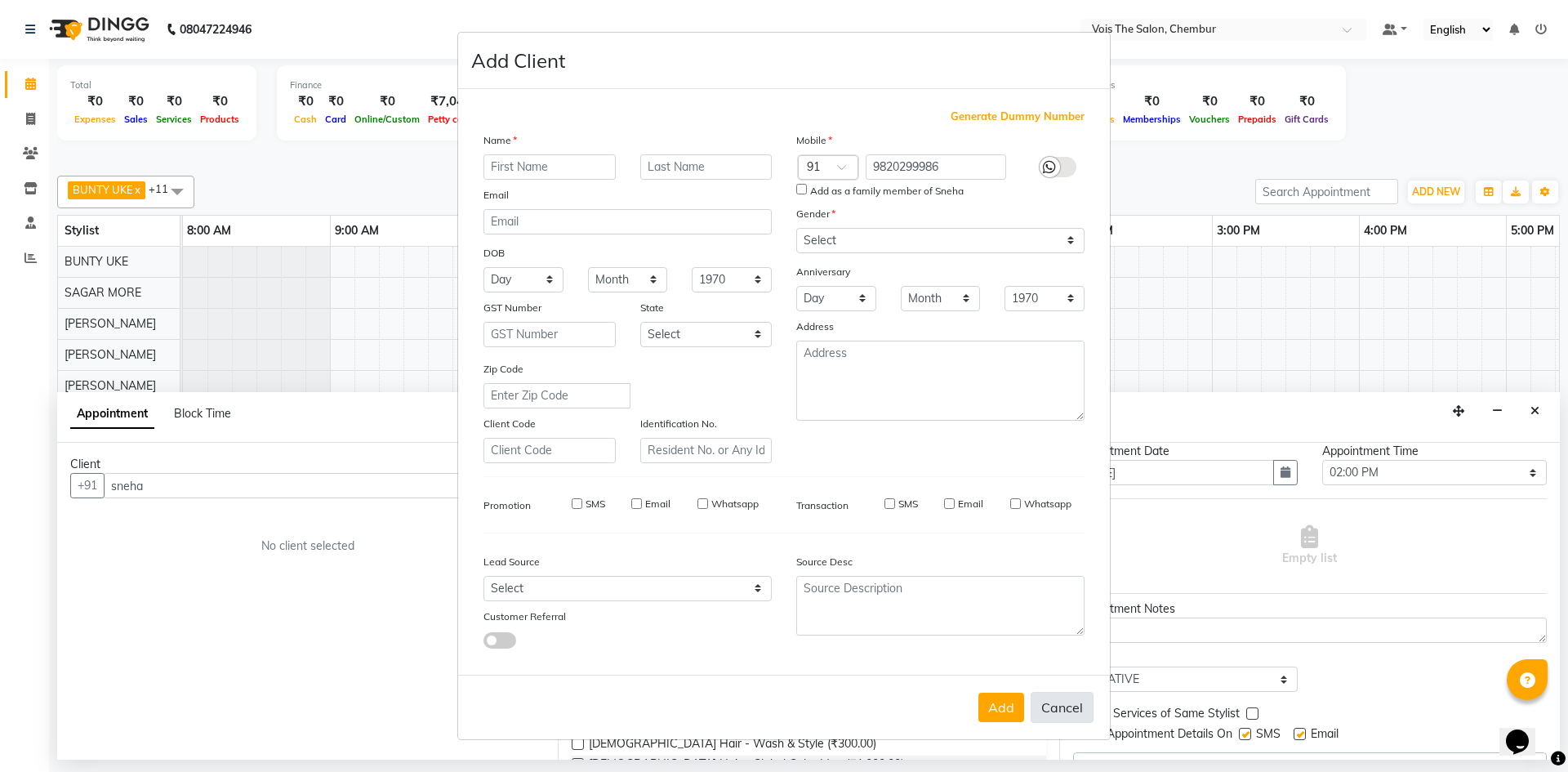
select select
checkbox input "false"
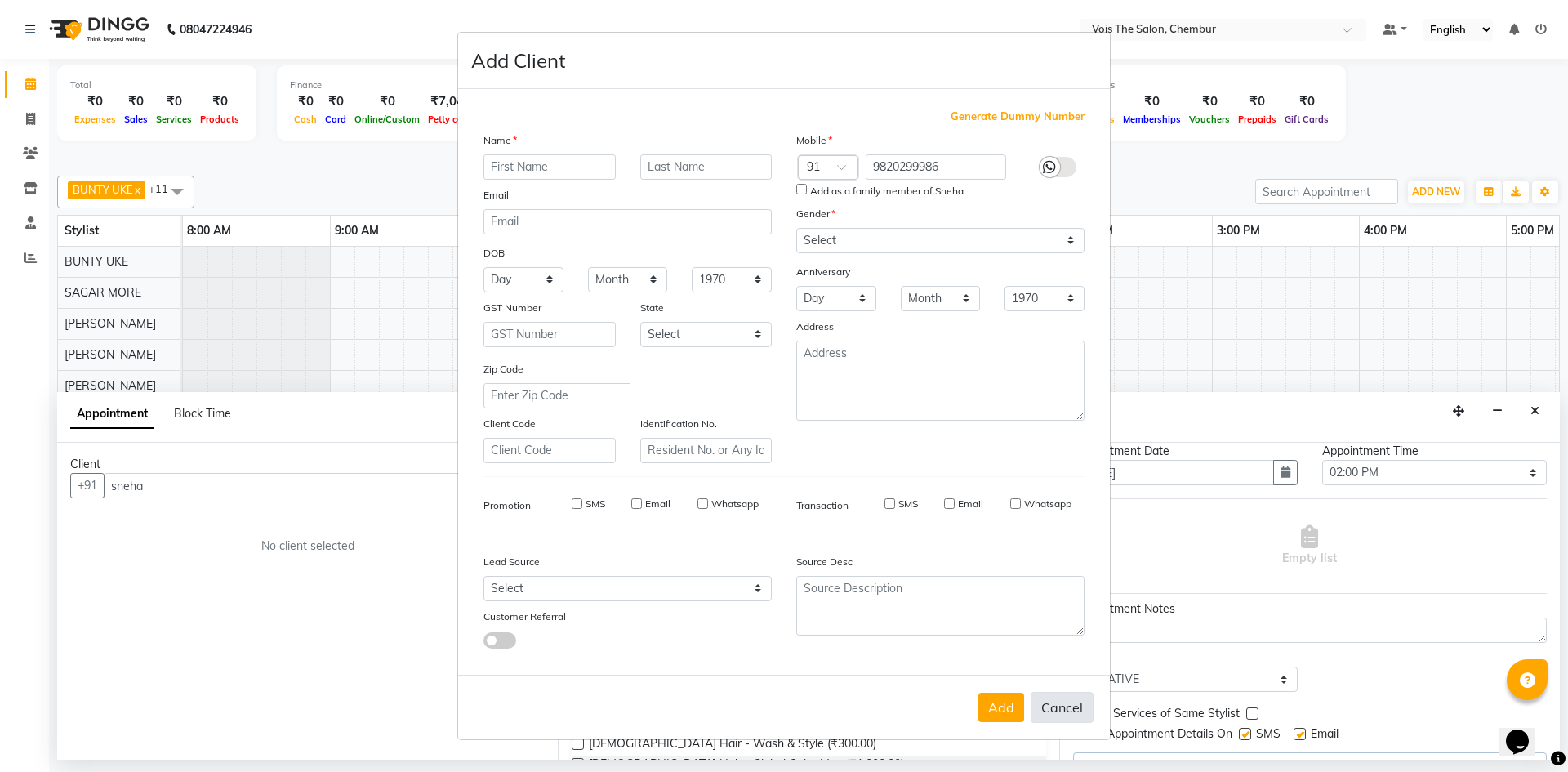
checkbox input "false"
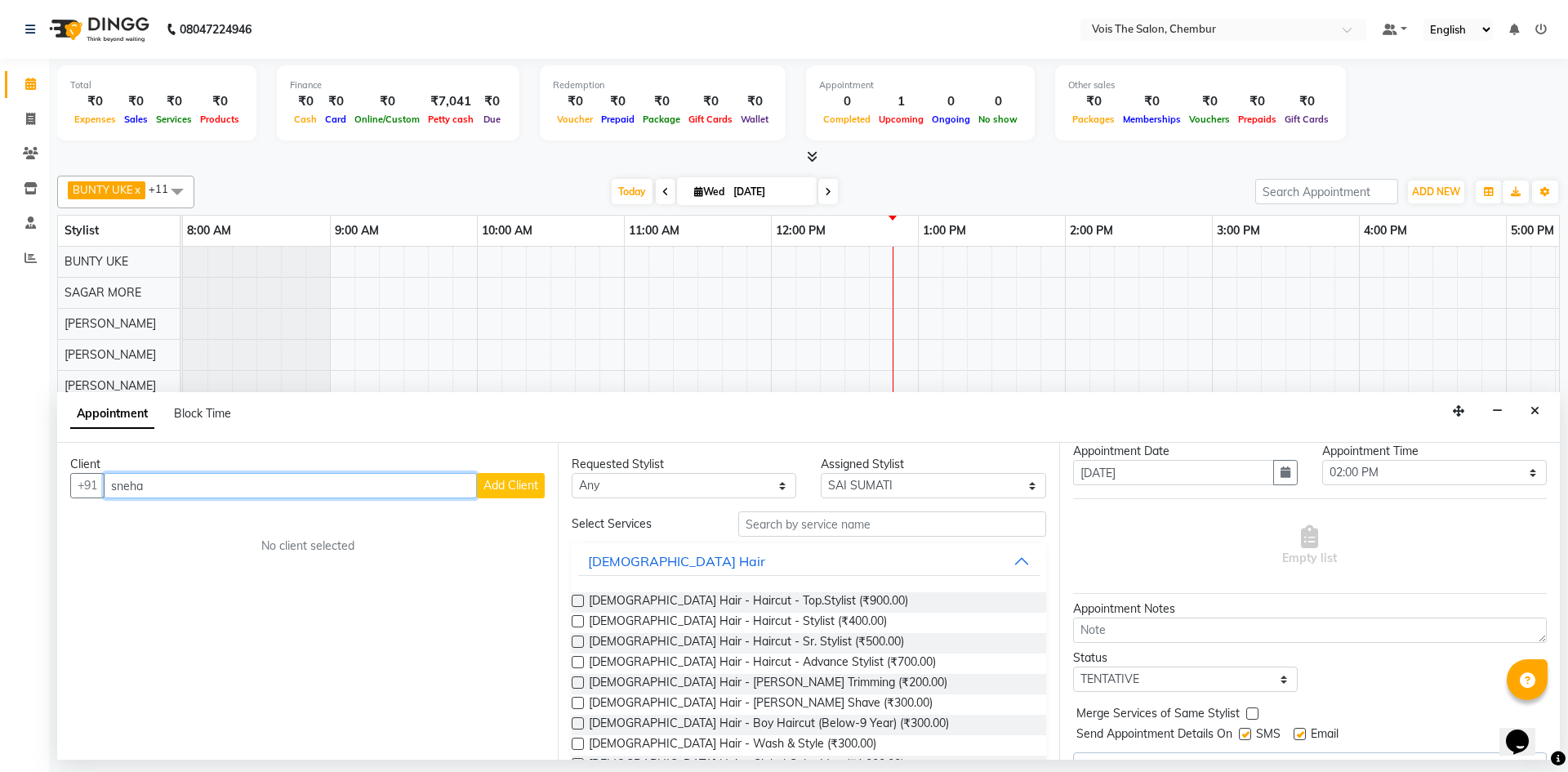
click at [290, 480] on input "sneha" at bounding box center [290, 485] width 373 height 25
type input "s"
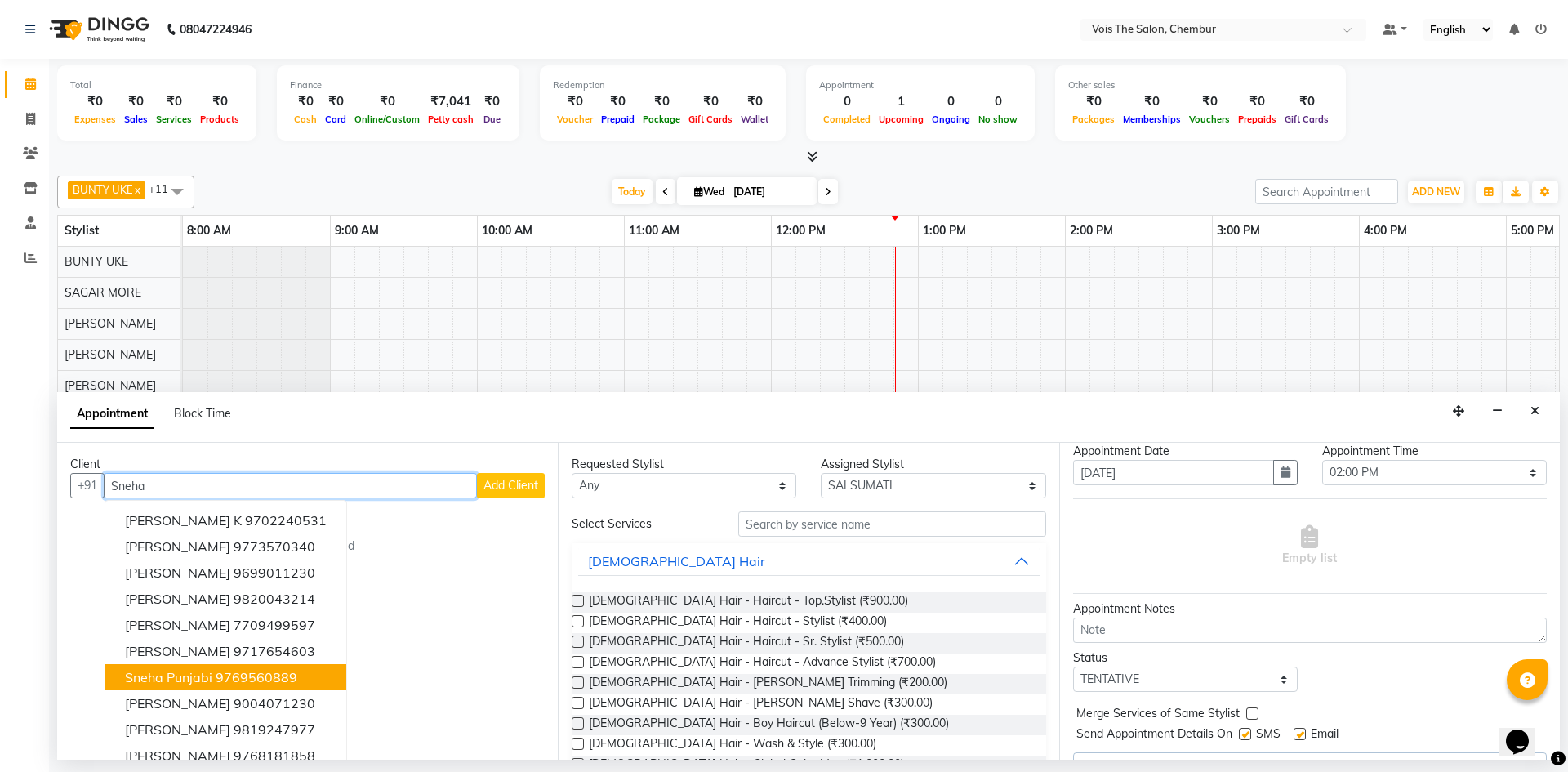
scroll to position [16, 0]
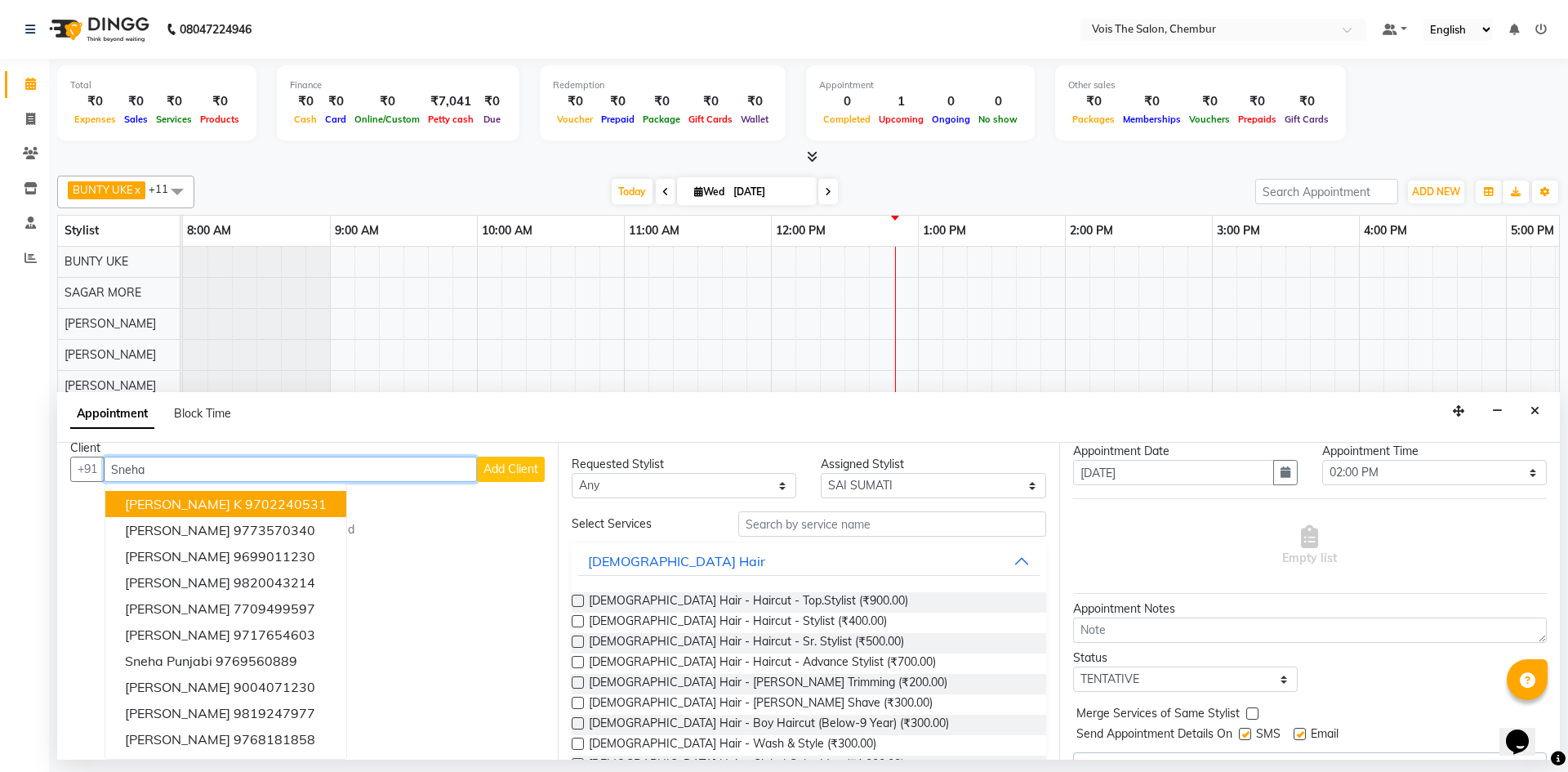
click at [201, 463] on input "Sneha" at bounding box center [290, 468] width 373 height 25
type input "S"
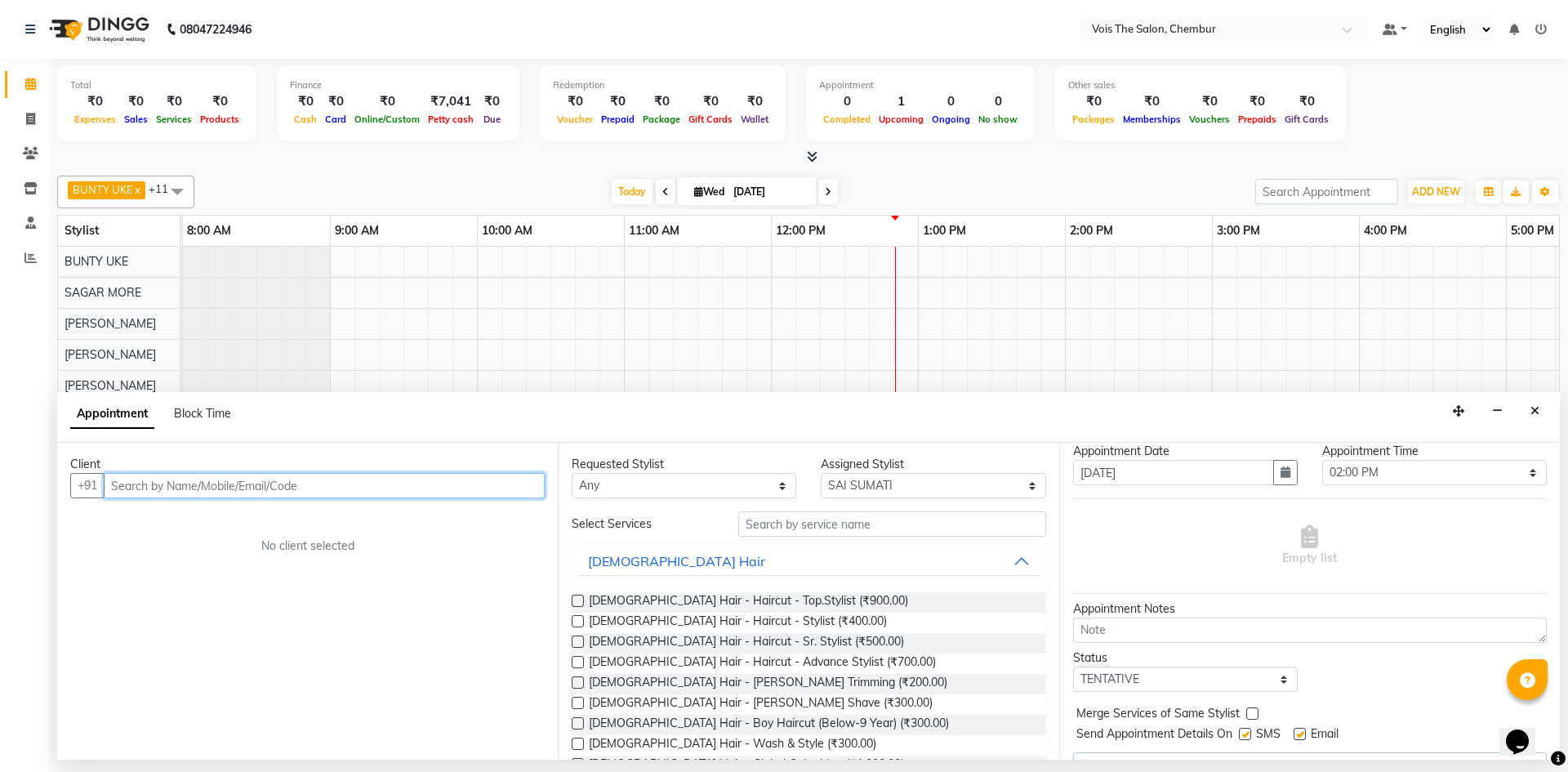
scroll to position [0, 0]
click at [229, 527] on span "98202999" at bounding box center [202, 520] width 66 height 16
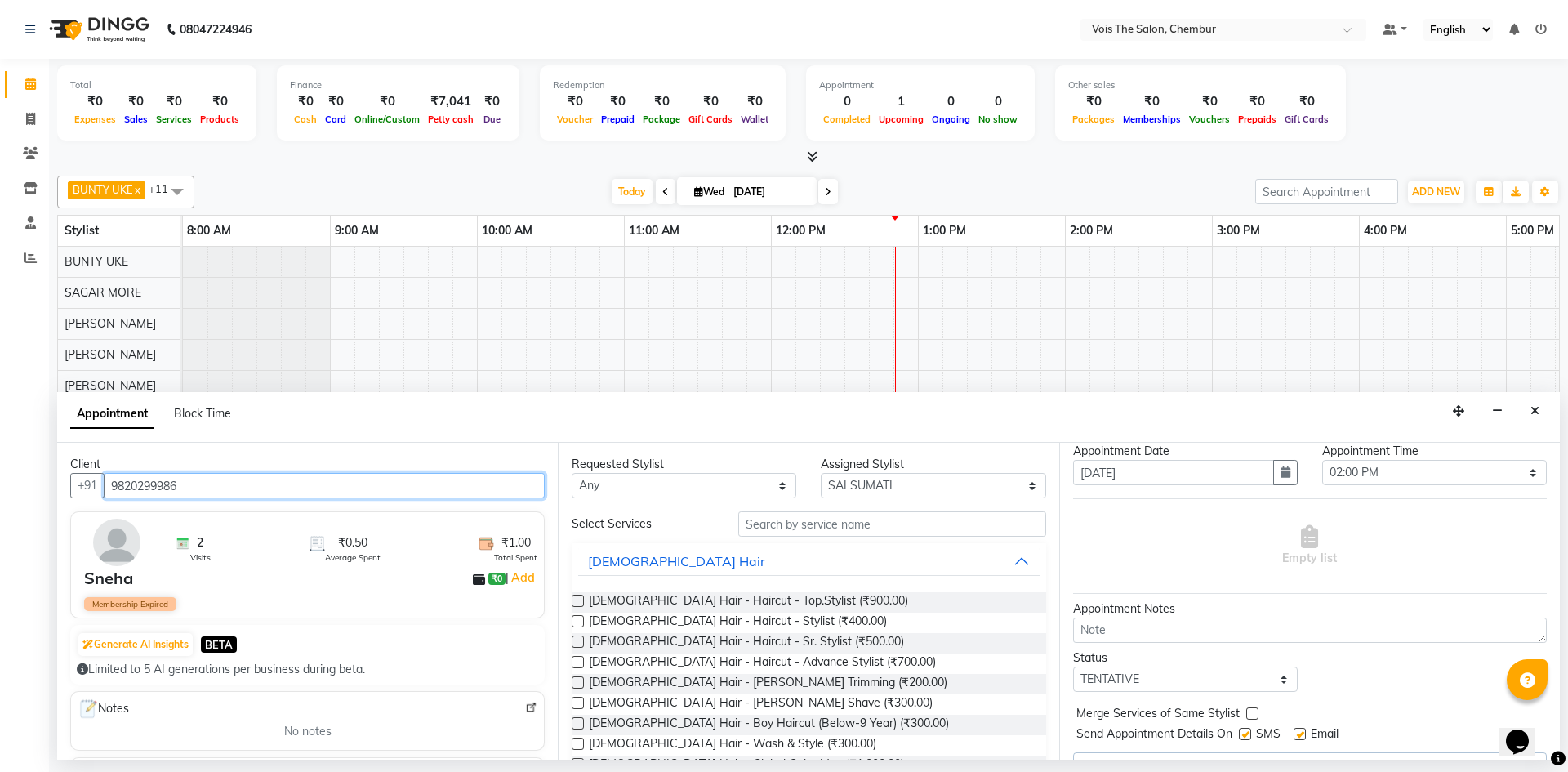
type input "9820299986"
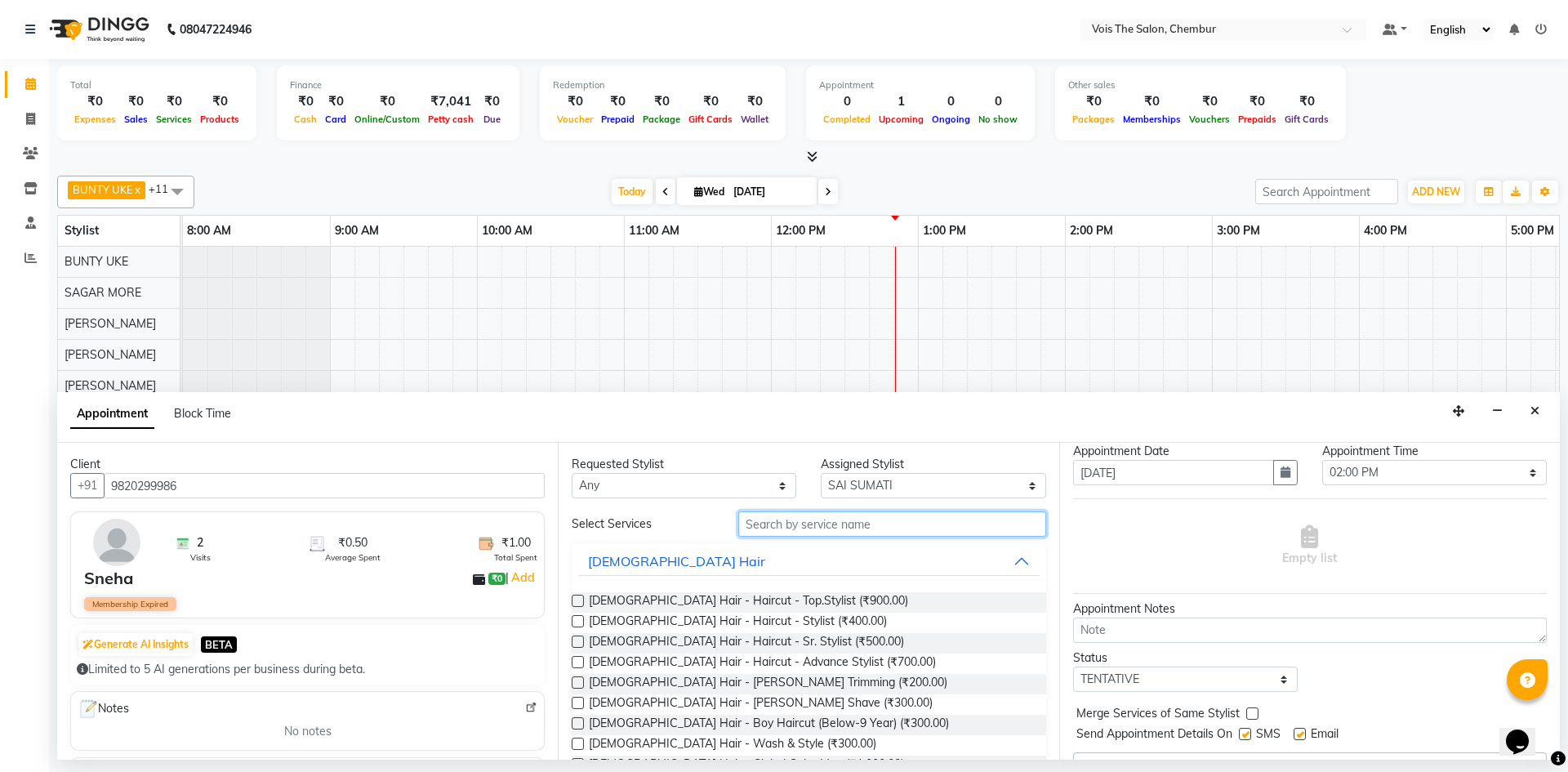
click at [790, 524] on input "text" at bounding box center [892, 524] width 308 height 25
click at [1014, 557] on button "[DEMOGRAPHIC_DATA] Hair" at bounding box center [808, 560] width 461 height 29
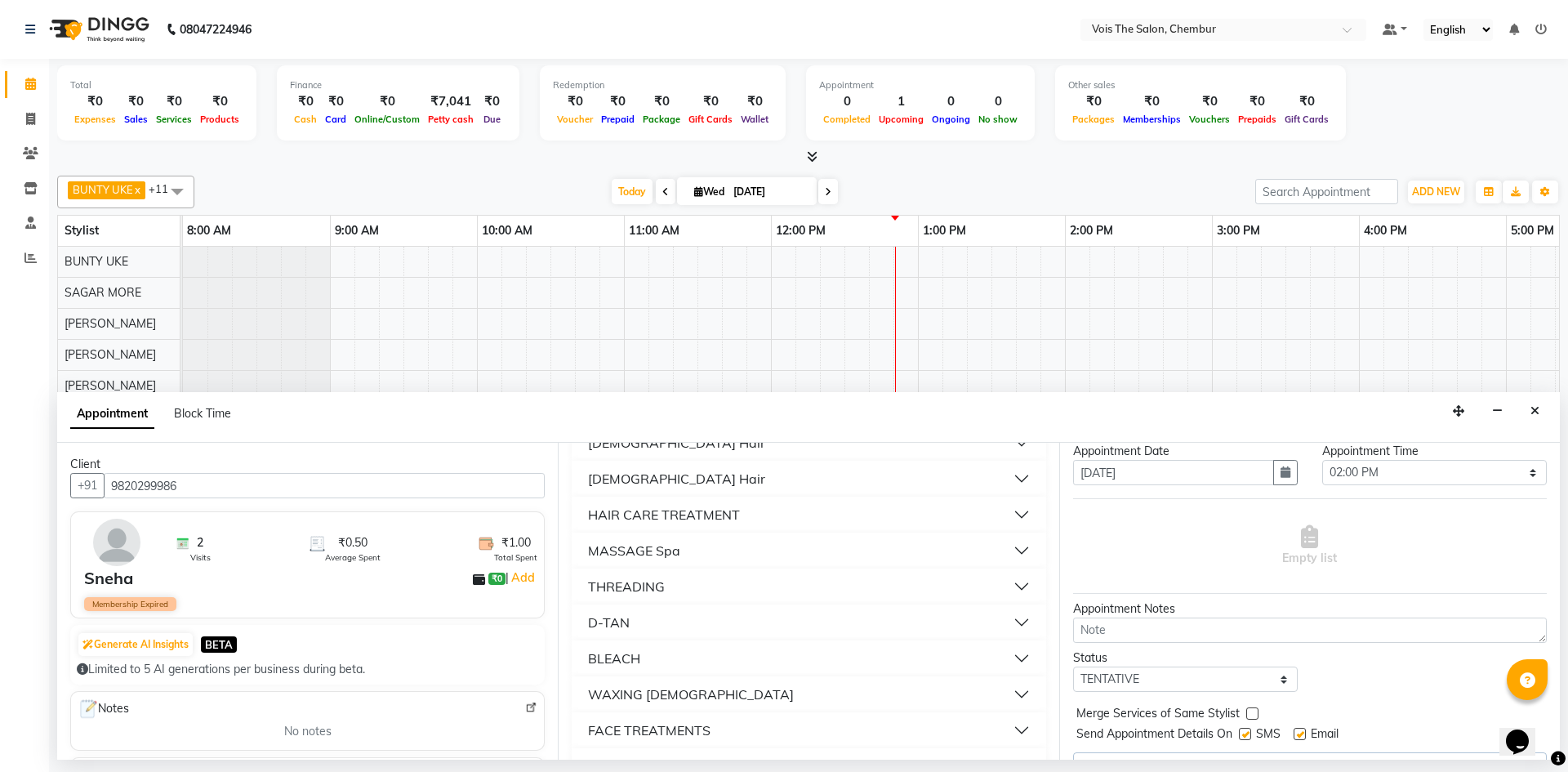
scroll to position [119, 0]
click at [1010, 689] on button "WAXING [DEMOGRAPHIC_DATA]" at bounding box center [808, 693] width 461 height 29
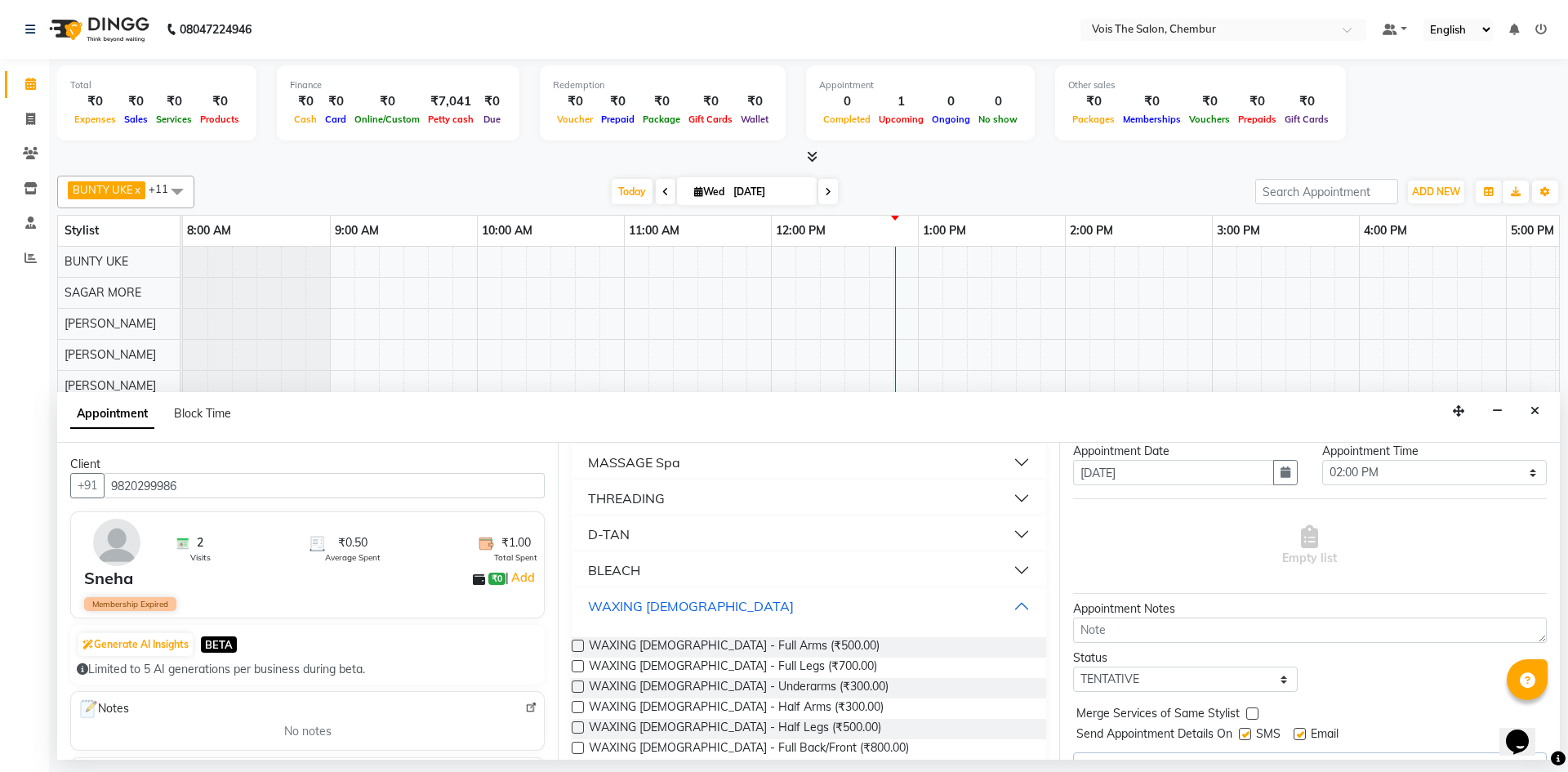
scroll to position [209, 0]
click at [578, 641] on label at bounding box center [577, 643] width 12 height 12
click at [578, 641] on input "checkbox" at bounding box center [576, 645] width 10 height 10
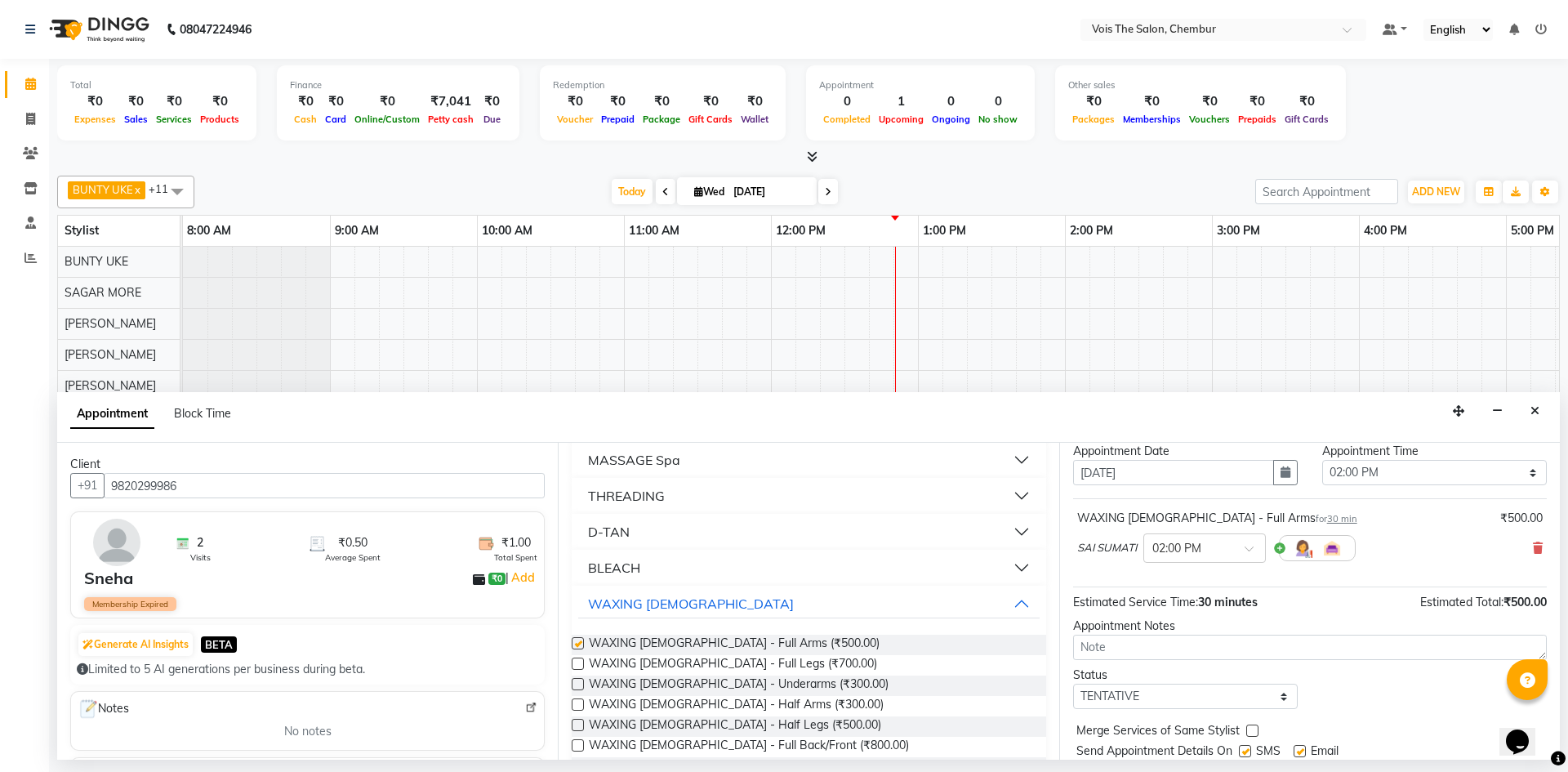
checkbox input "false"
click at [574, 664] on label at bounding box center [577, 663] width 12 height 12
click at [574, 664] on input "checkbox" at bounding box center [576, 664] width 10 height 10
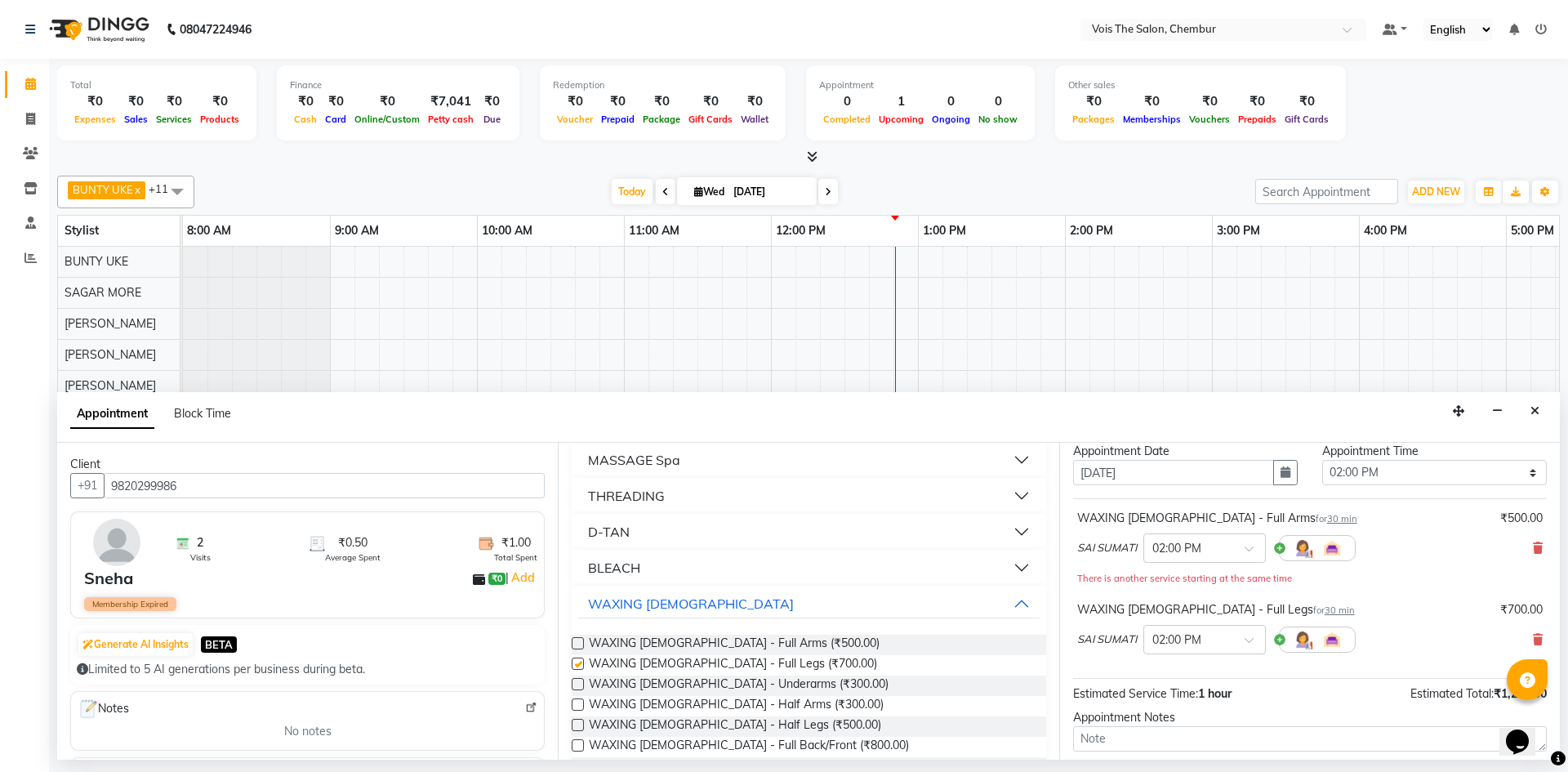
checkbox input "false"
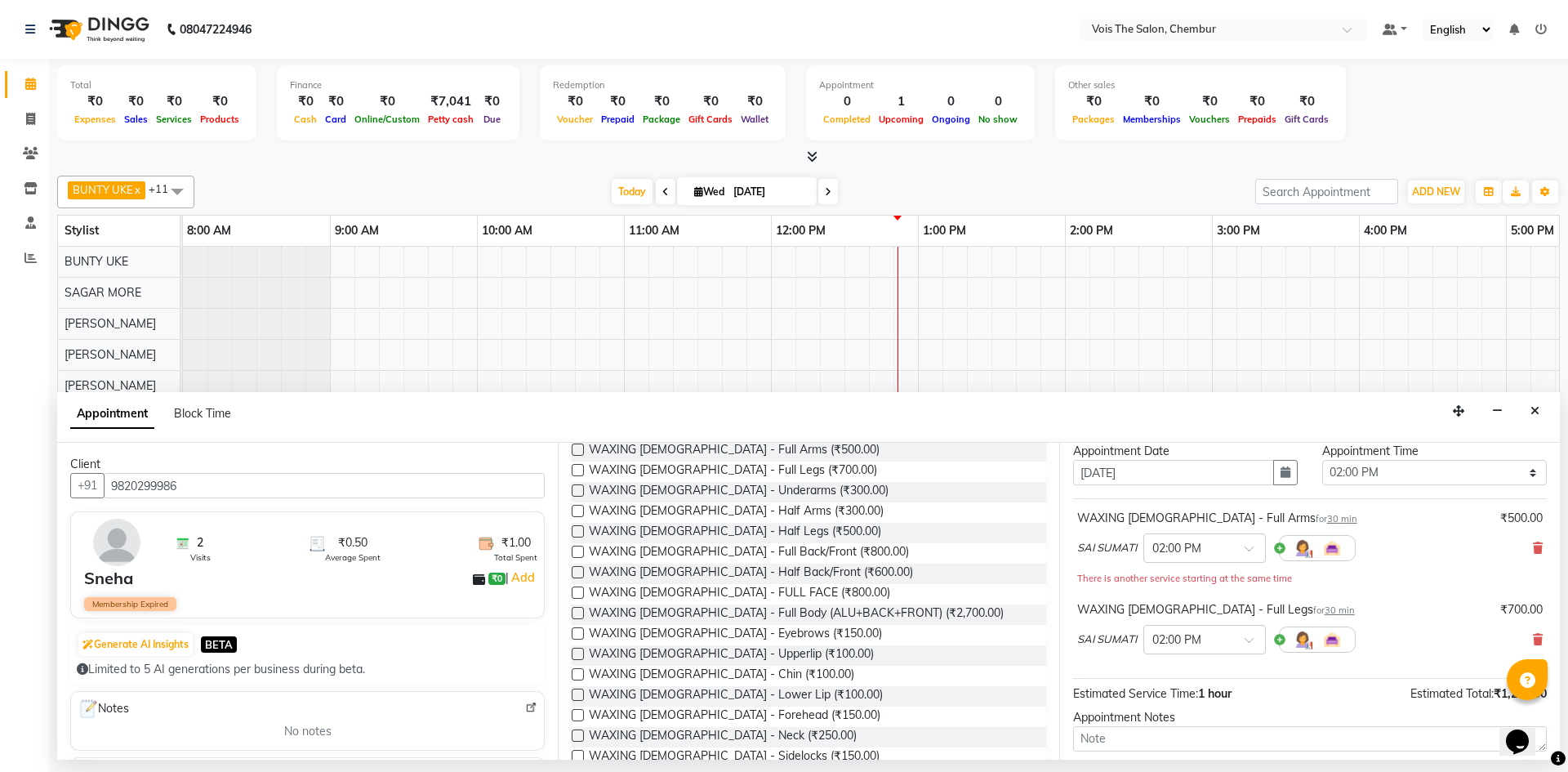
scroll to position [401, 0]
click at [576, 491] on label at bounding box center [577, 492] width 12 height 12
click at [576, 491] on input "checkbox" at bounding box center [576, 493] width 10 height 10
checkbox input "false"
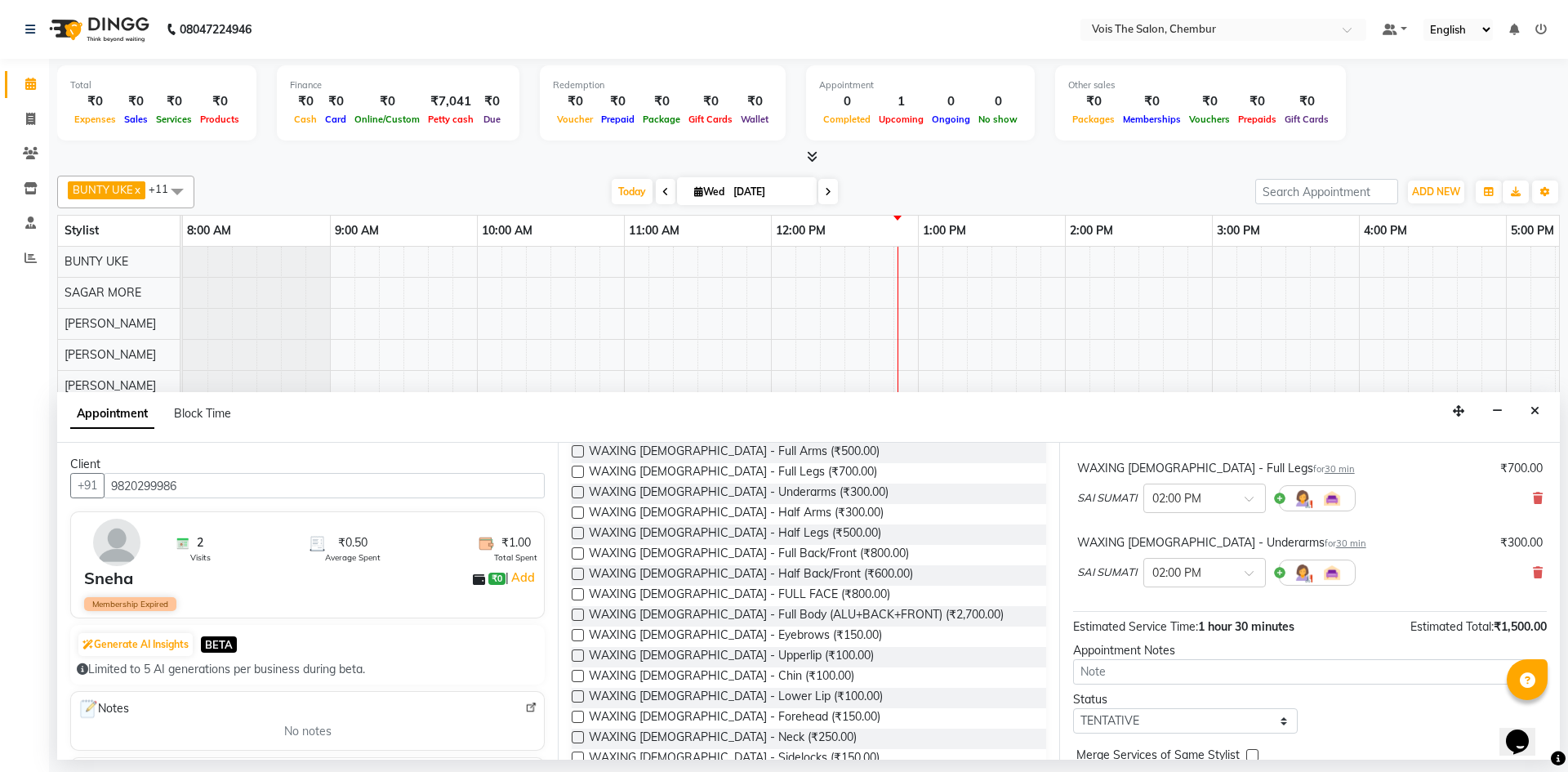
scroll to position [263, 0]
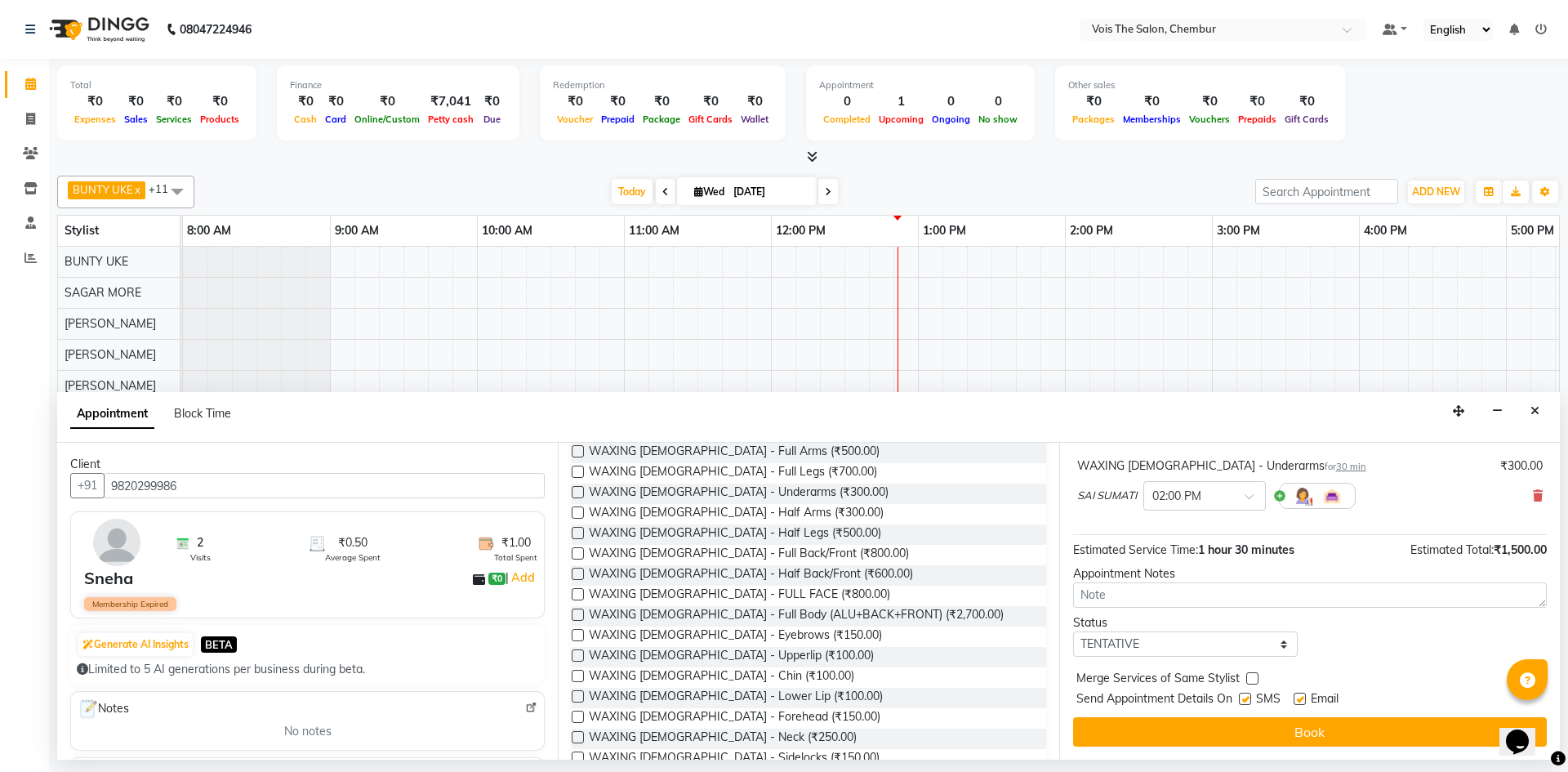
click at [1248, 696] on label at bounding box center [1245, 698] width 12 height 12
click at [1248, 696] on input "checkbox" at bounding box center [1244, 700] width 10 height 10
checkbox input "false"
click at [1300, 694] on label at bounding box center [1299, 698] width 12 height 12
click at [1300, 695] on input "checkbox" at bounding box center [1298, 700] width 10 height 10
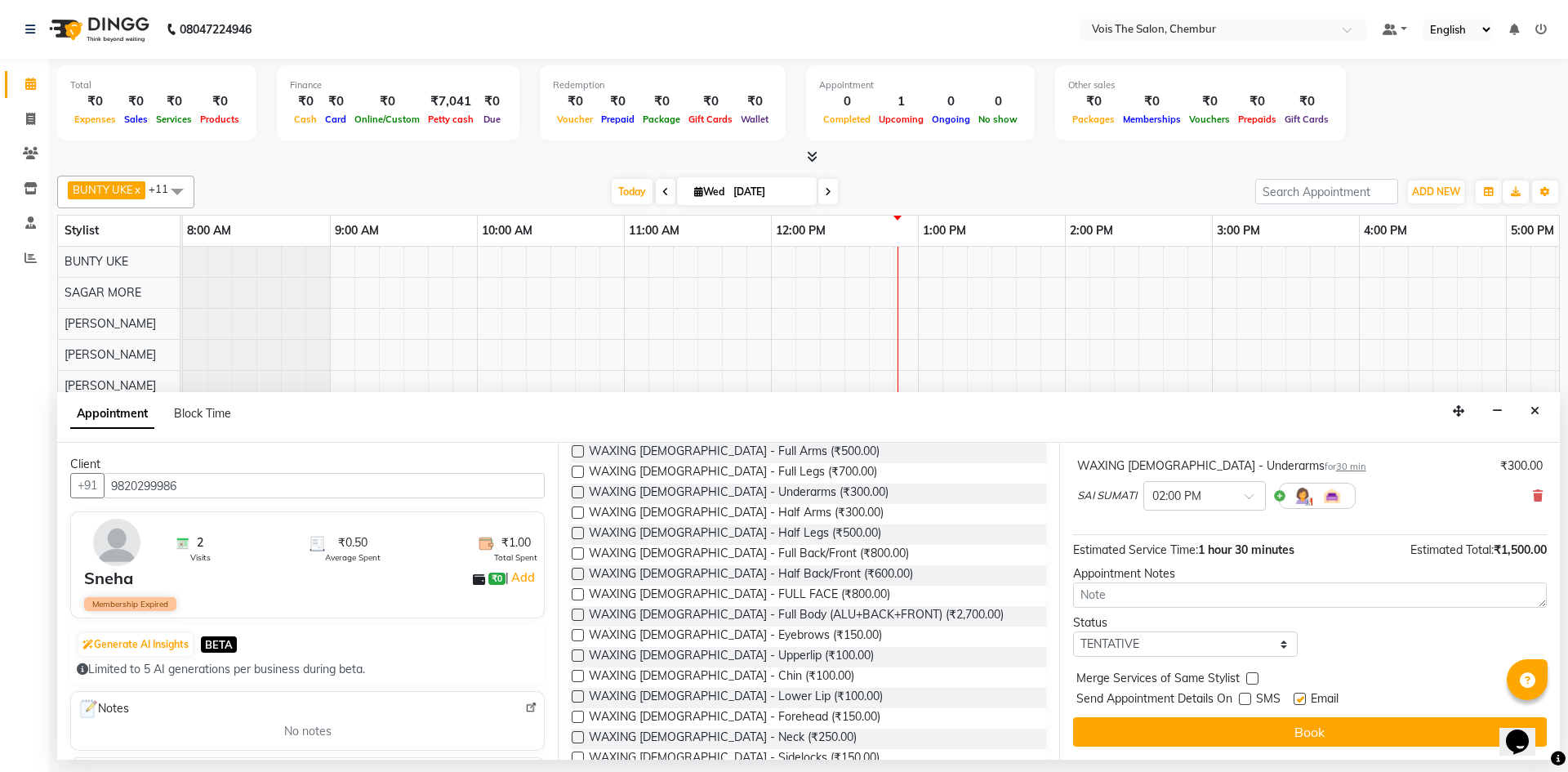
checkbox input "false"
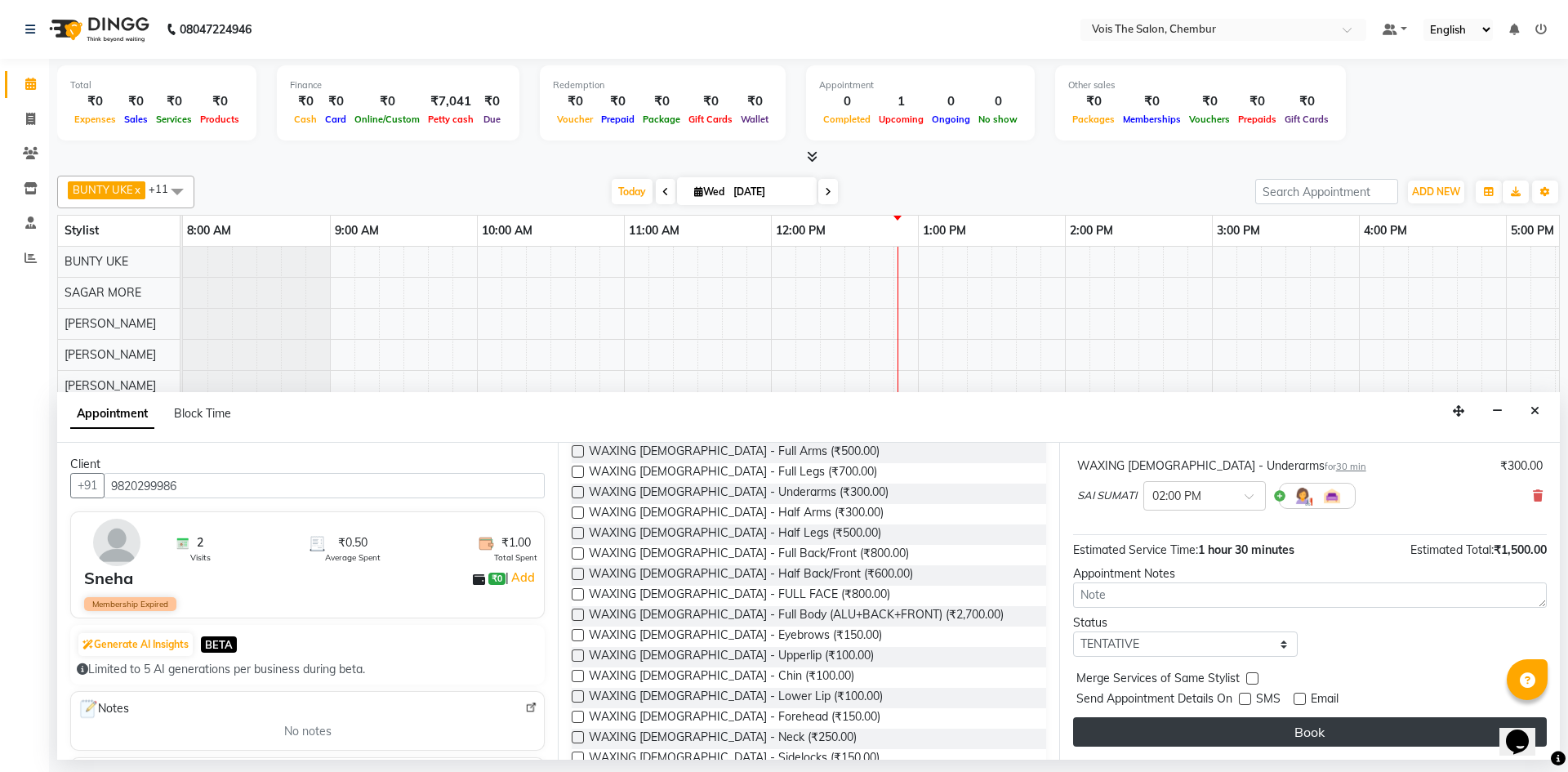
click at [1277, 735] on button "Book" at bounding box center [1310, 731] width 474 height 29
